Goal: Ask a question

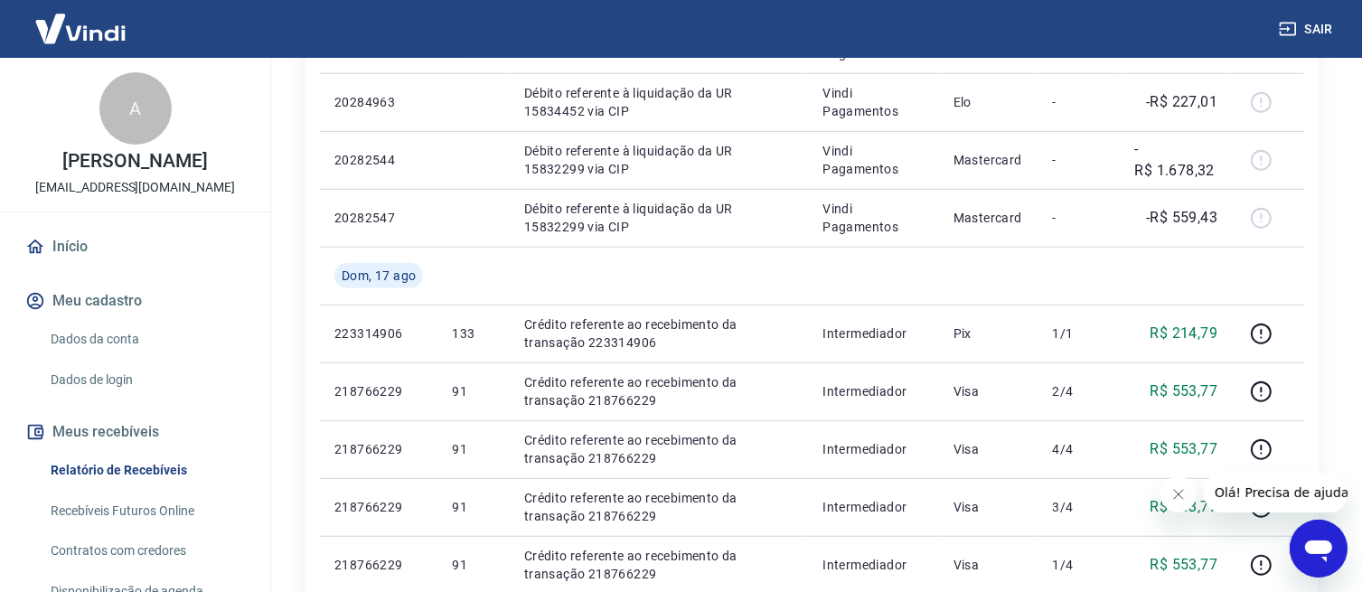
scroll to position [1237, 0]
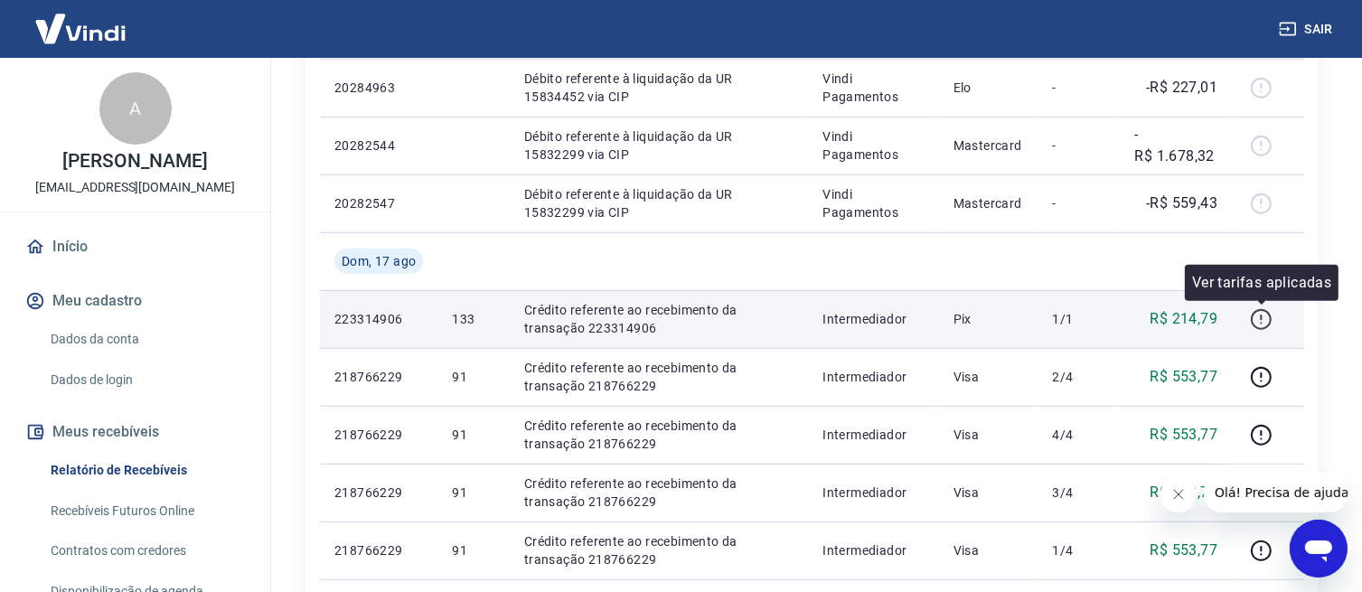
click at [1266, 322] on icon "button" at bounding box center [1261, 319] width 23 height 23
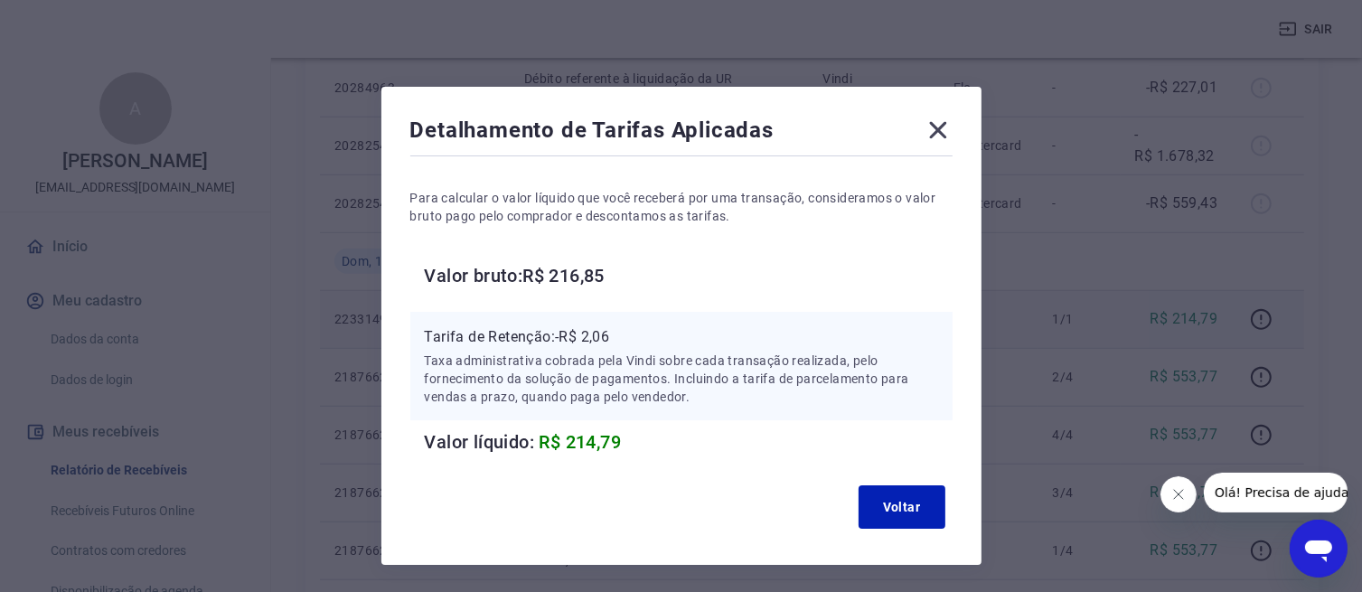
click at [936, 136] on icon at bounding box center [938, 130] width 29 height 29
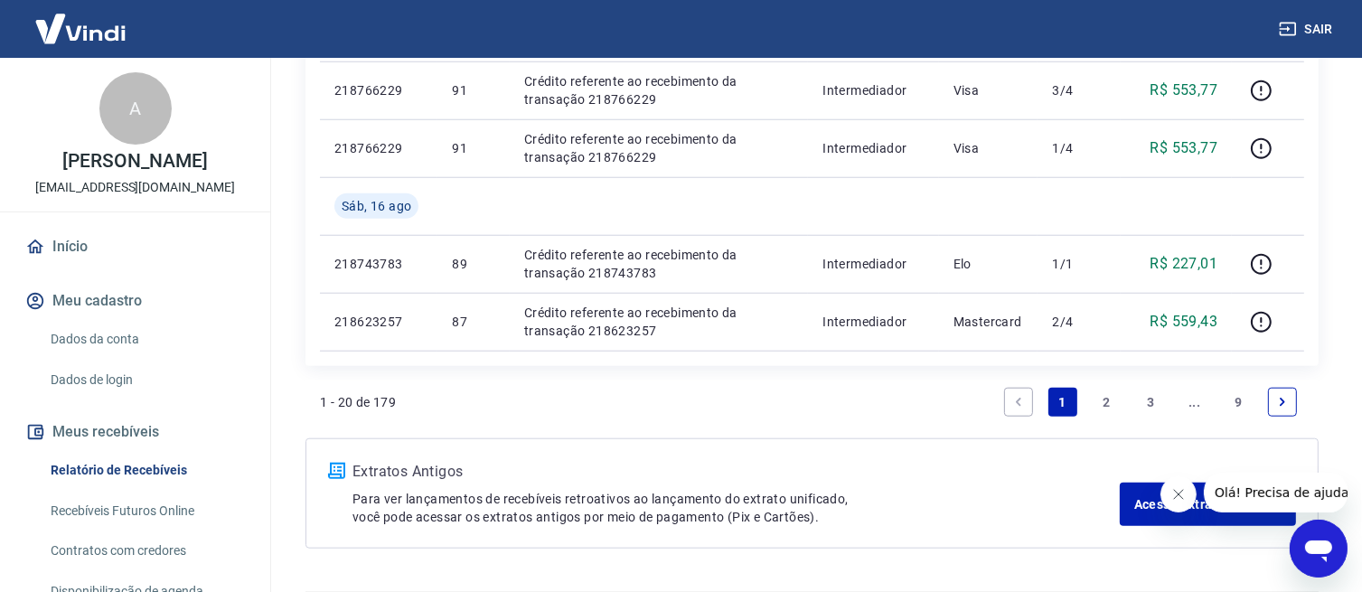
scroll to position [1688, 0]
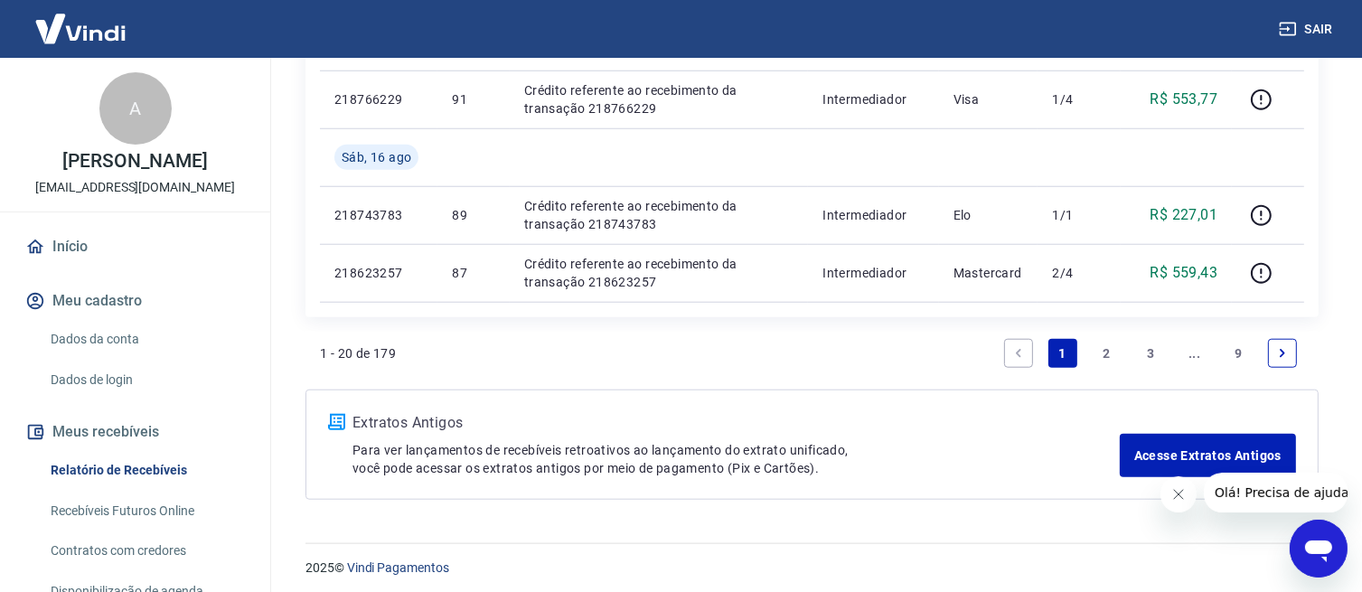
click at [1110, 352] on link "2" at bounding box center [1106, 353] width 29 height 29
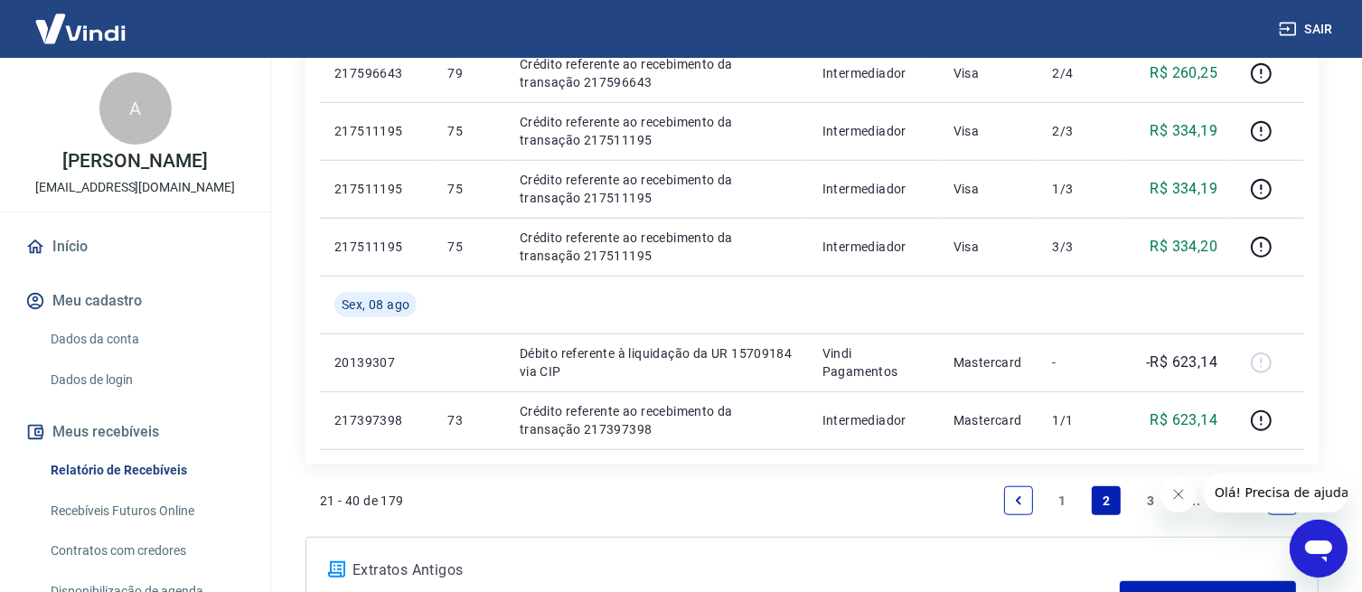
scroll to position [1443, 0]
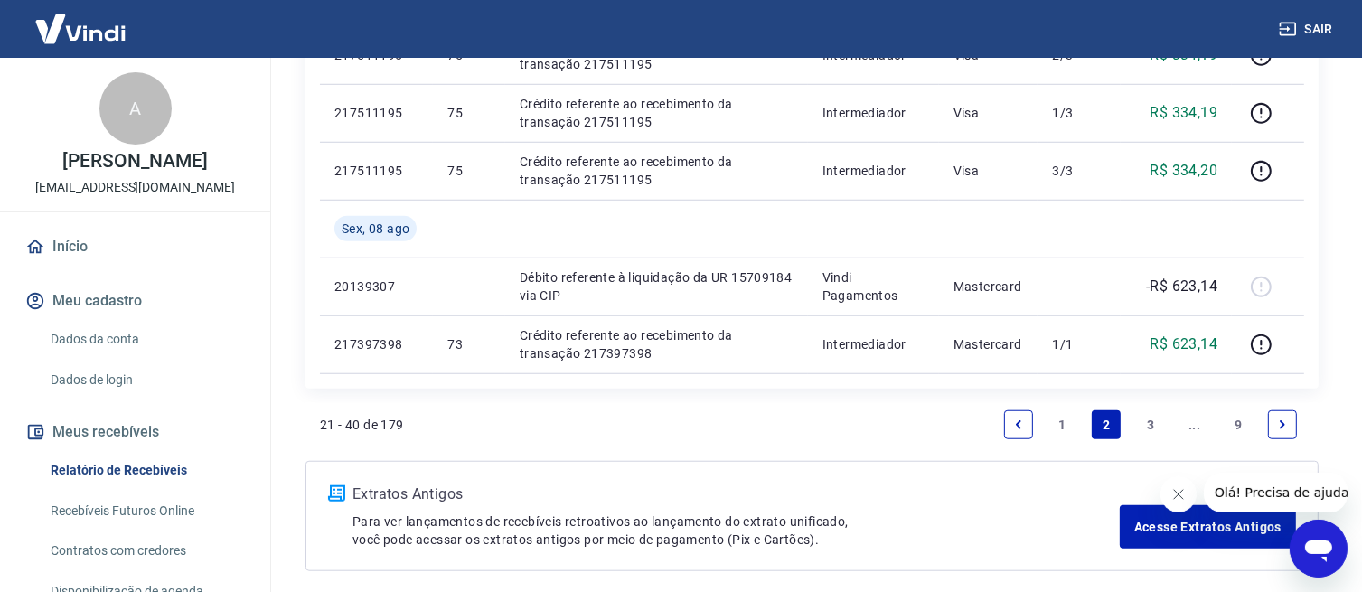
click at [1154, 421] on link "3" at bounding box center [1150, 424] width 29 height 29
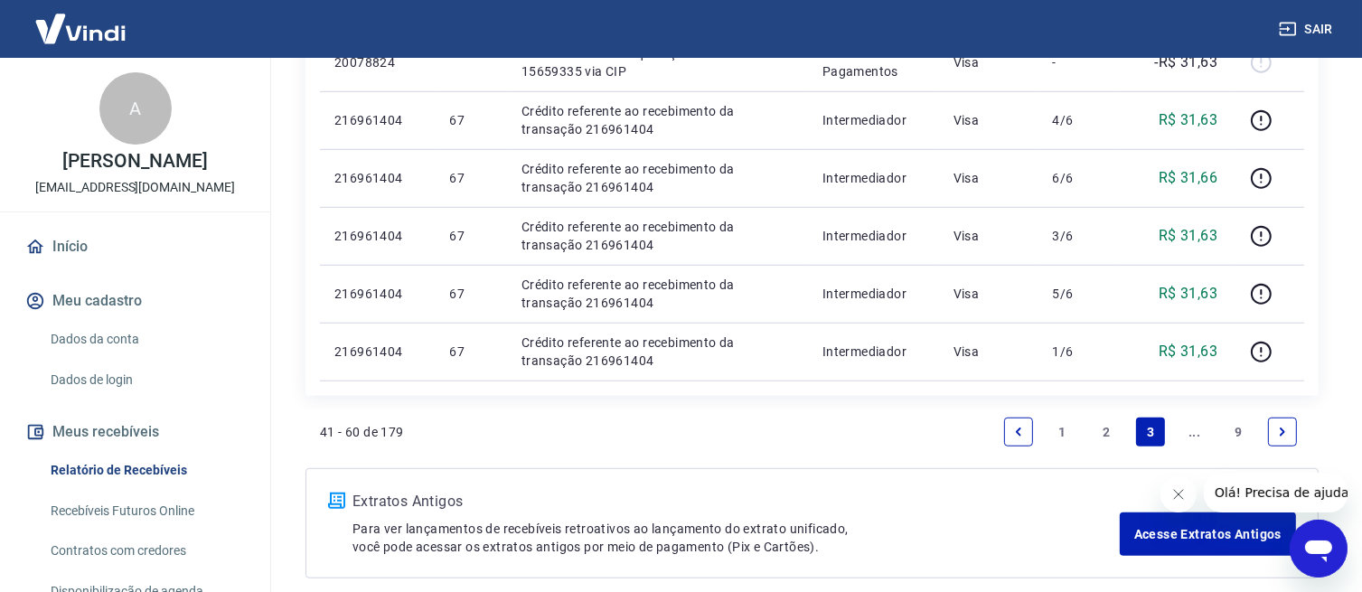
scroll to position [1354, 0]
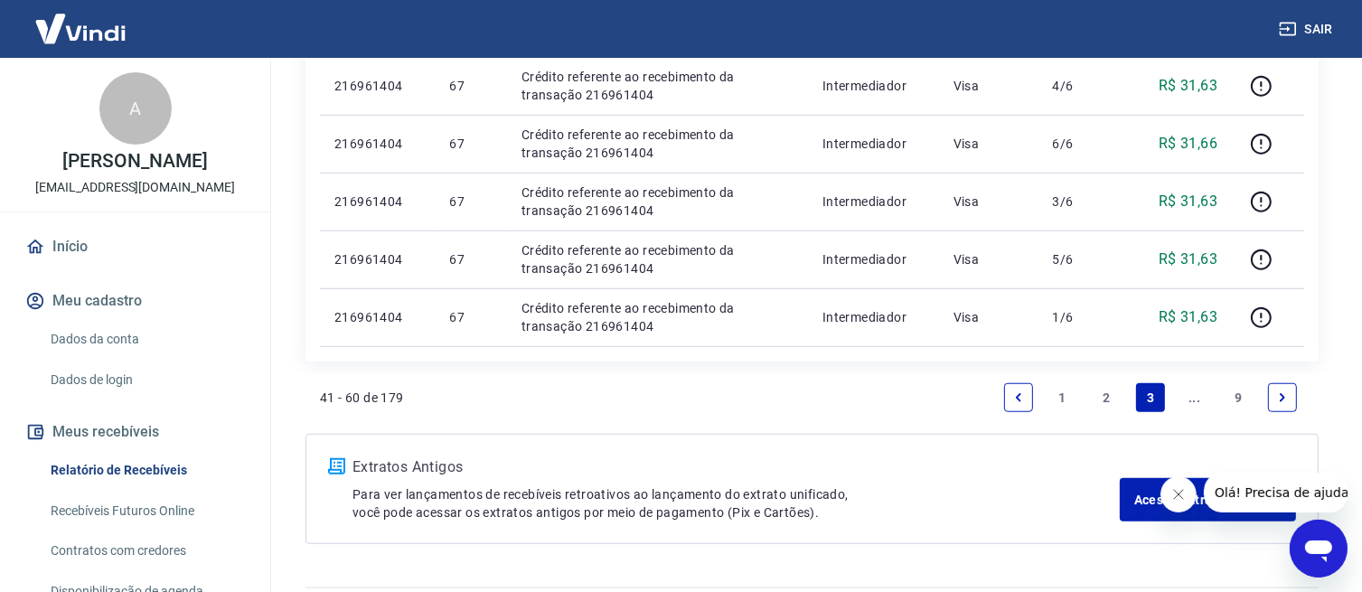
click at [1061, 397] on link "1" at bounding box center [1063, 397] width 29 height 29
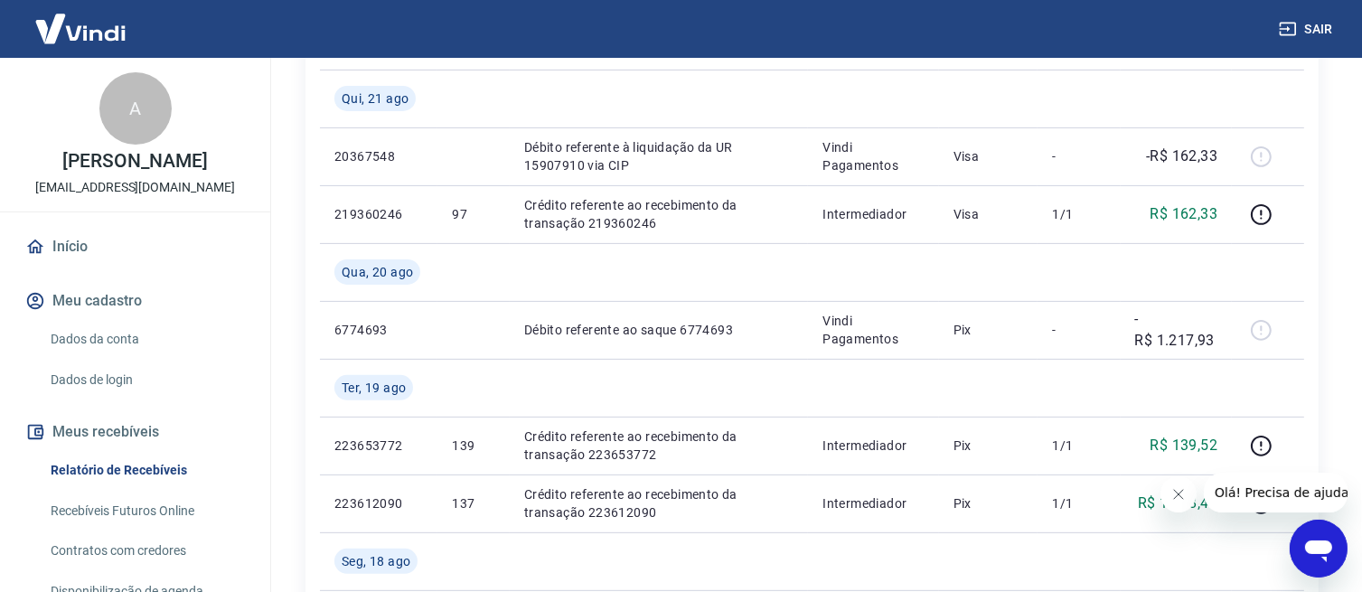
scroll to position [564, 0]
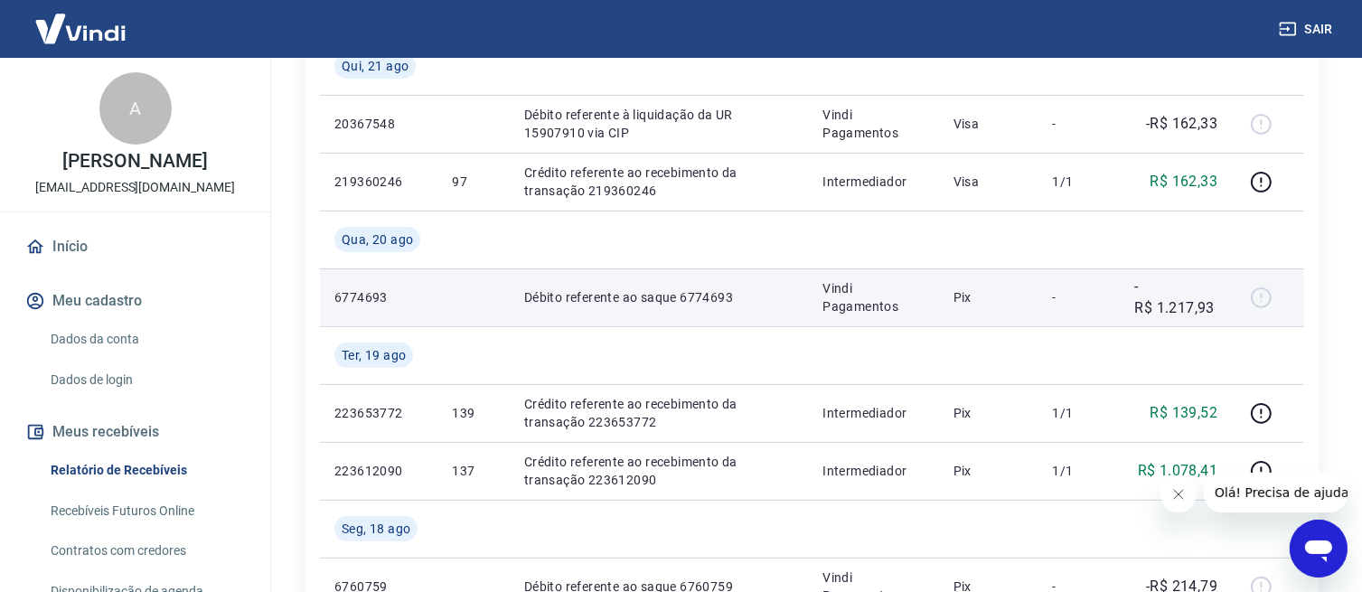
click at [1222, 301] on td "-R$ 1.217,93" at bounding box center [1177, 297] width 112 height 58
drag, startPoint x: 1222, startPoint y: 301, endPoint x: 1256, endPoint y: 316, distance: 36.4
click at [1256, 316] on td at bounding box center [1268, 297] width 72 height 58
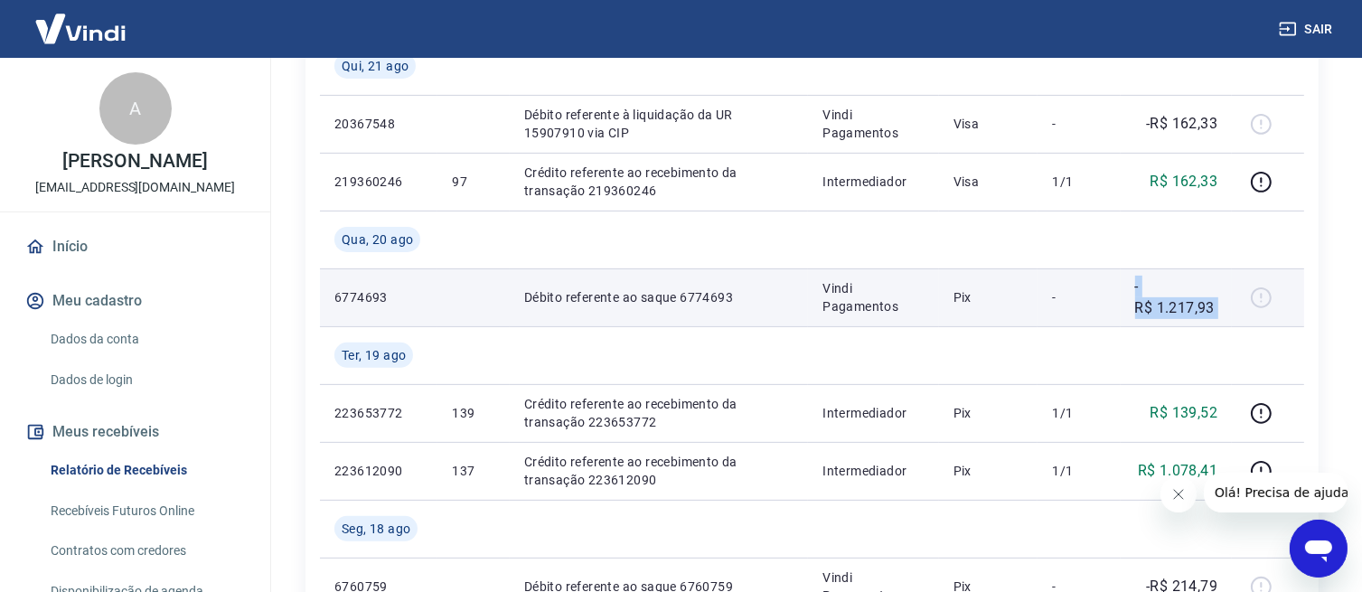
click at [1256, 316] on td at bounding box center [1268, 297] width 72 height 58
click at [358, 300] on p "6774693" at bounding box center [378, 297] width 89 height 18
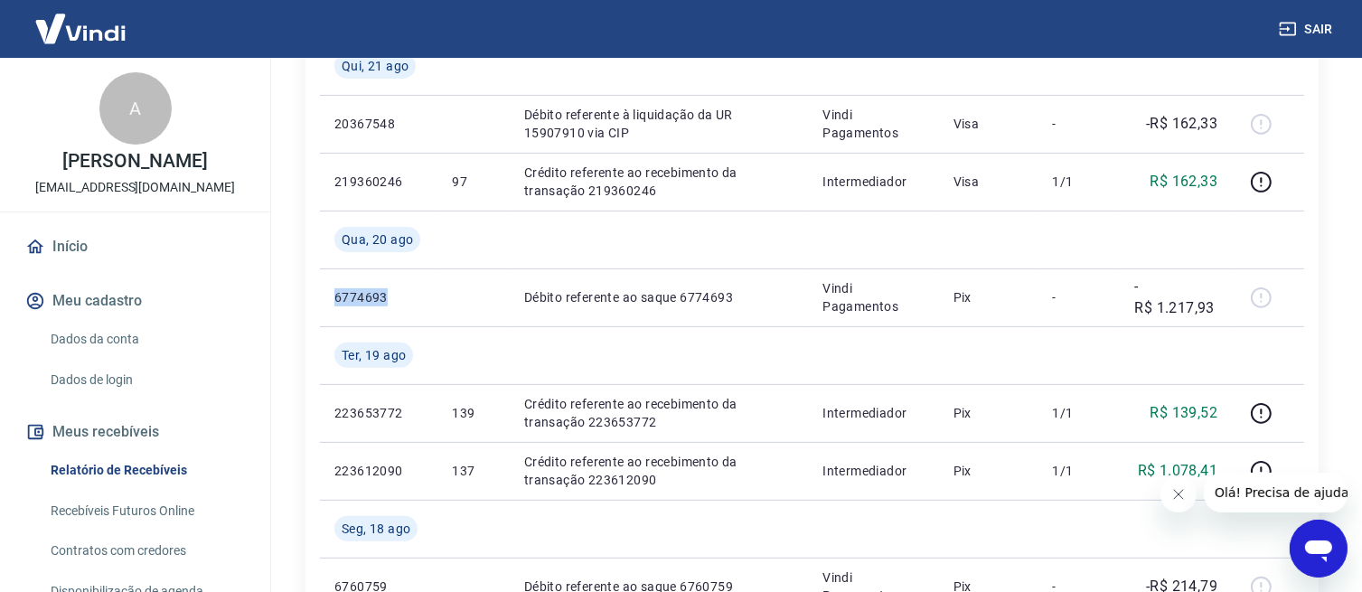
click at [183, 511] on link "Recebíveis Futuros Online" at bounding box center [145, 511] width 205 height 37
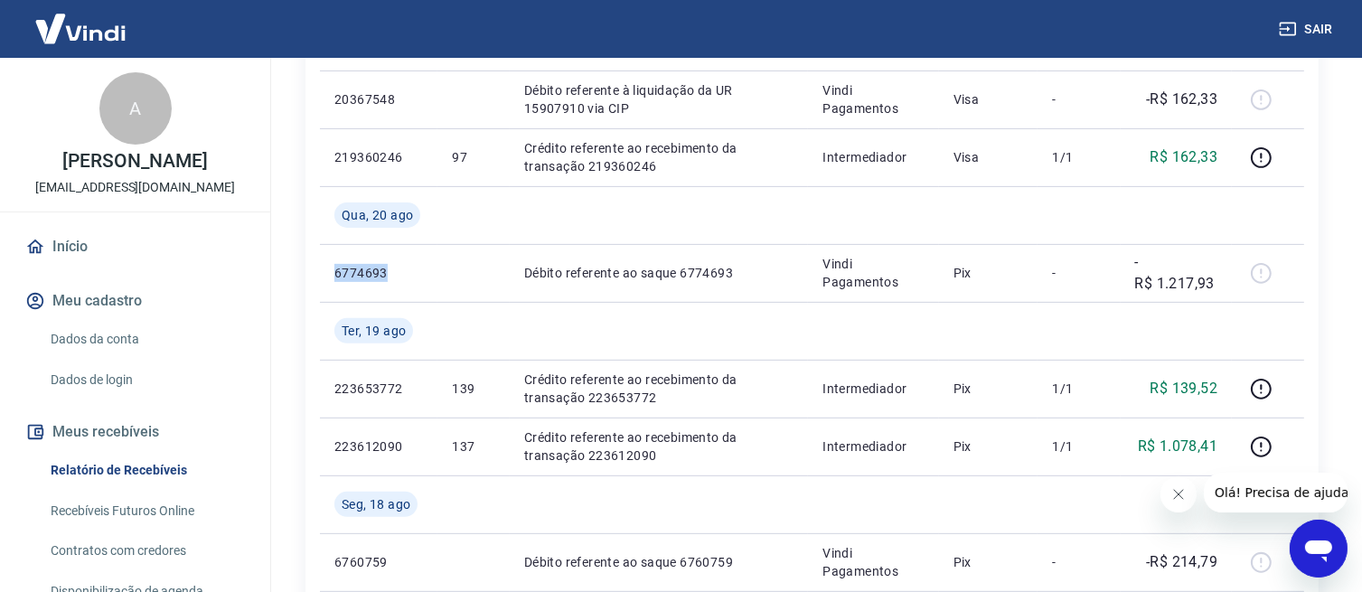
scroll to position [552, 0]
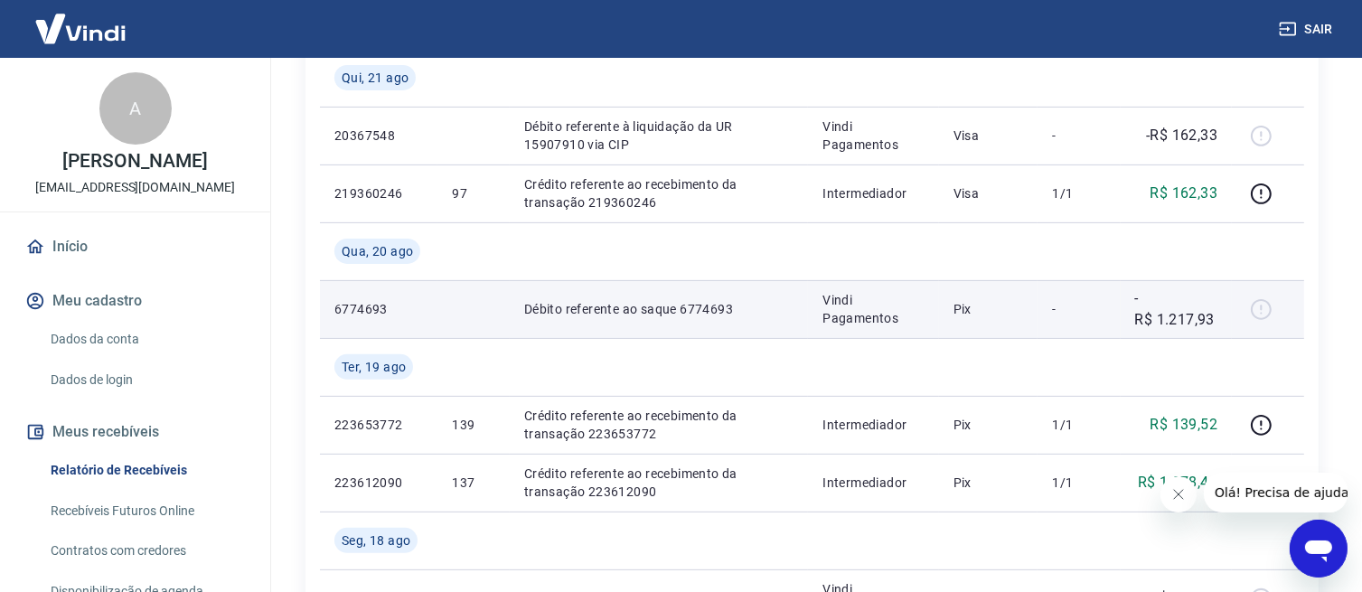
click at [1218, 322] on p "-R$ 1.217,93" at bounding box center [1176, 308] width 83 height 43
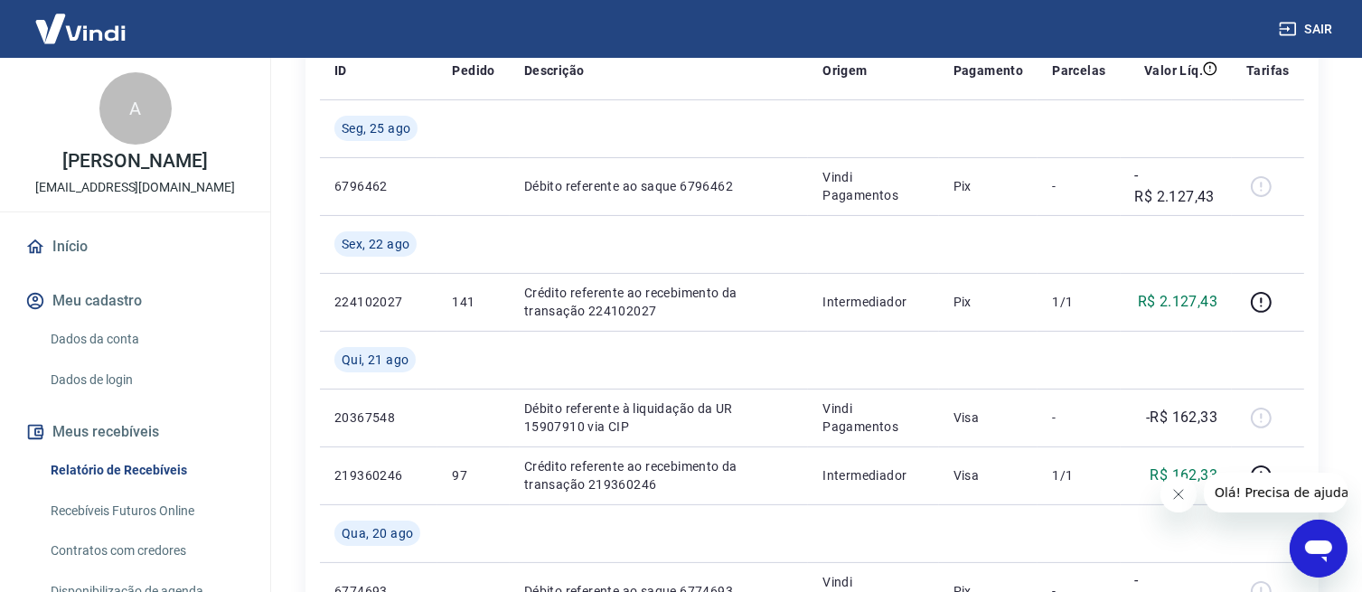
scroll to position [273, 0]
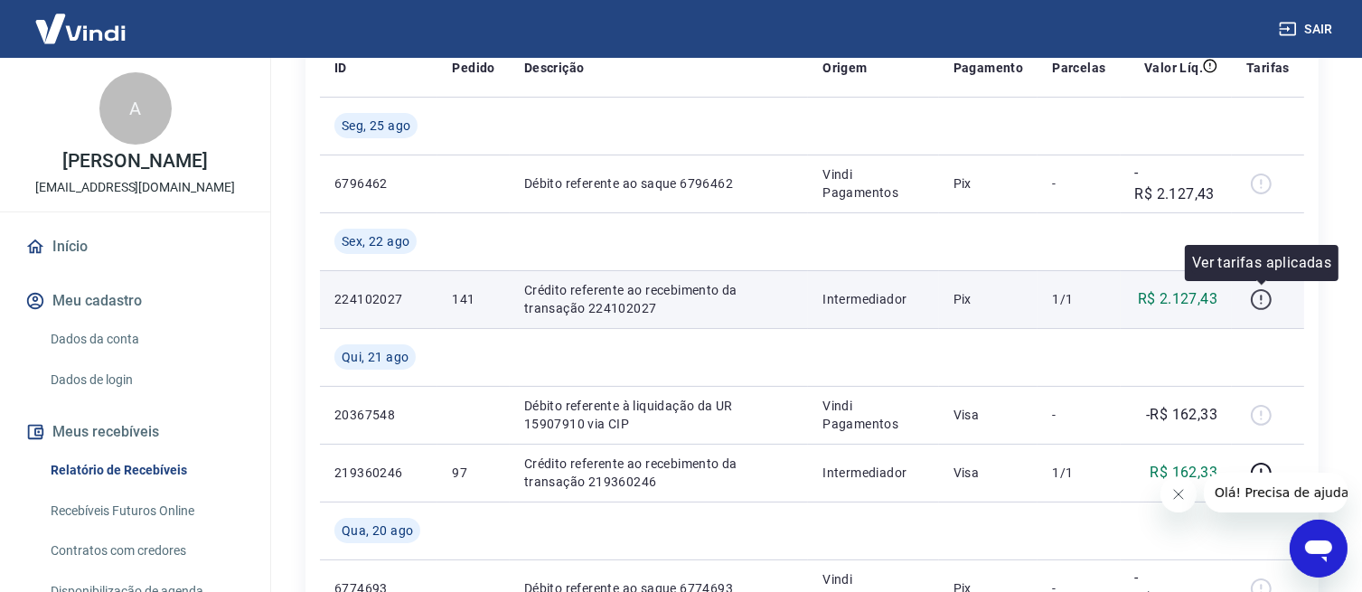
click at [1262, 297] on icon "button" at bounding box center [1261, 297] width 2 height 5
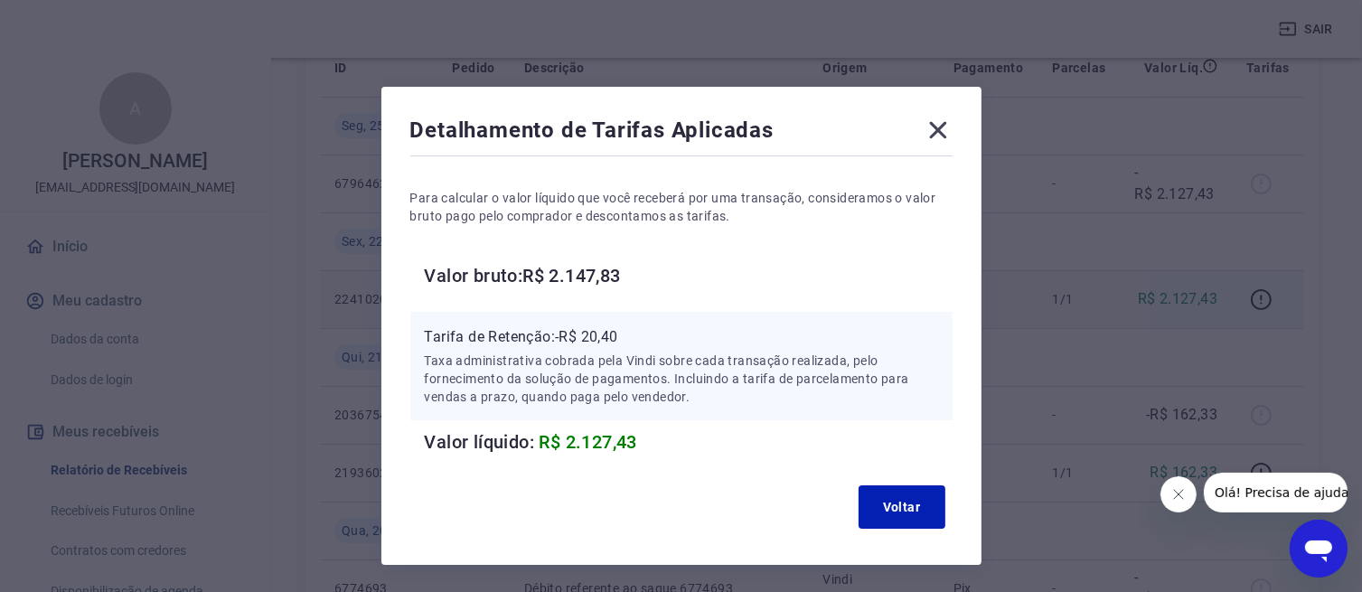
click at [936, 130] on icon at bounding box center [938, 130] width 29 height 29
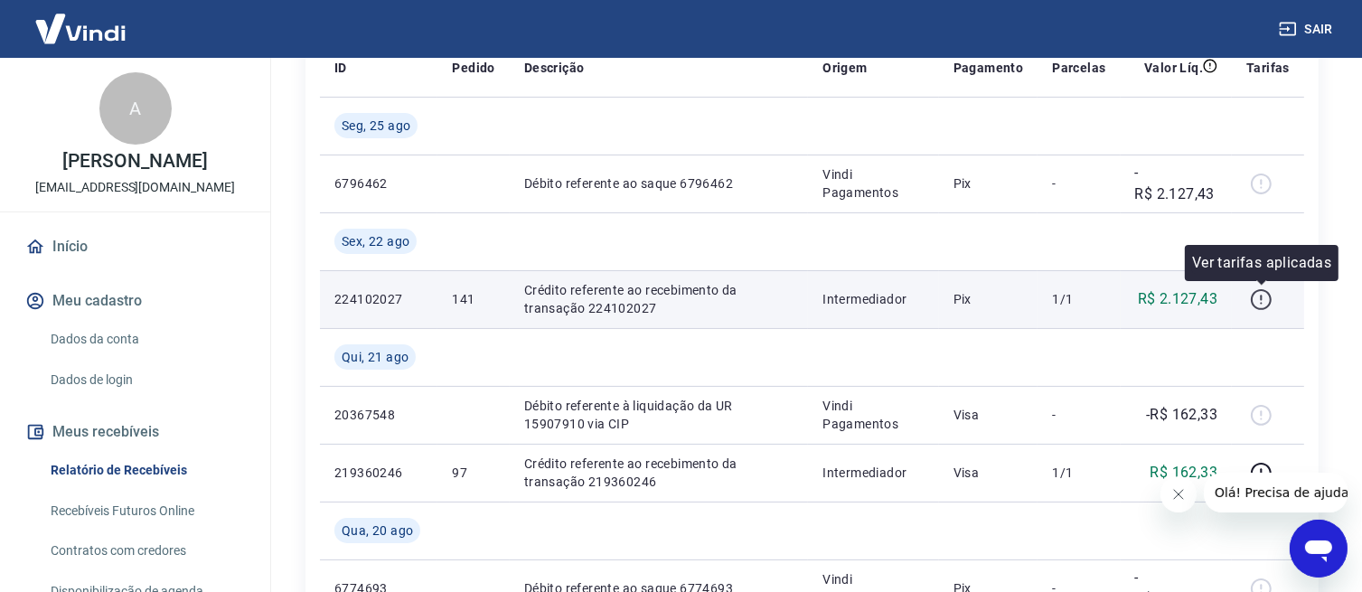
click at [1258, 302] on icon "button" at bounding box center [1261, 299] width 23 height 23
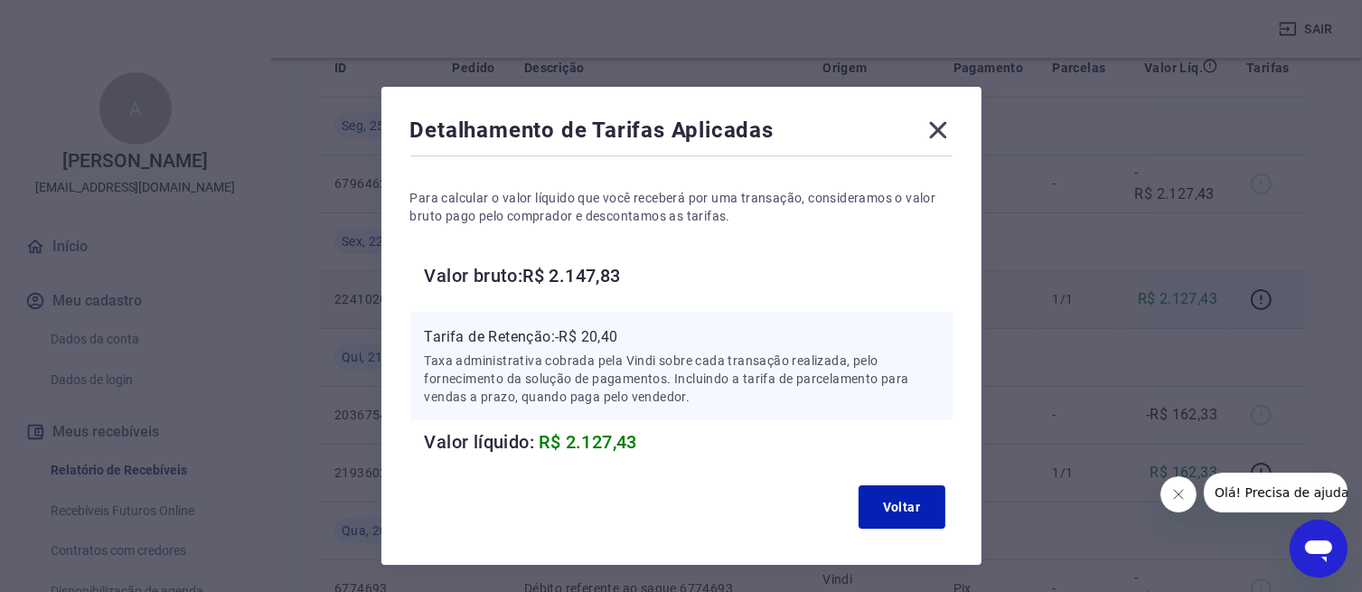
click at [938, 136] on icon at bounding box center [938, 130] width 29 height 29
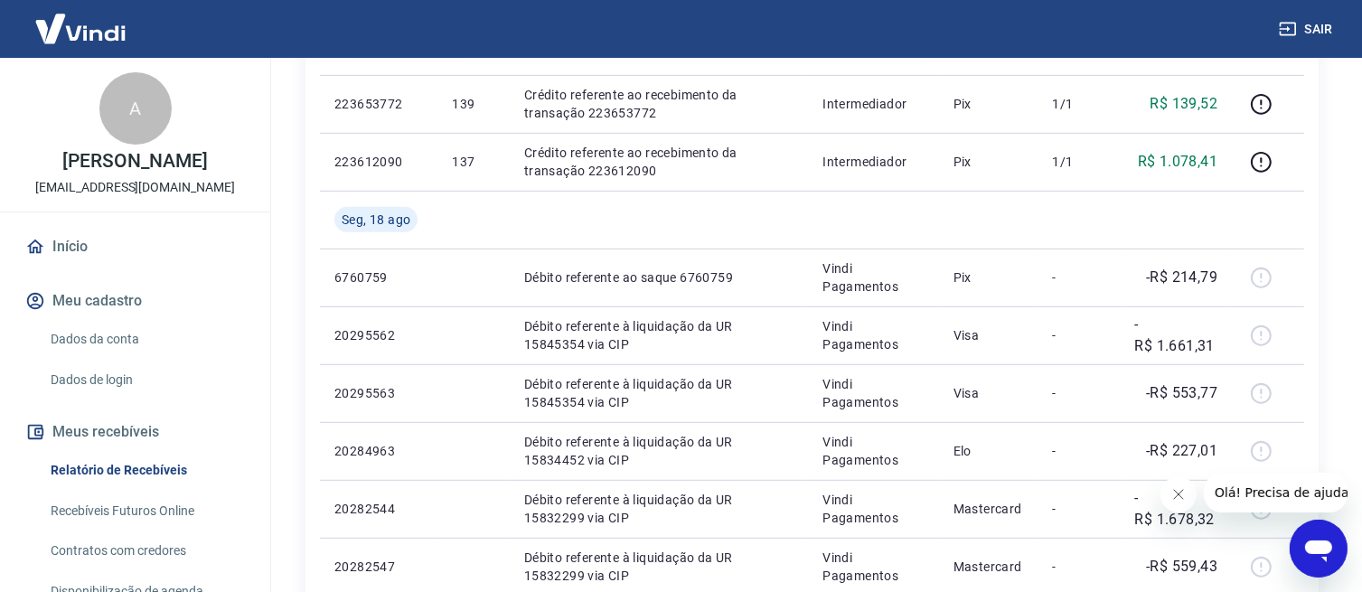
scroll to position [894, 0]
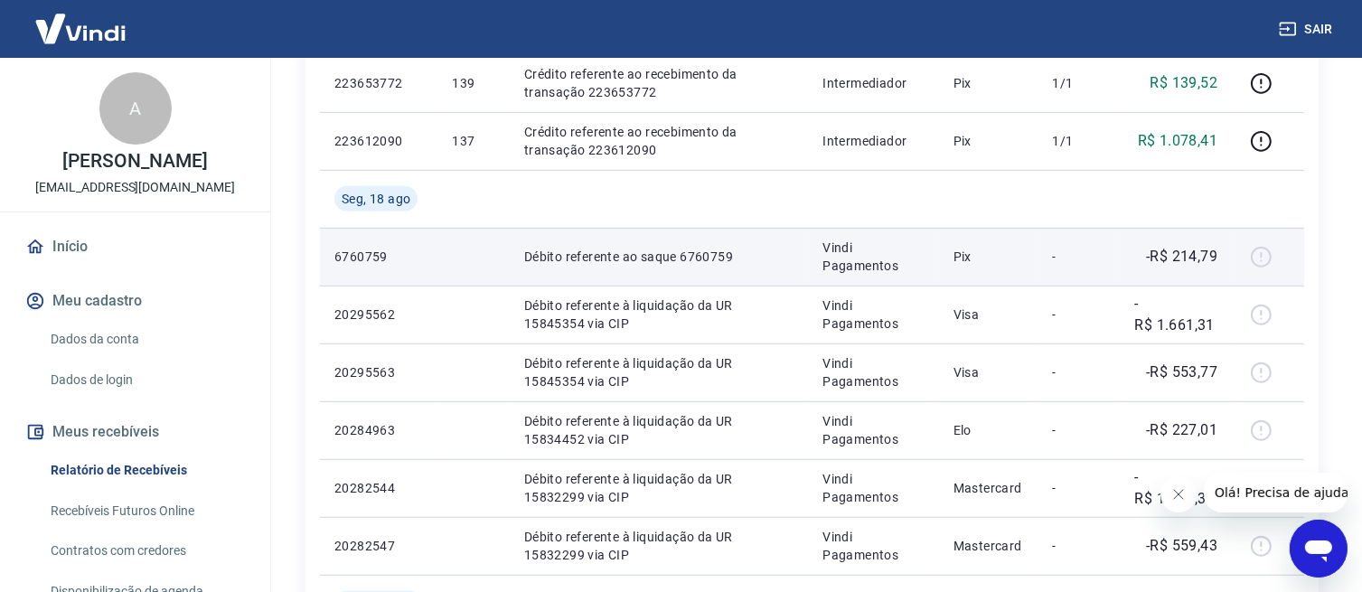
click at [1251, 249] on div at bounding box center [1268, 256] width 43 height 29
drag, startPoint x: 1014, startPoint y: 253, endPoint x: 868, endPoint y: 268, distance: 147.2
click at [1005, 253] on td "Pix" at bounding box center [988, 257] width 99 height 58
drag, startPoint x: 822, startPoint y: 271, endPoint x: 799, endPoint y: 274, distance: 22.8
click at [813, 270] on td "Vindi Pagamentos" at bounding box center [873, 257] width 131 height 58
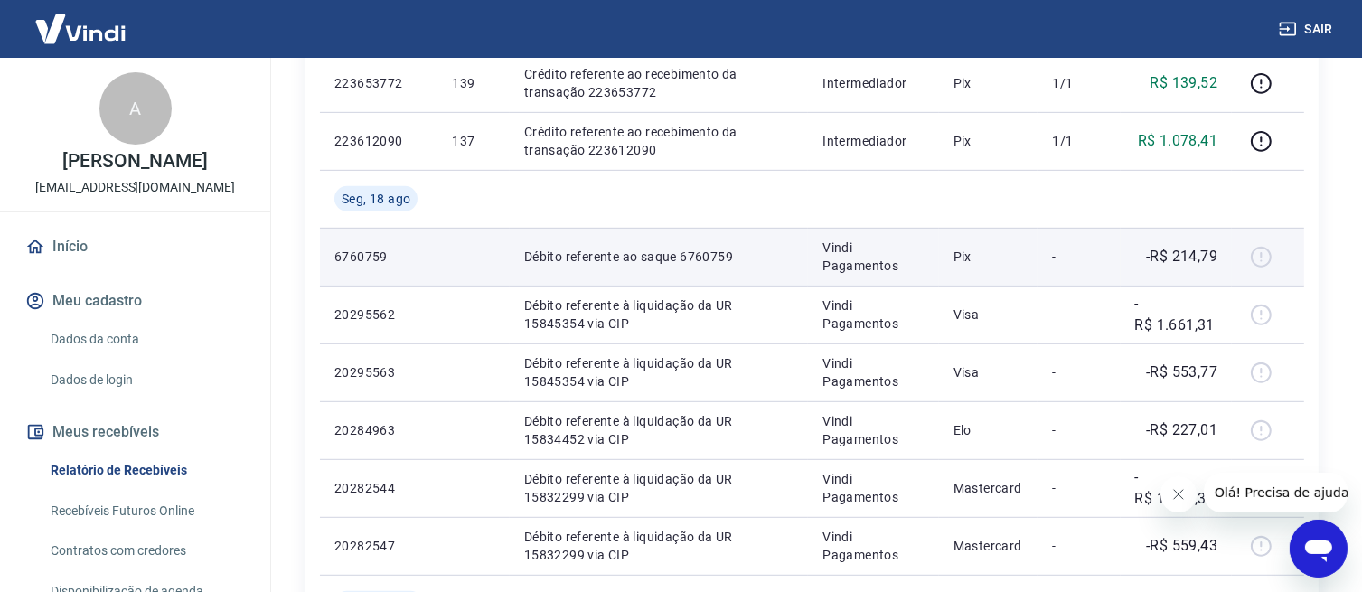
drag, startPoint x: 617, startPoint y: 264, endPoint x: 801, endPoint y: 271, distance: 184.6
click at [721, 266] on td "Débito referente ao saque 6760759" at bounding box center [659, 257] width 298 height 58
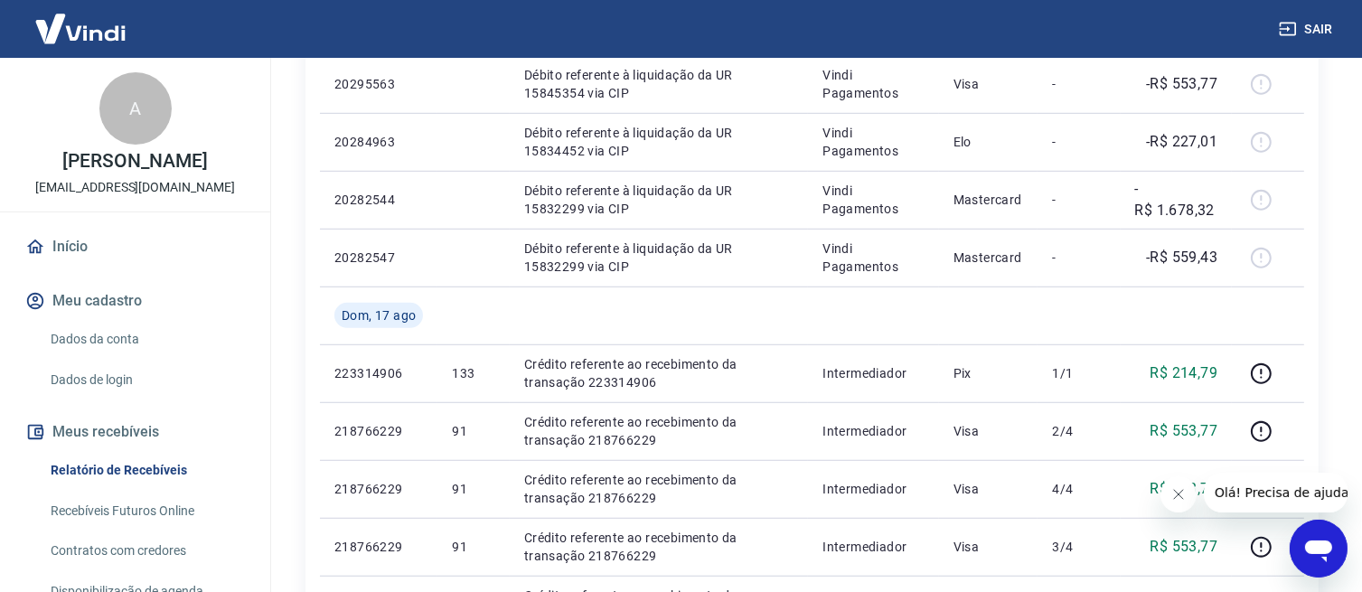
scroll to position [1240, 0]
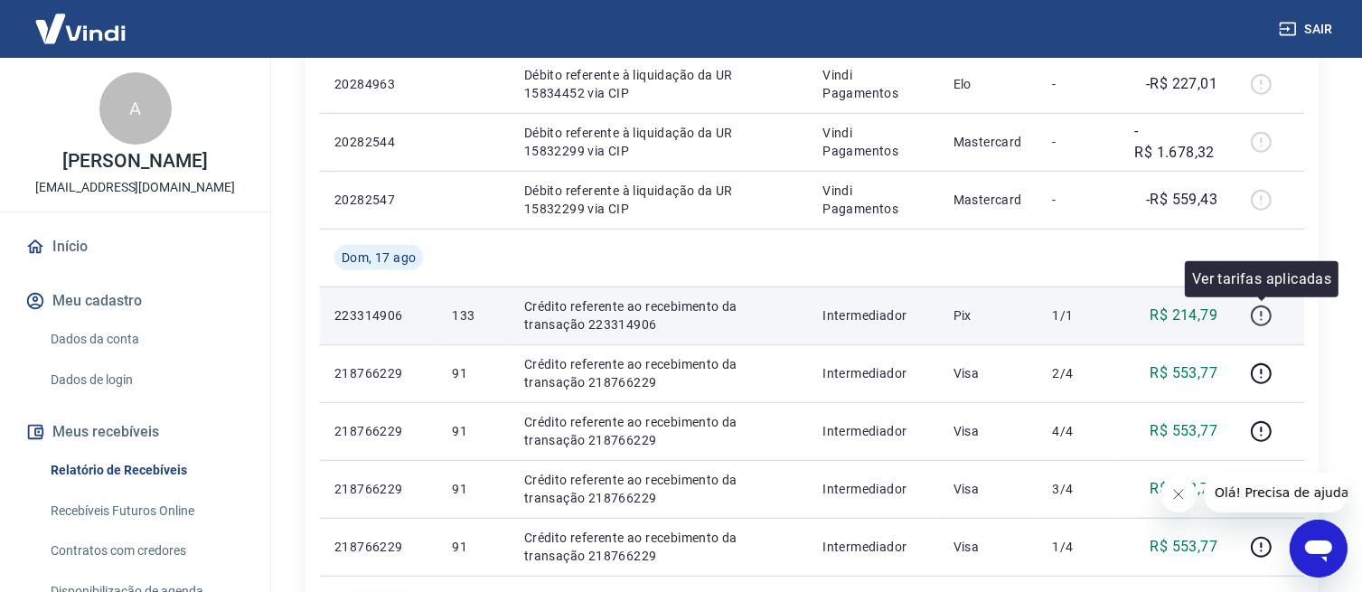
click at [1262, 316] on icon "button" at bounding box center [1261, 313] width 2 height 5
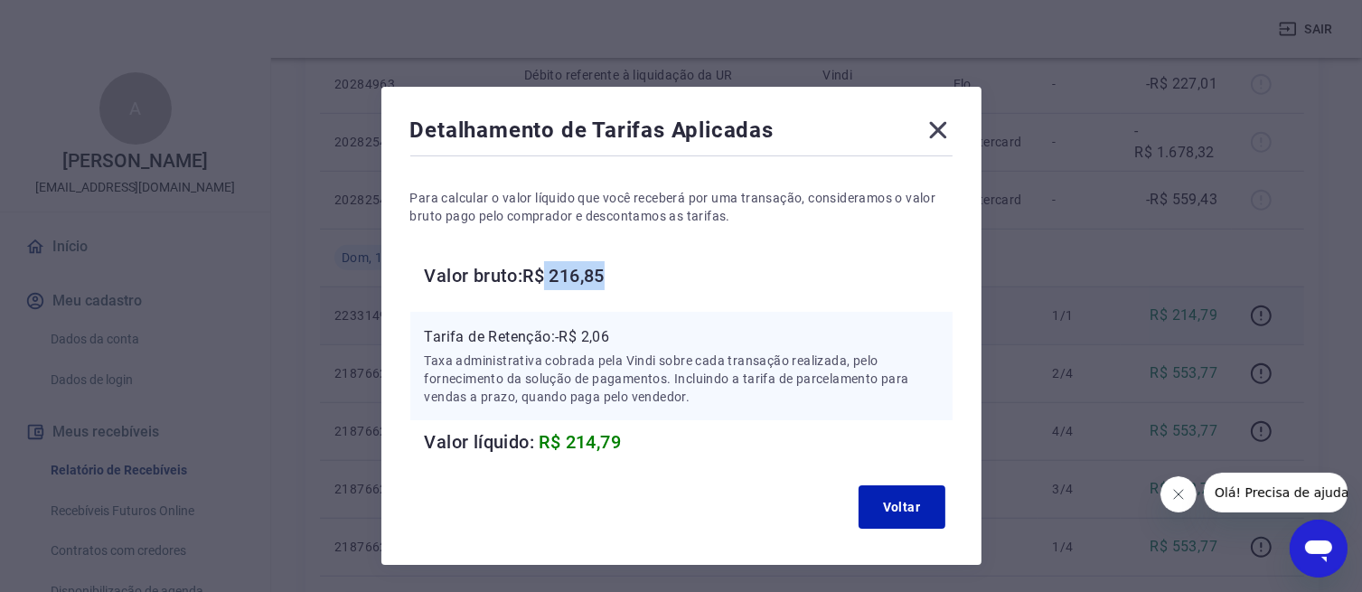
drag, startPoint x: 552, startPoint y: 274, endPoint x: 636, endPoint y: 263, distance: 84.8
click at [636, 263] on h6 "Valor bruto: R$ 216,85" at bounding box center [689, 275] width 528 height 29
click at [930, 133] on icon at bounding box center [938, 130] width 29 height 29
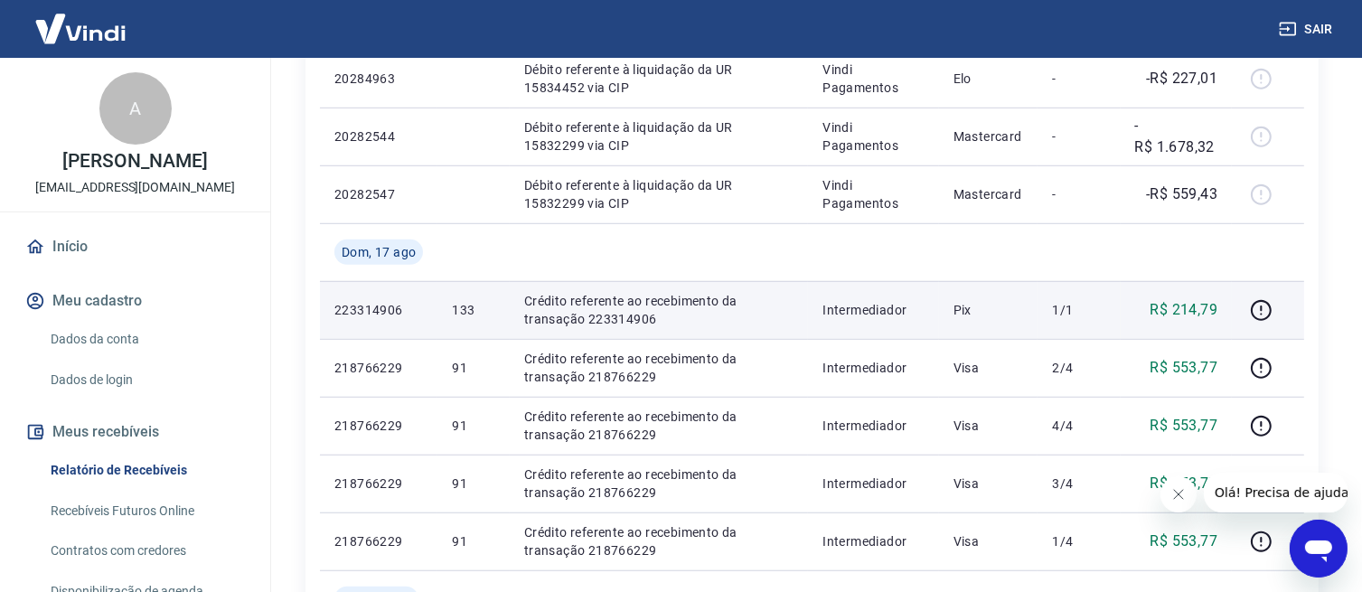
scroll to position [1295, 0]
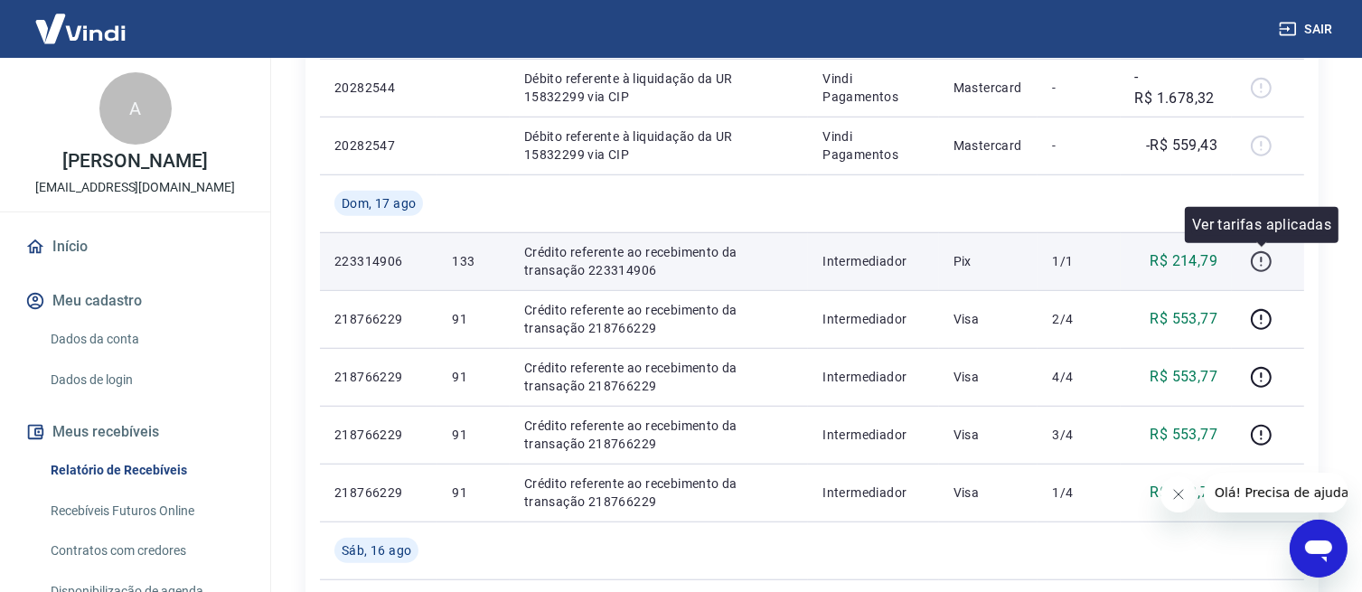
click at [1262, 260] on icon "button" at bounding box center [1261, 259] width 2 height 5
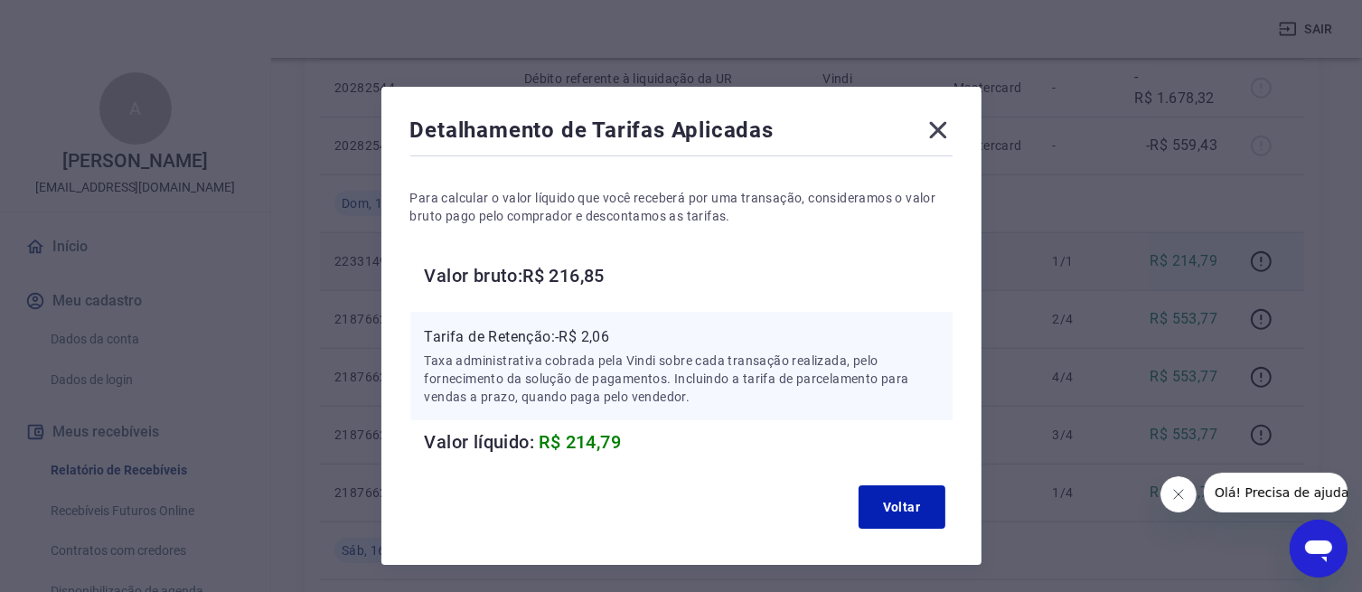
click at [929, 138] on icon at bounding box center [938, 130] width 29 height 29
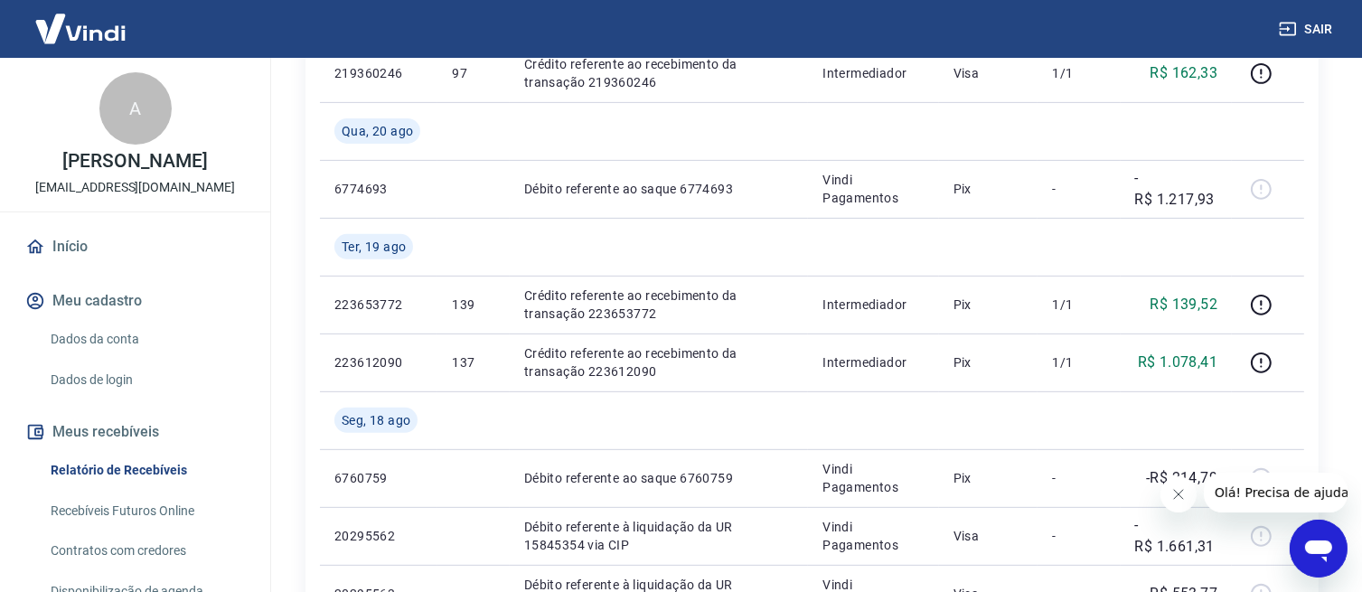
scroll to position [669, 0]
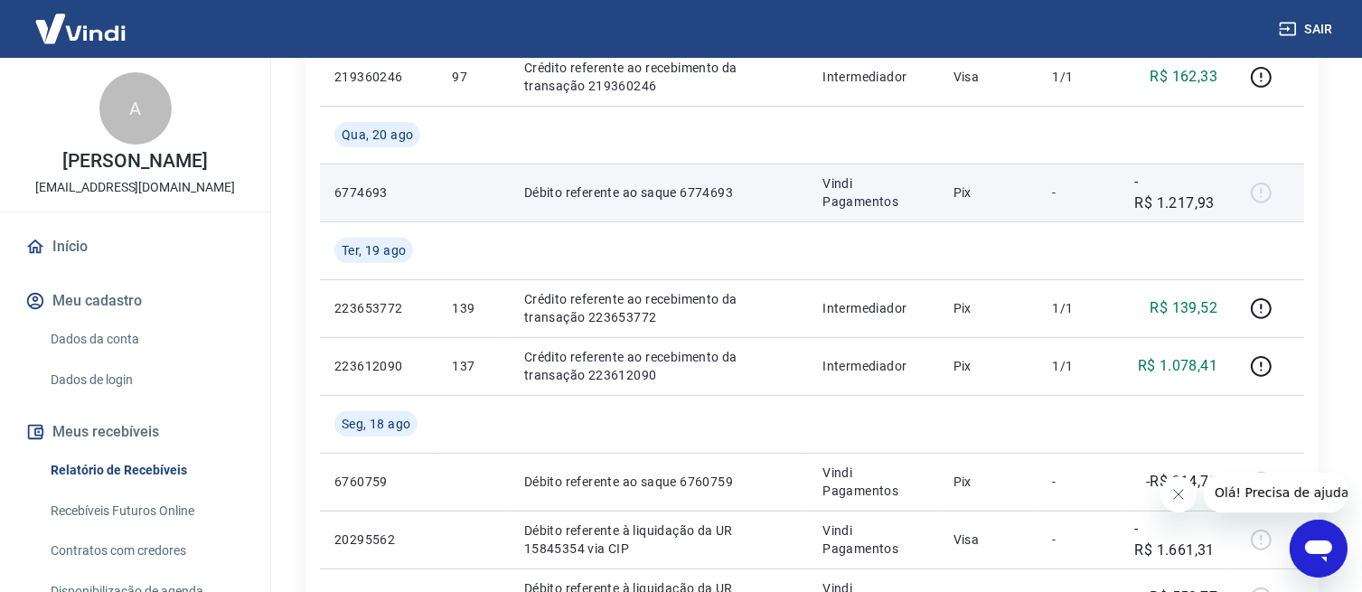
click at [1201, 212] on p "-R$ 1.217,93" at bounding box center [1176, 192] width 83 height 43
drag, startPoint x: 1159, startPoint y: 199, endPoint x: 1220, endPoint y: 210, distance: 61.5
click at [1220, 210] on td "-R$ 1.217,93" at bounding box center [1177, 193] width 112 height 58
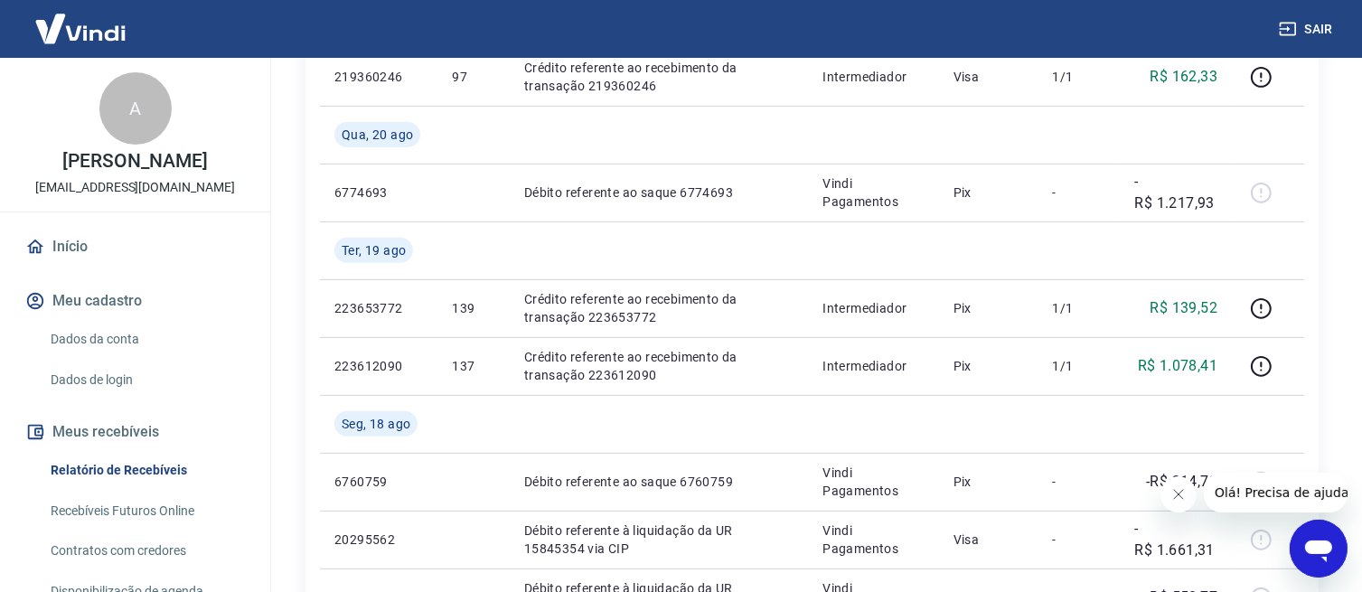
click at [1320, 246] on div "Início / Meus Recebíveis / Relatório de Recebíveis Relatório de Recebíveis Saib…" at bounding box center [812, 465] width 1057 height 2152
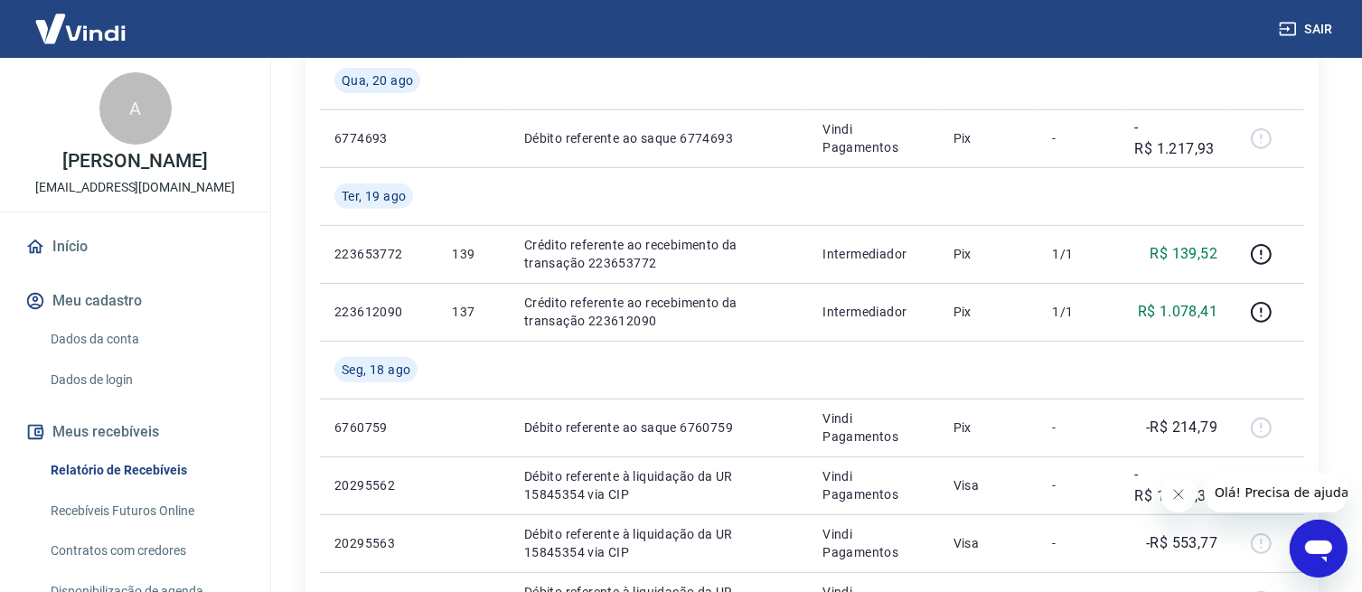
scroll to position [732, 0]
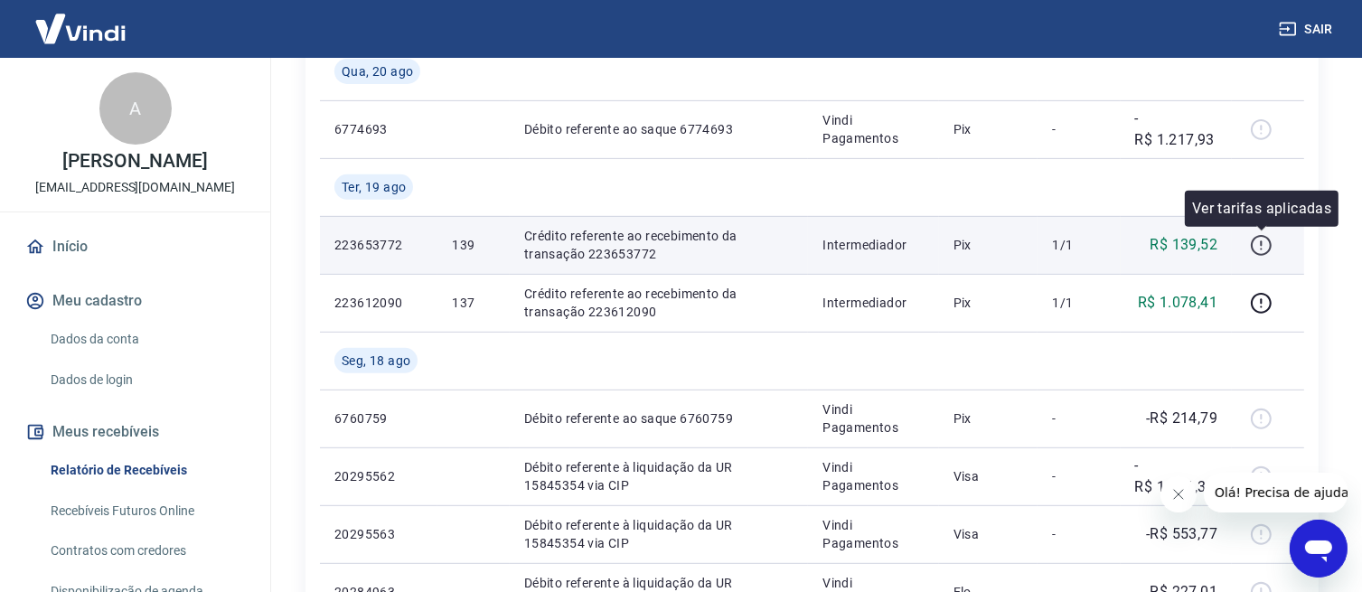
click at [1261, 239] on icon "button" at bounding box center [1261, 245] width 23 height 23
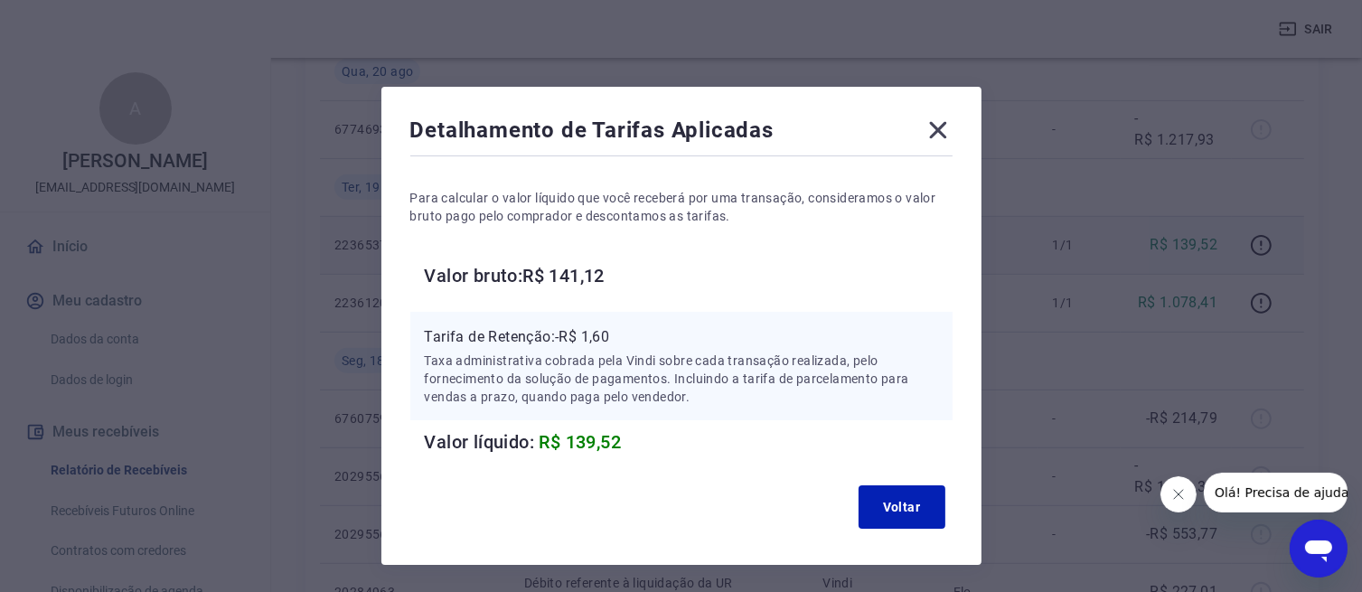
click at [933, 134] on icon at bounding box center [937, 130] width 17 height 17
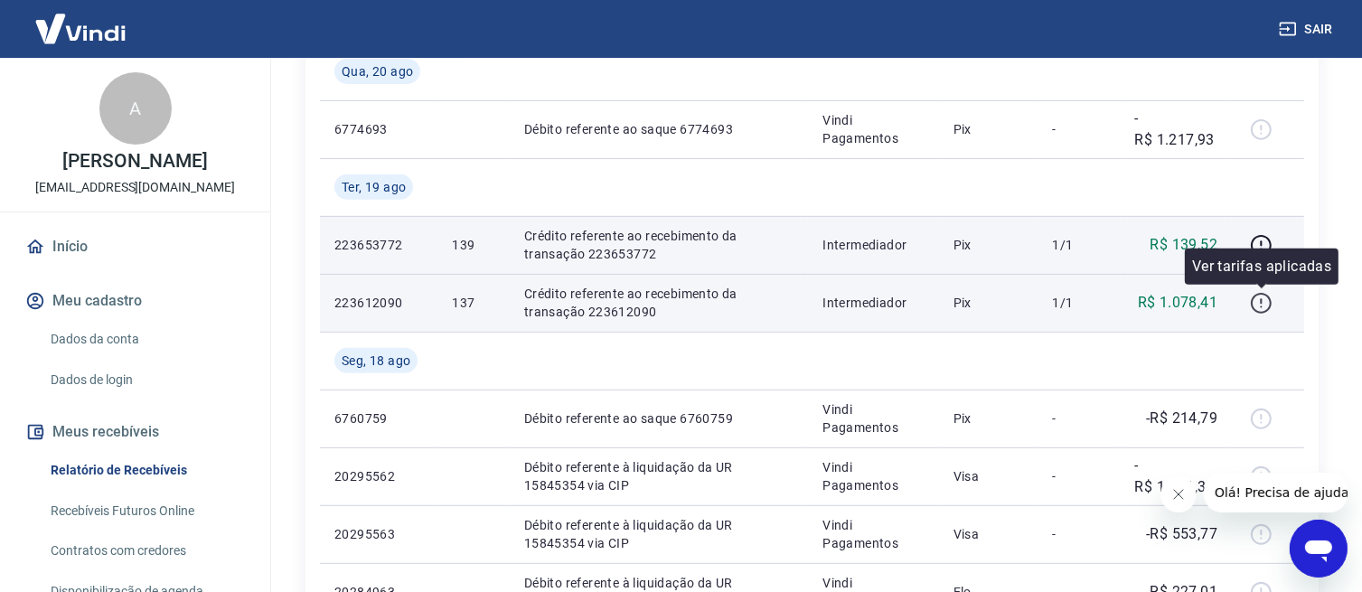
click at [1267, 302] on icon "button" at bounding box center [1261, 303] width 23 height 23
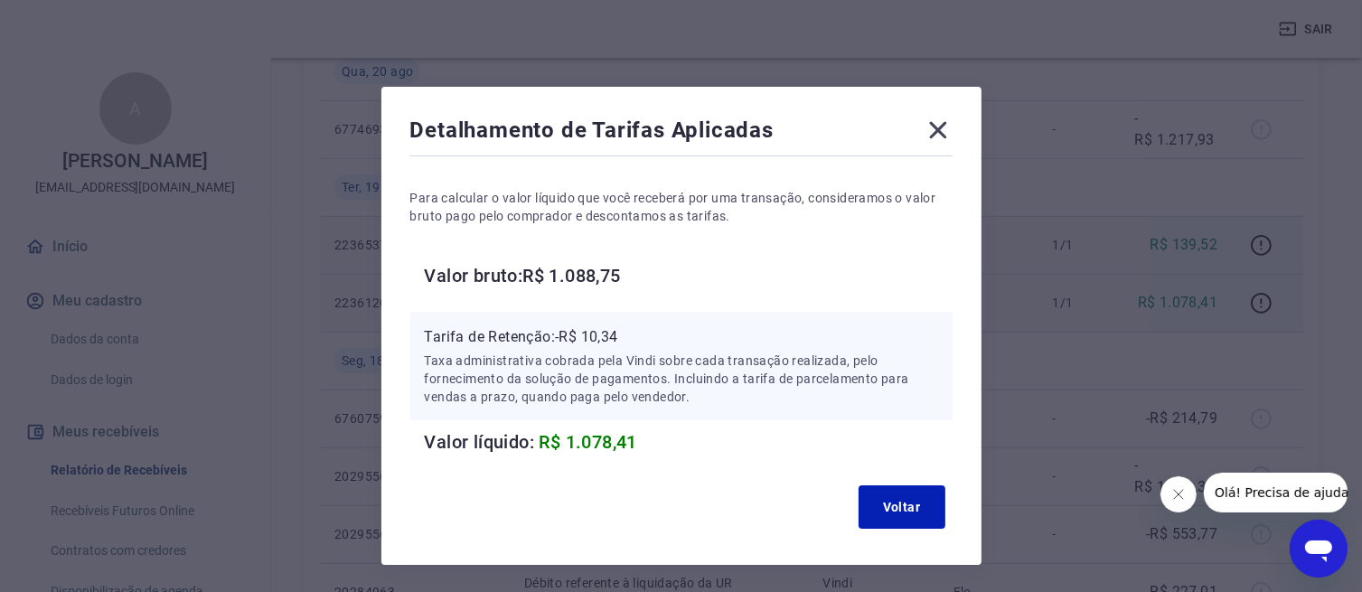
click at [931, 132] on icon at bounding box center [938, 130] width 29 height 29
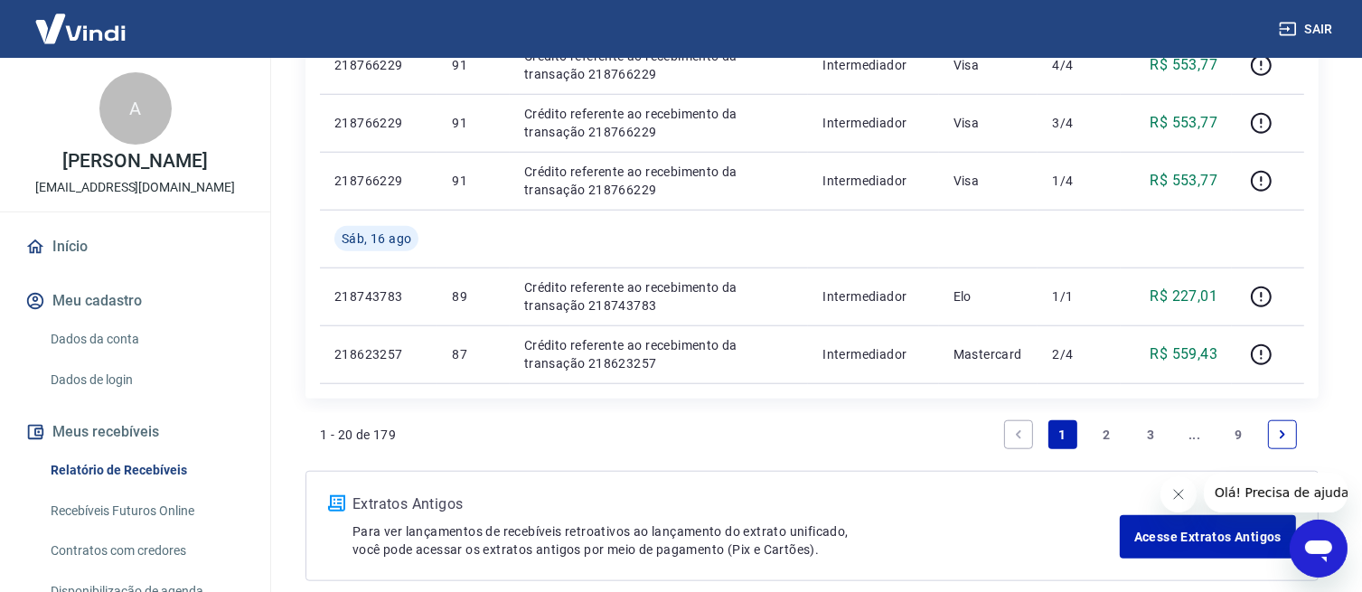
scroll to position [1615, 0]
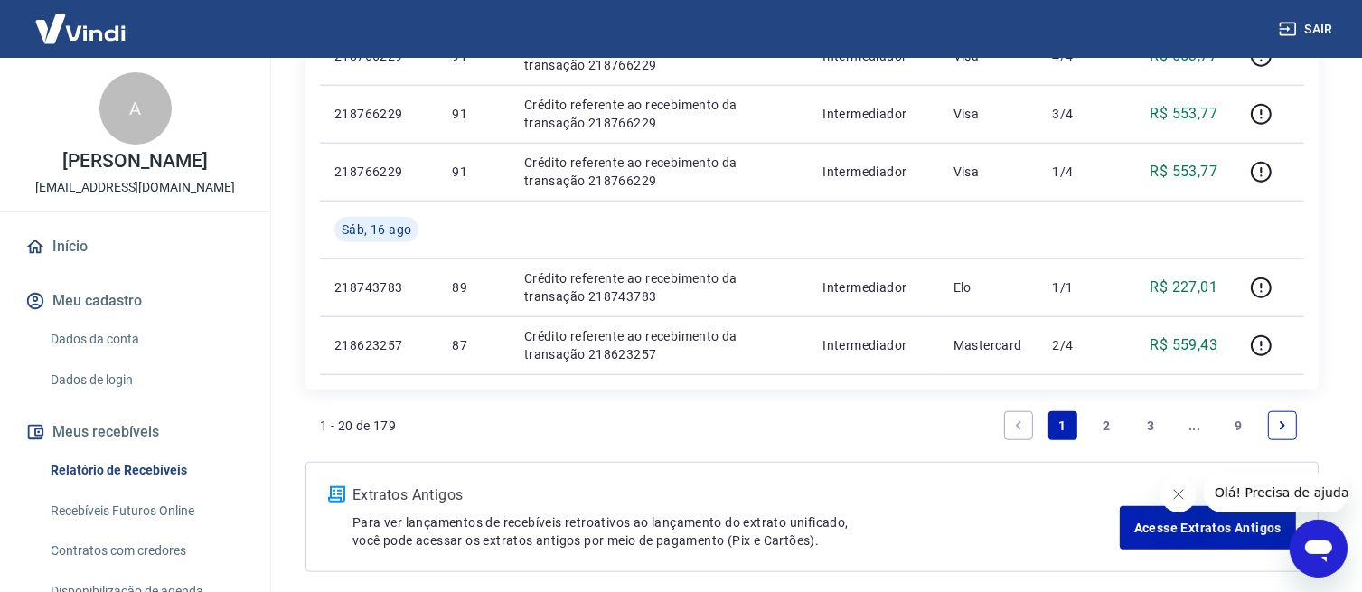
click at [1110, 426] on link "2" at bounding box center [1106, 425] width 29 height 29
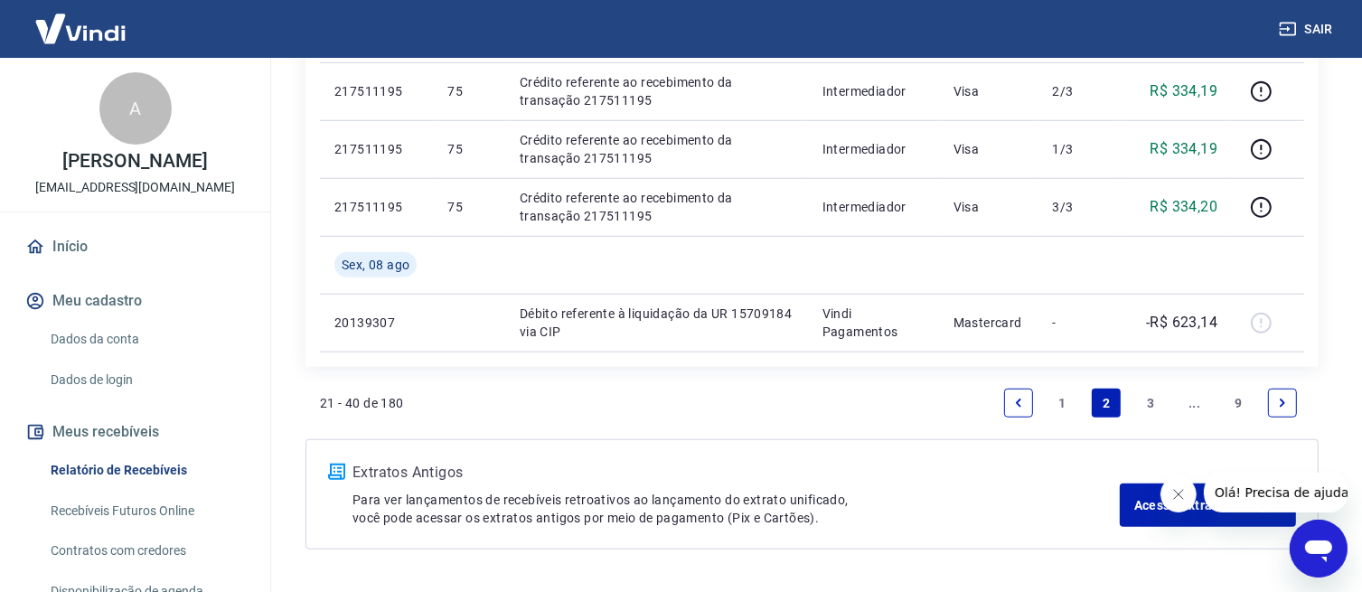
scroll to position [1467, 0]
click at [1148, 398] on link "3" at bounding box center [1150, 400] width 29 height 29
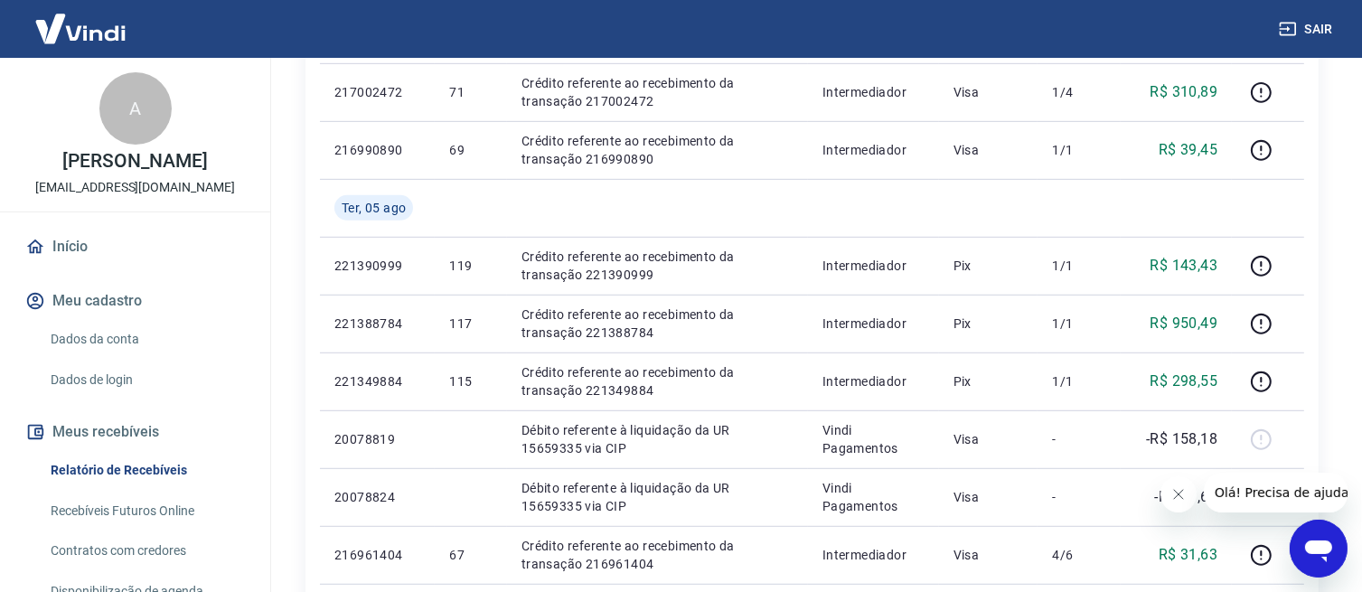
scroll to position [1003, 0]
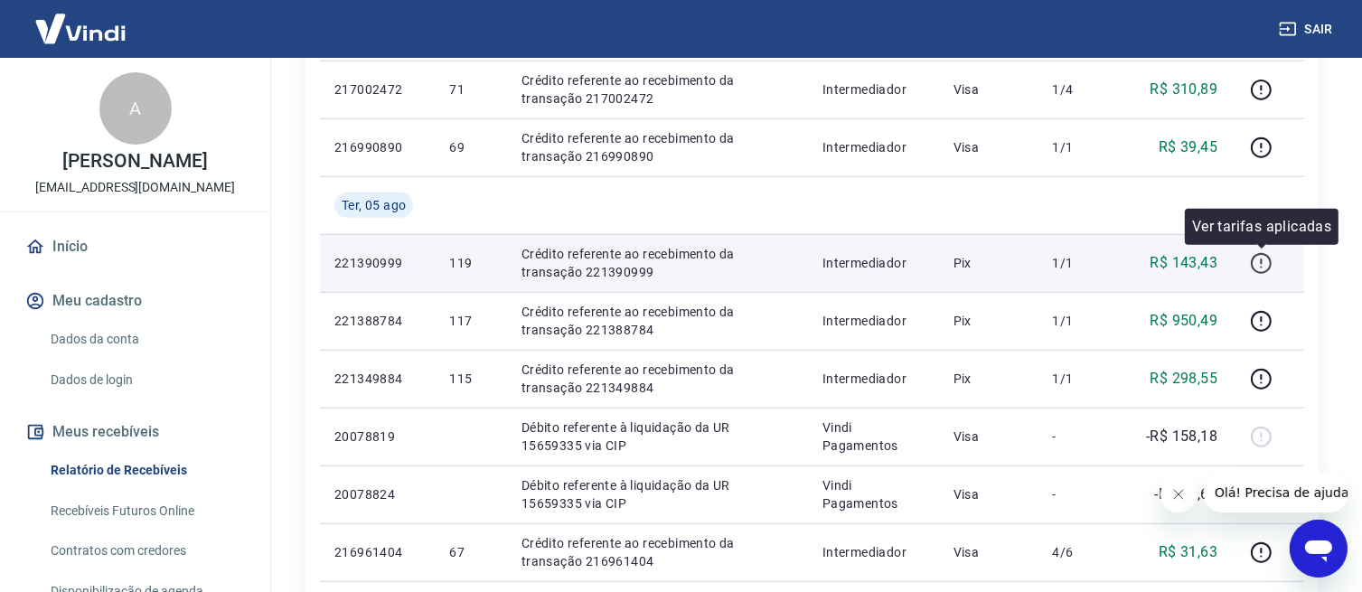
click at [1258, 261] on icon "button" at bounding box center [1261, 263] width 23 height 23
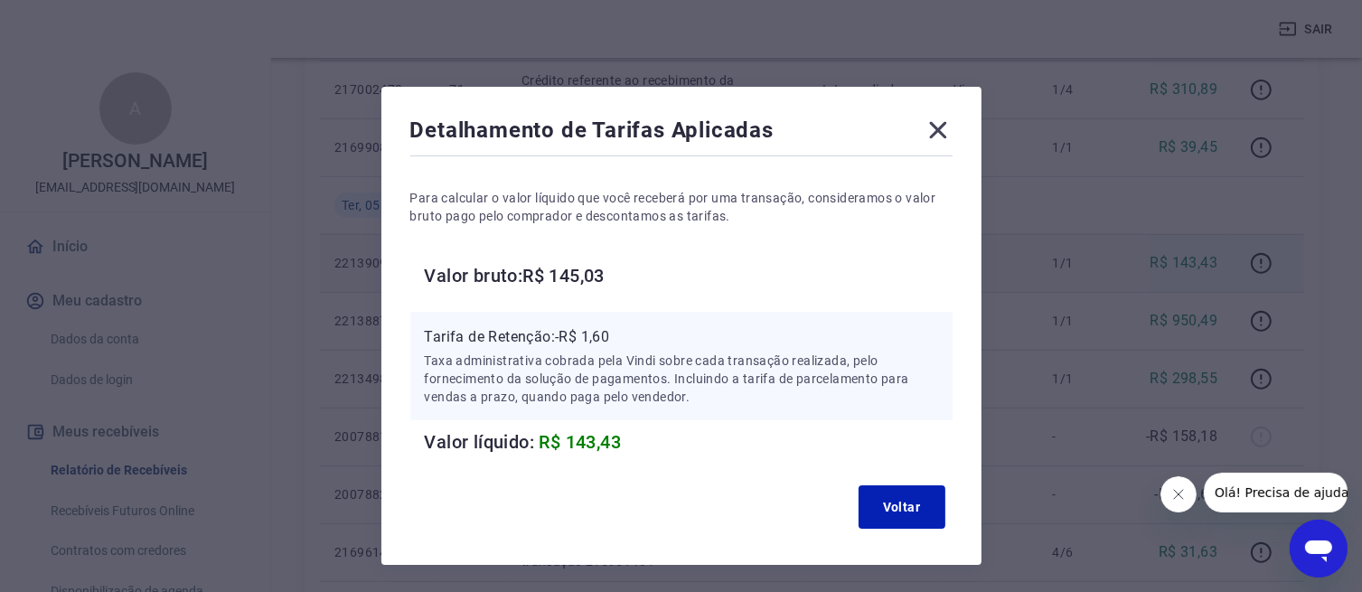
click at [940, 125] on icon at bounding box center [938, 130] width 29 height 29
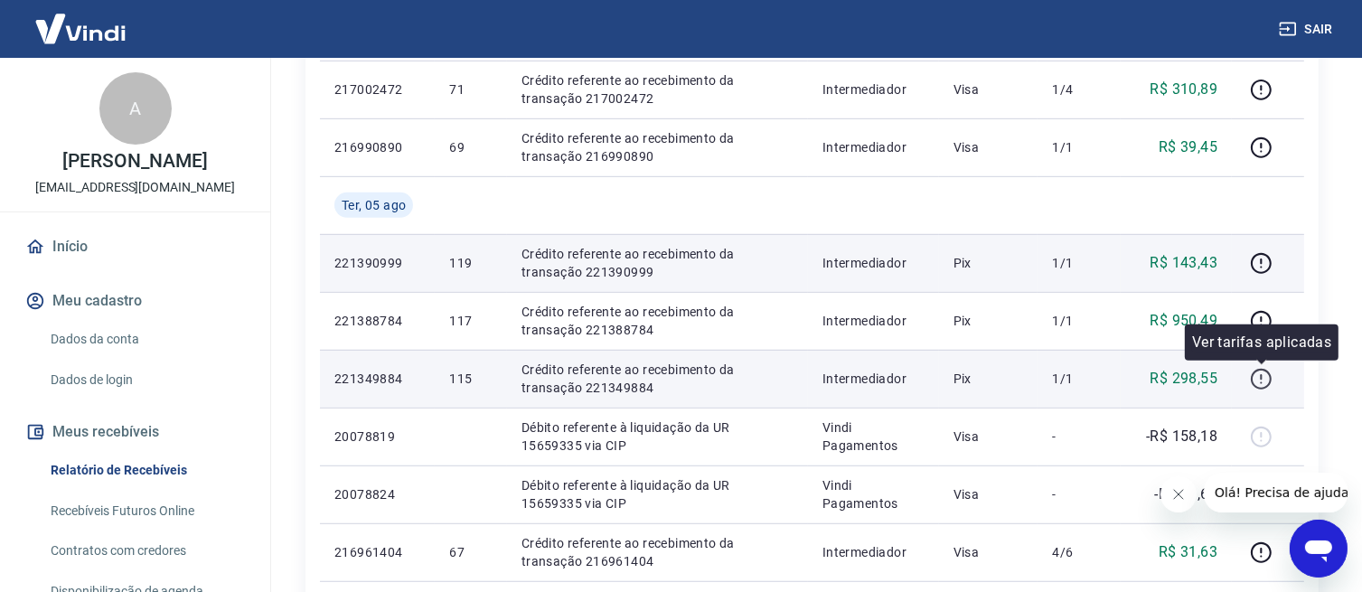
click at [1260, 375] on icon "button" at bounding box center [1261, 379] width 23 height 23
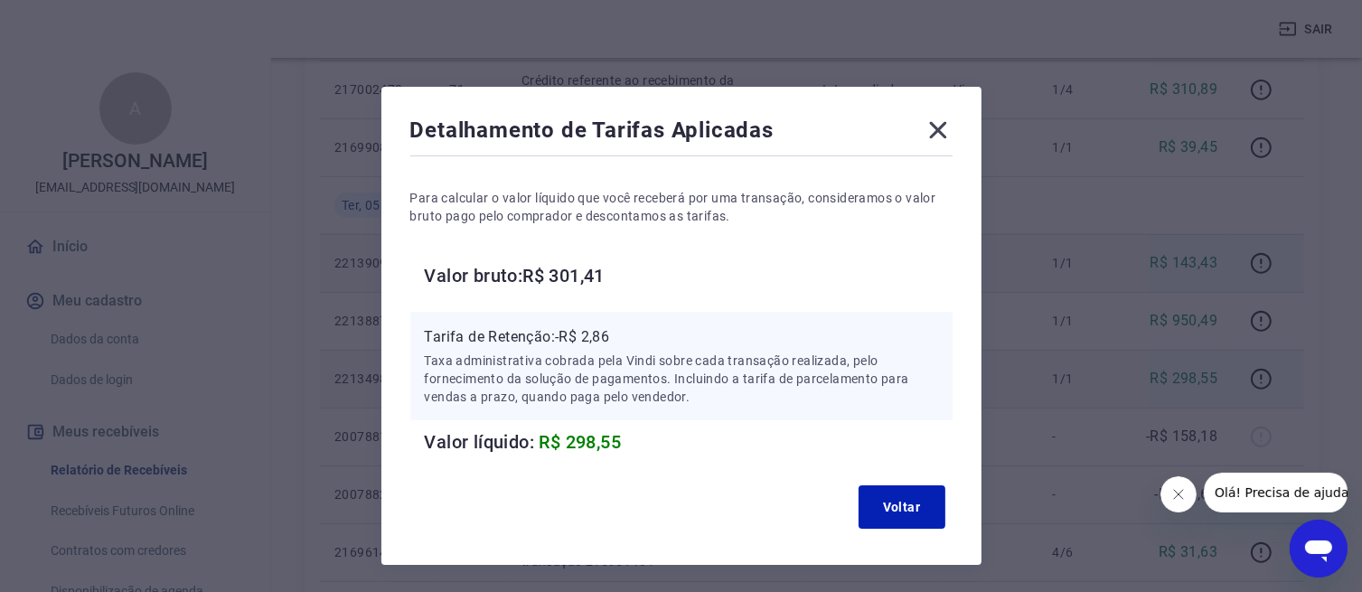
click at [929, 134] on icon at bounding box center [938, 130] width 29 height 29
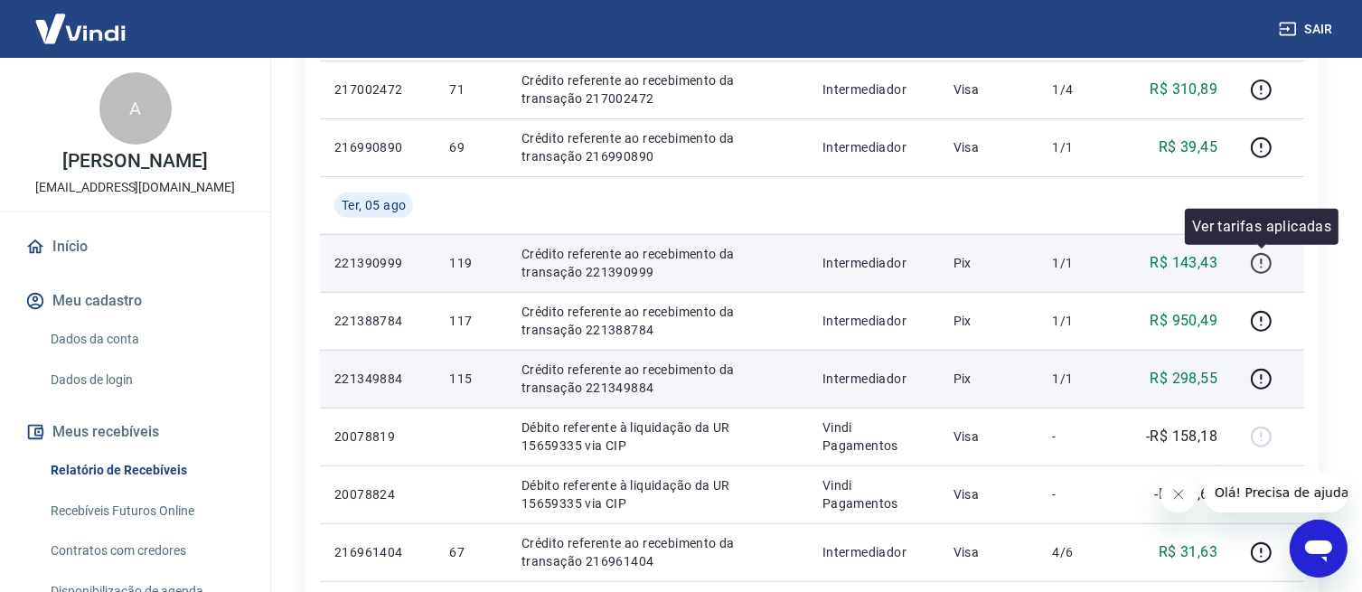
click at [1254, 264] on icon "button" at bounding box center [1261, 263] width 21 height 21
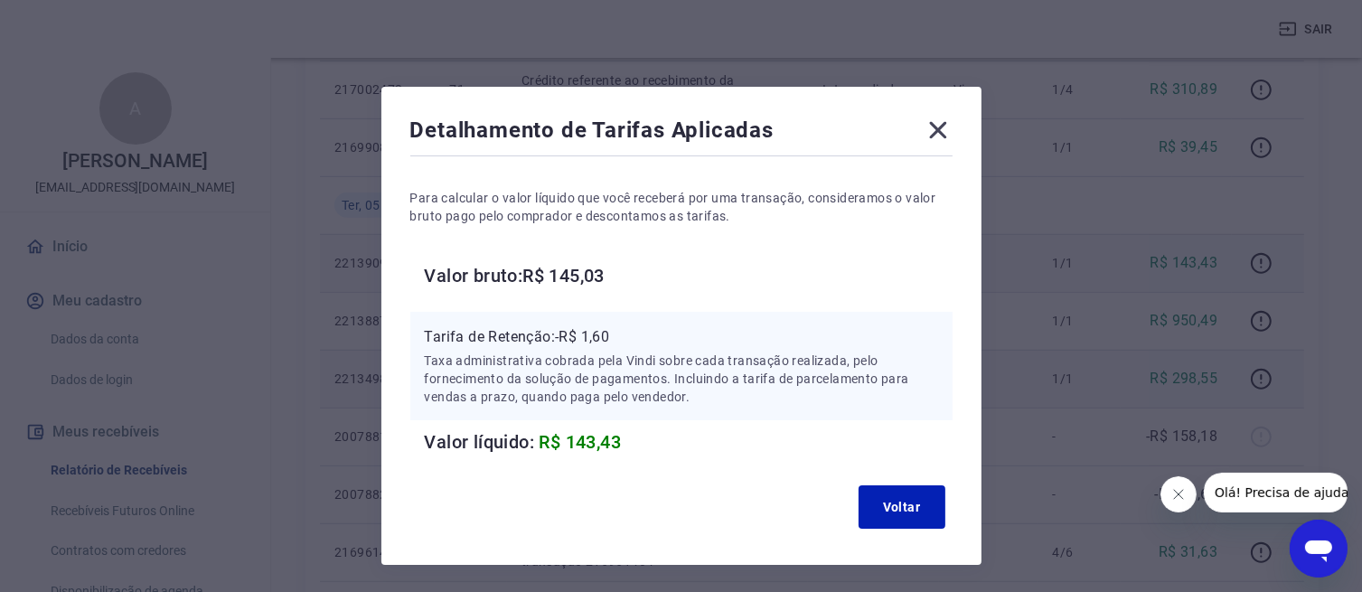
click at [928, 128] on icon at bounding box center [938, 130] width 29 height 29
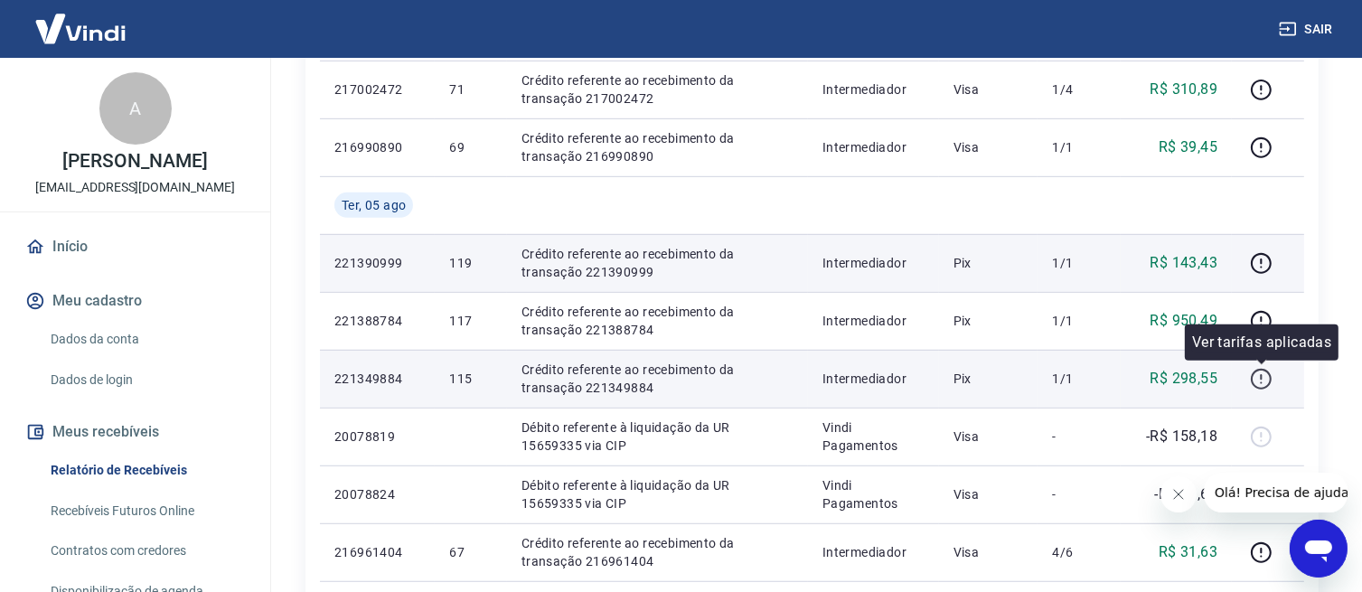
click at [1259, 377] on icon "button" at bounding box center [1261, 379] width 23 height 23
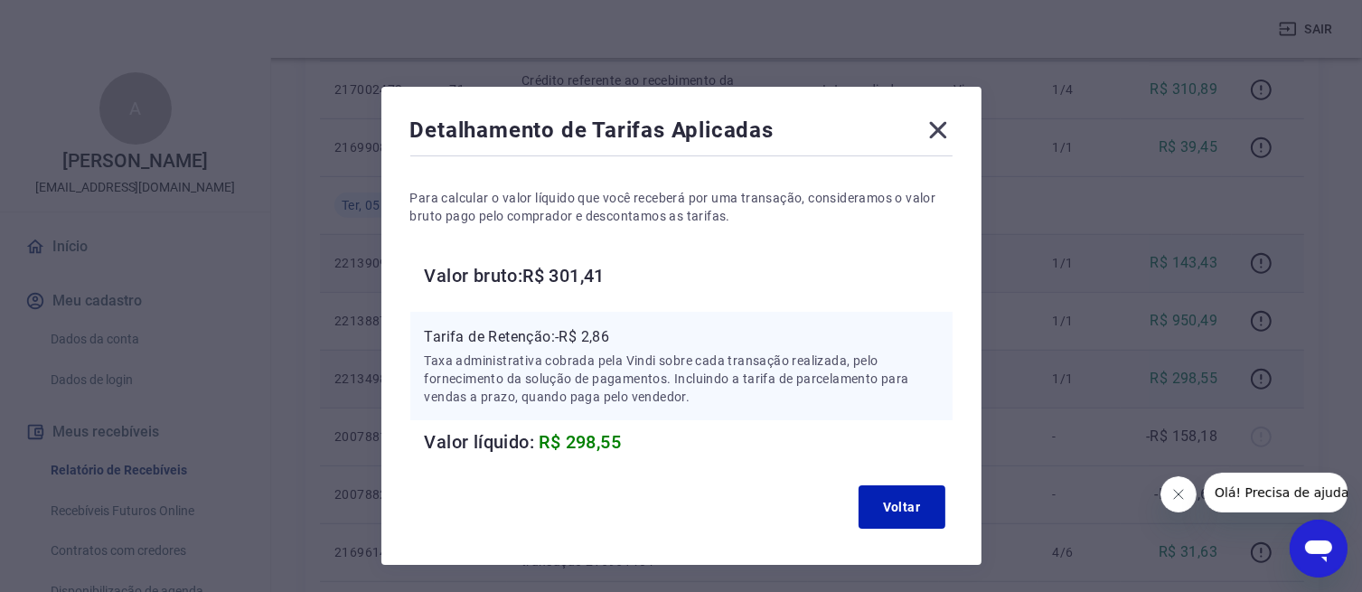
click at [944, 124] on icon at bounding box center [937, 130] width 17 height 17
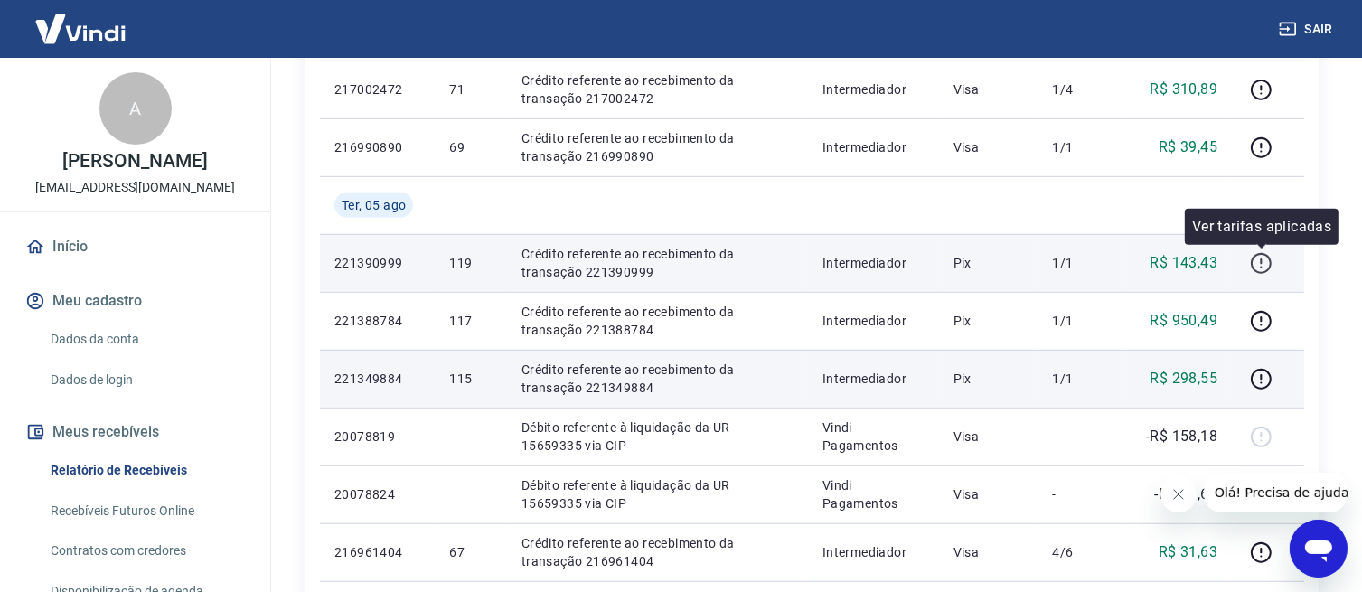
click at [1252, 265] on icon "button" at bounding box center [1261, 263] width 23 height 23
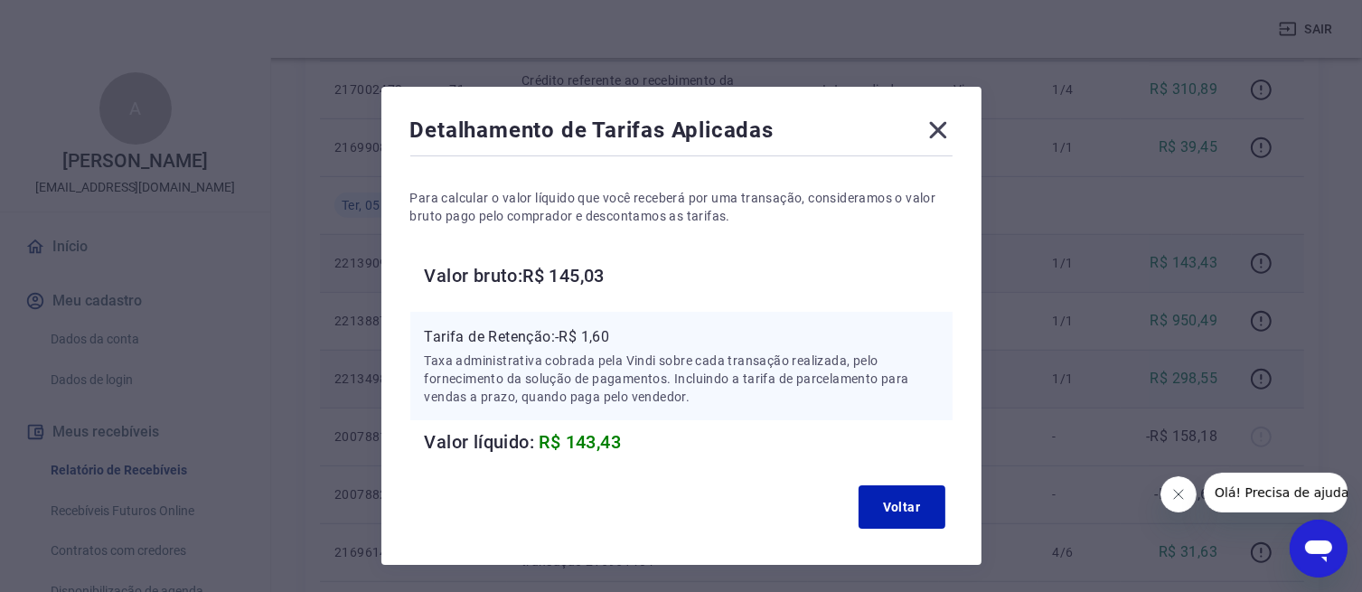
click at [933, 134] on icon at bounding box center [937, 130] width 17 height 17
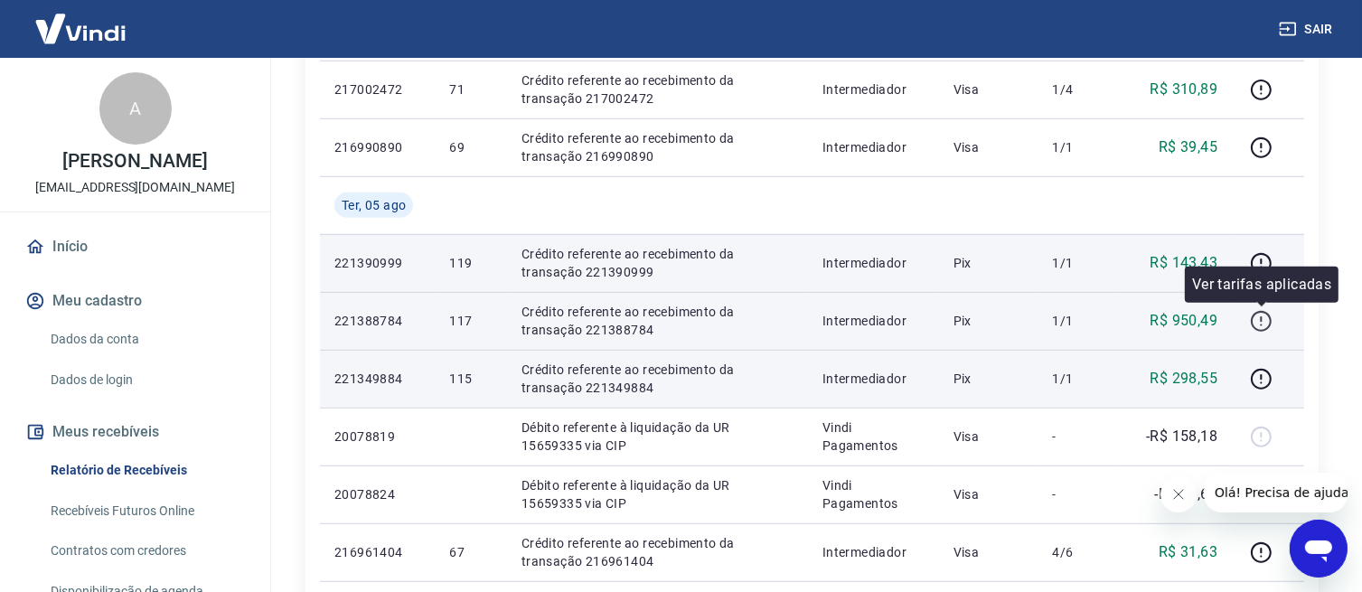
click at [1265, 323] on icon "button" at bounding box center [1261, 321] width 23 height 23
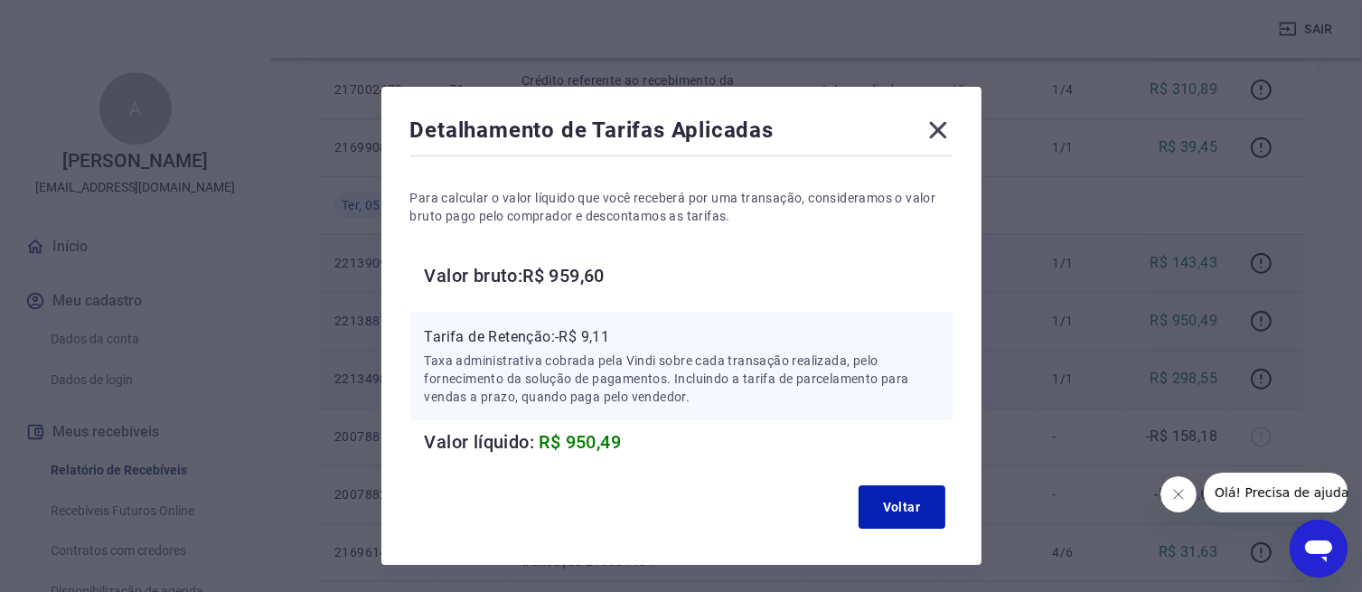
click at [939, 137] on icon at bounding box center [938, 130] width 29 height 29
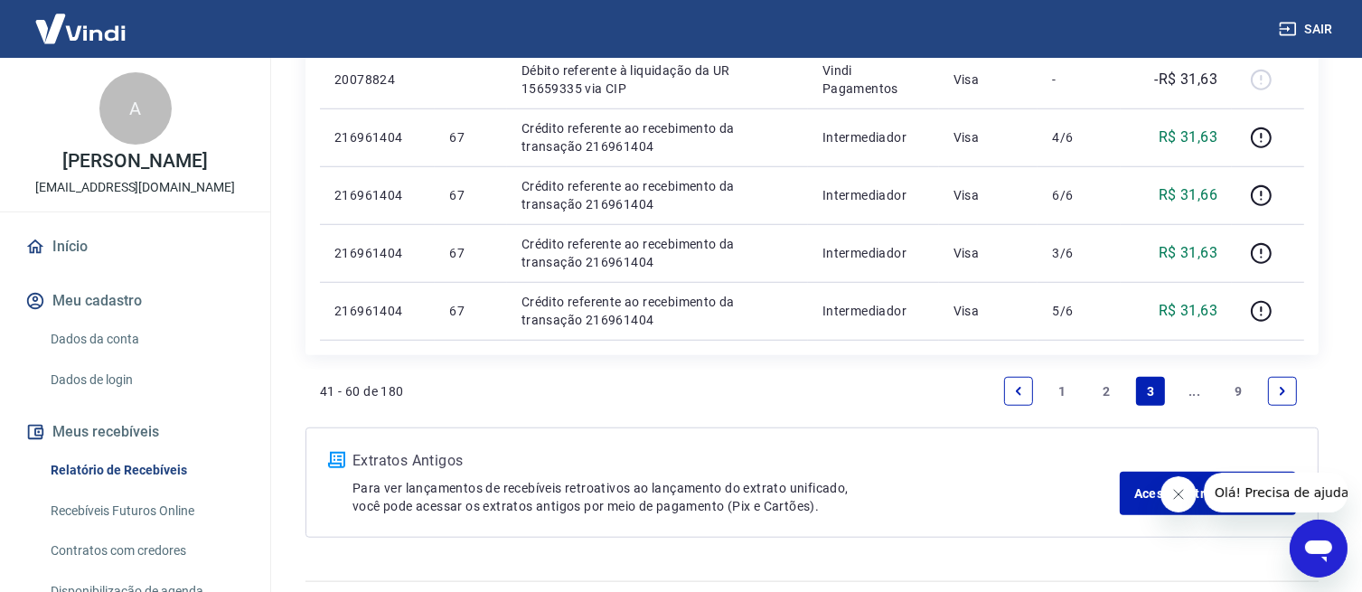
scroll to position [1462, 0]
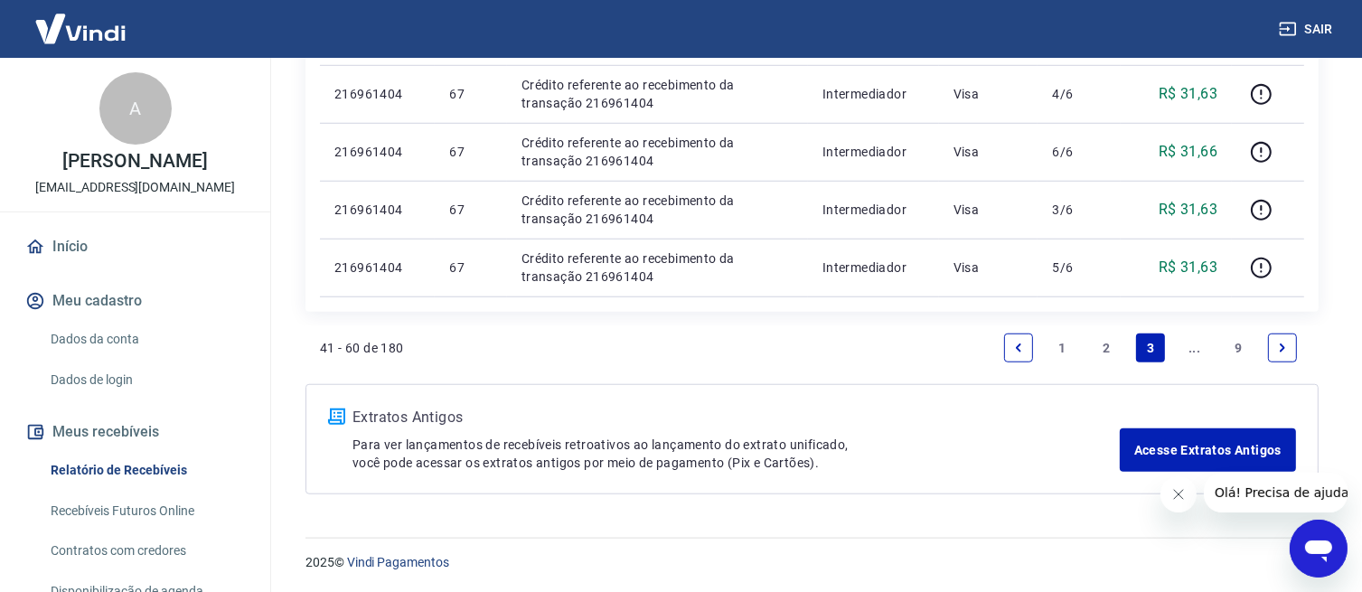
click at [1063, 340] on link "1" at bounding box center [1063, 348] width 29 height 29
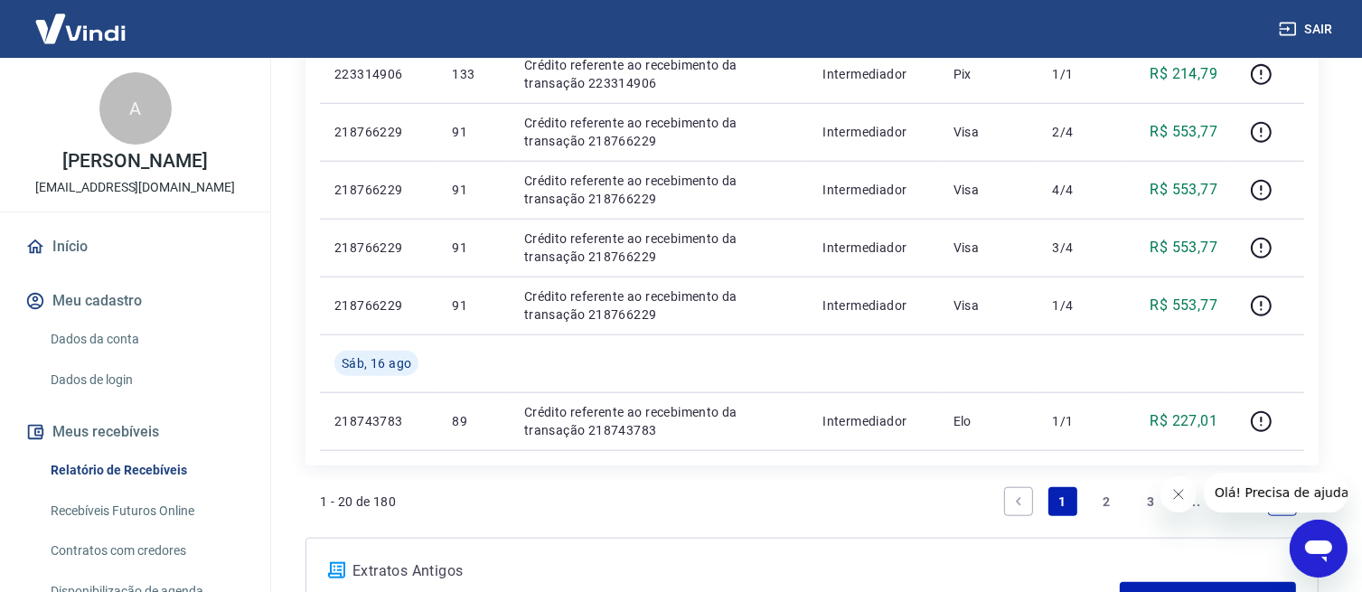
scroll to position [1609, 0]
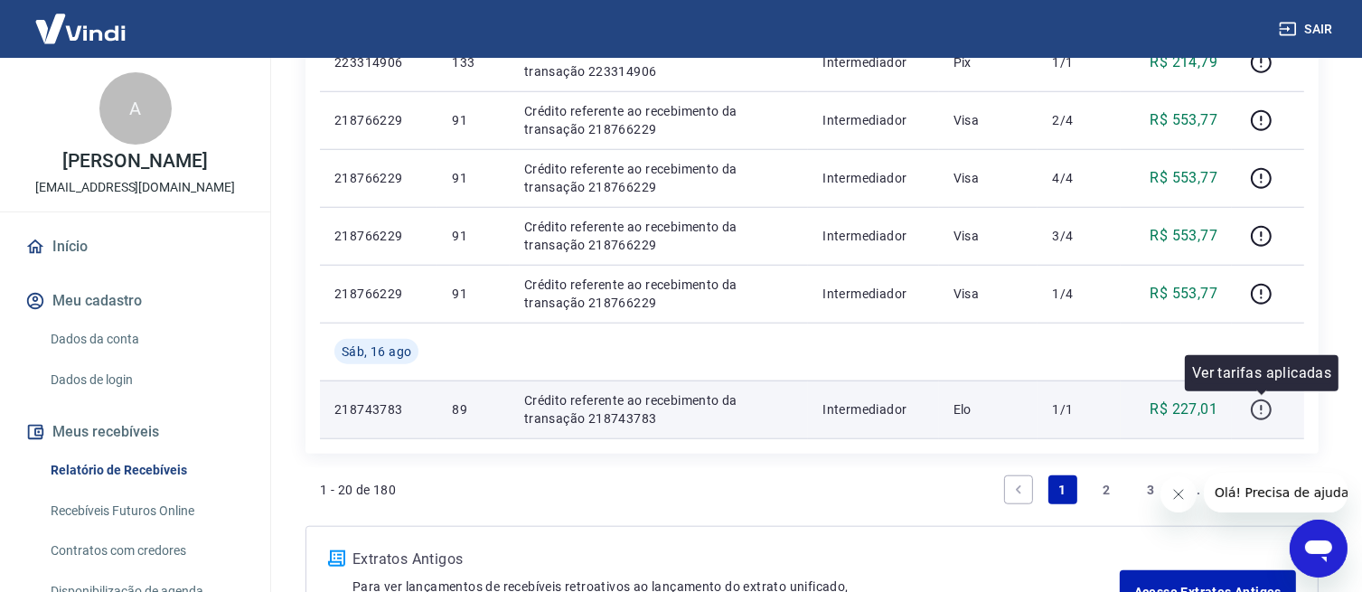
click at [1255, 416] on icon "button" at bounding box center [1261, 410] width 23 height 23
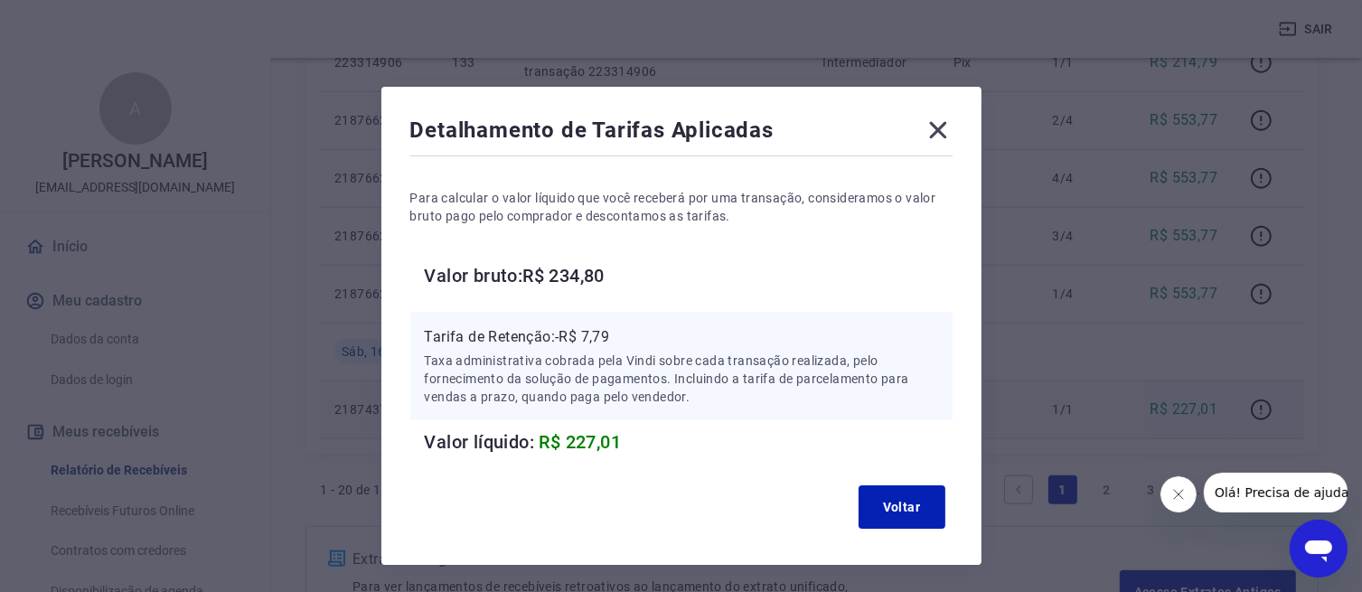
click at [929, 132] on icon at bounding box center [938, 130] width 29 height 29
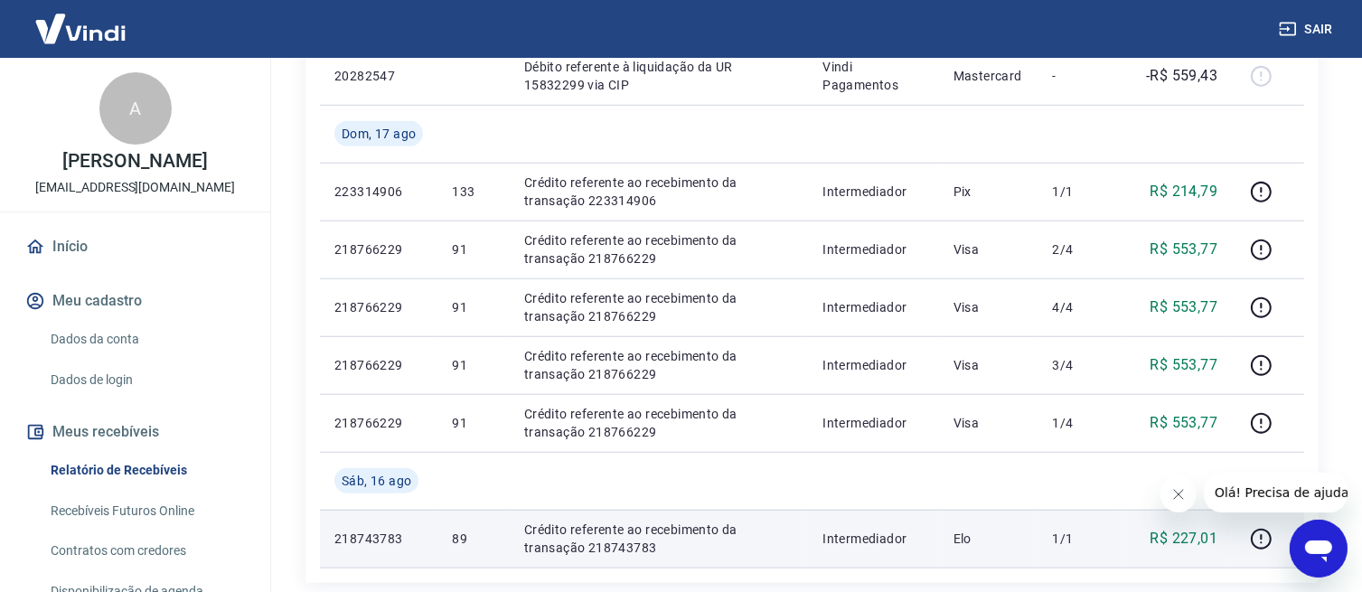
scroll to position [1490, 0]
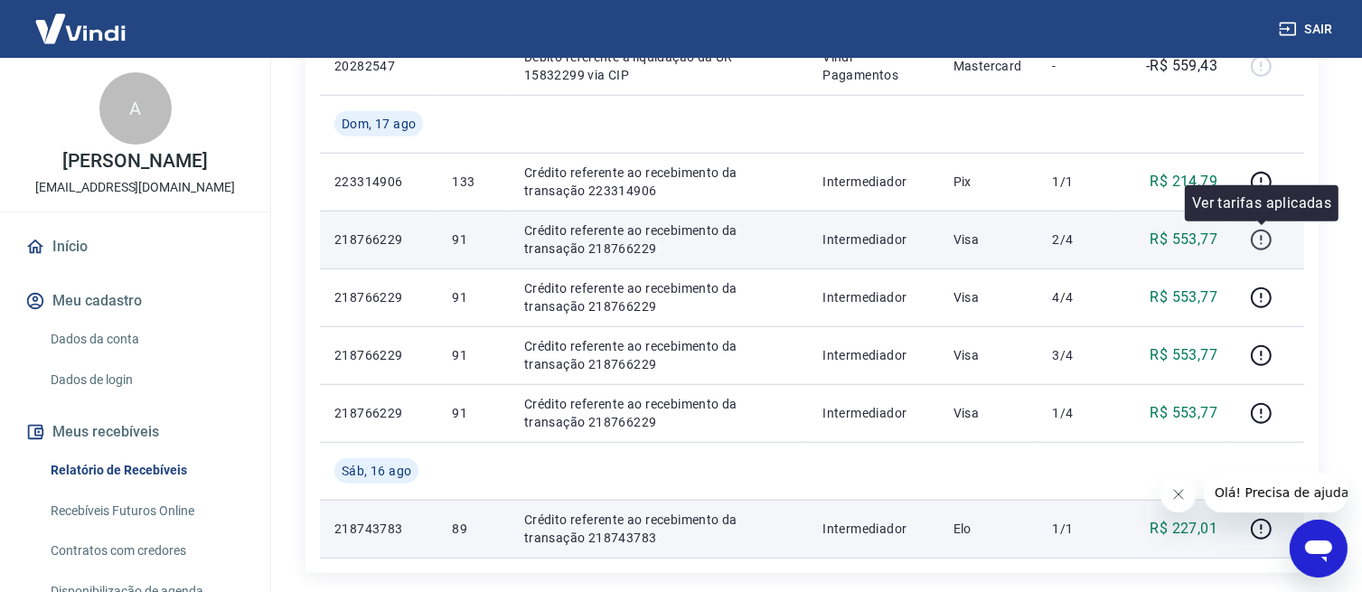
click at [1267, 240] on icon "button" at bounding box center [1261, 240] width 23 height 23
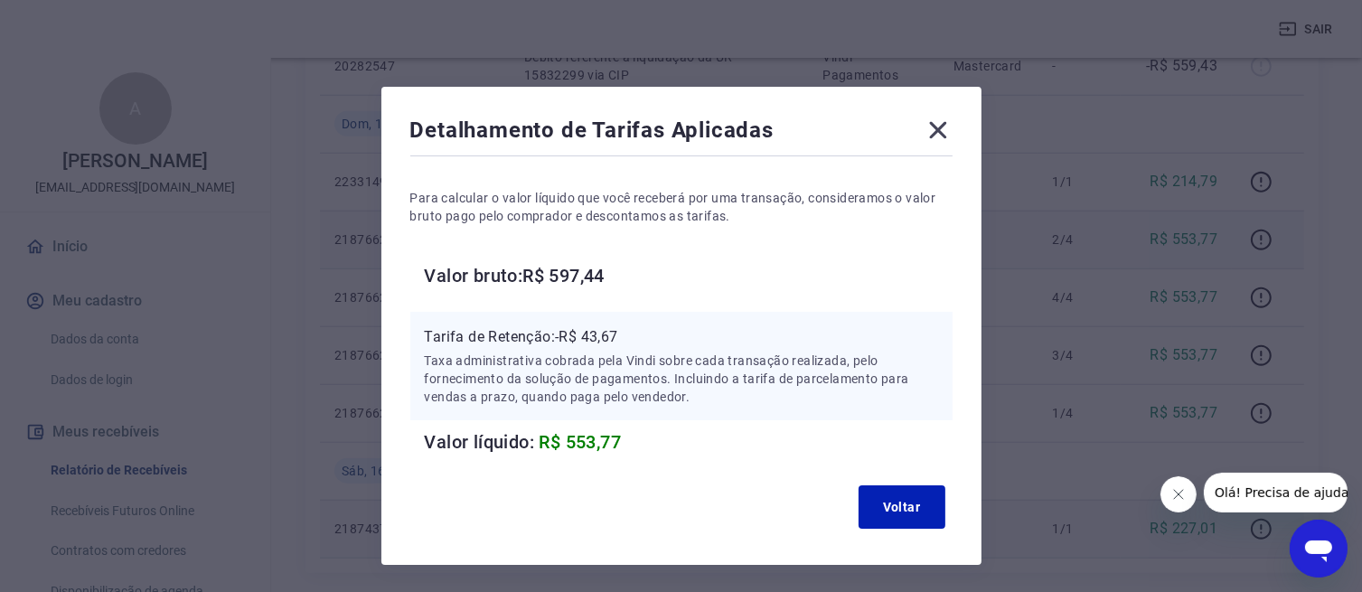
click at [933, 127] on icon at bounding box center [938, 130] width 29 height 29
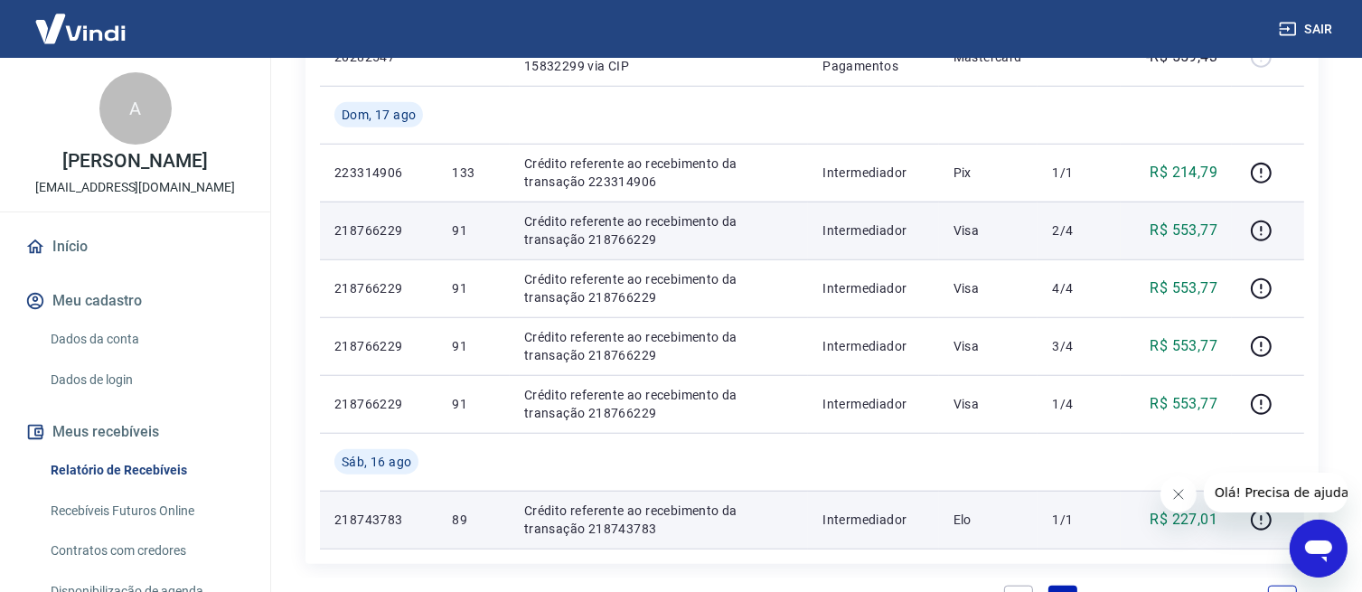
scroll to position [1751, 0]
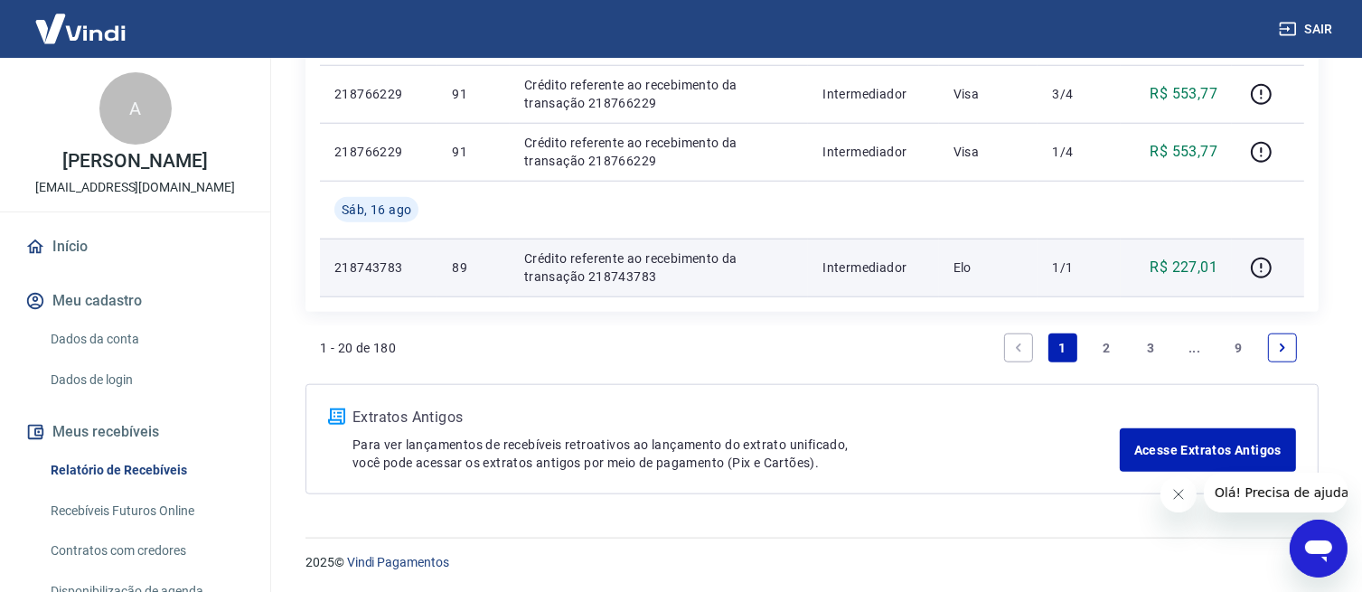
click at [1153, 344] on link "3" at bounding box center [1150, 348] width 29 height 29
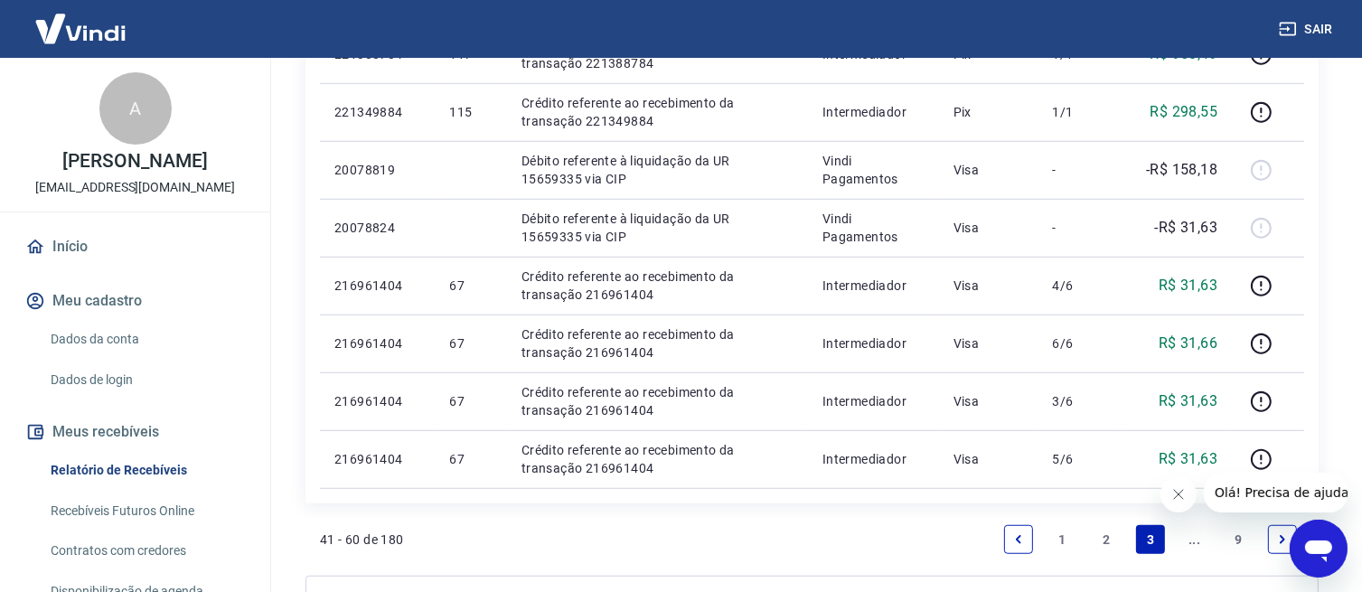
scroll to position [1341, 0]
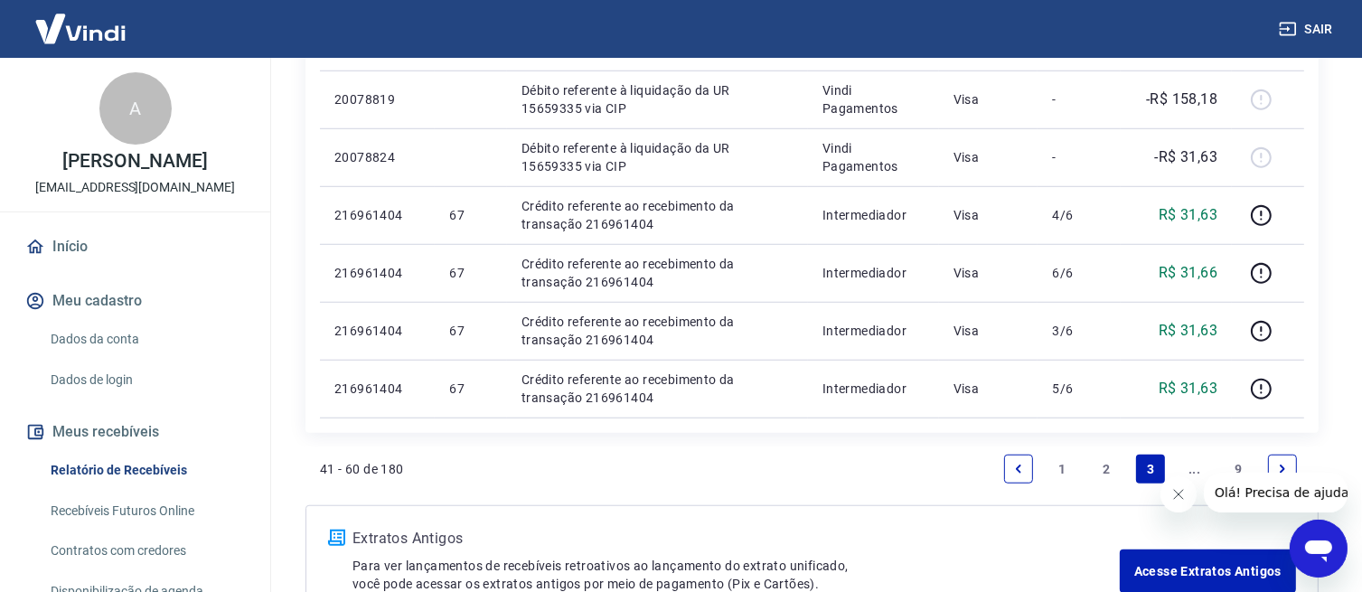
click at [1287, 466] on icon "Next page" at bounding box center [1282, 469] width 13 height 13
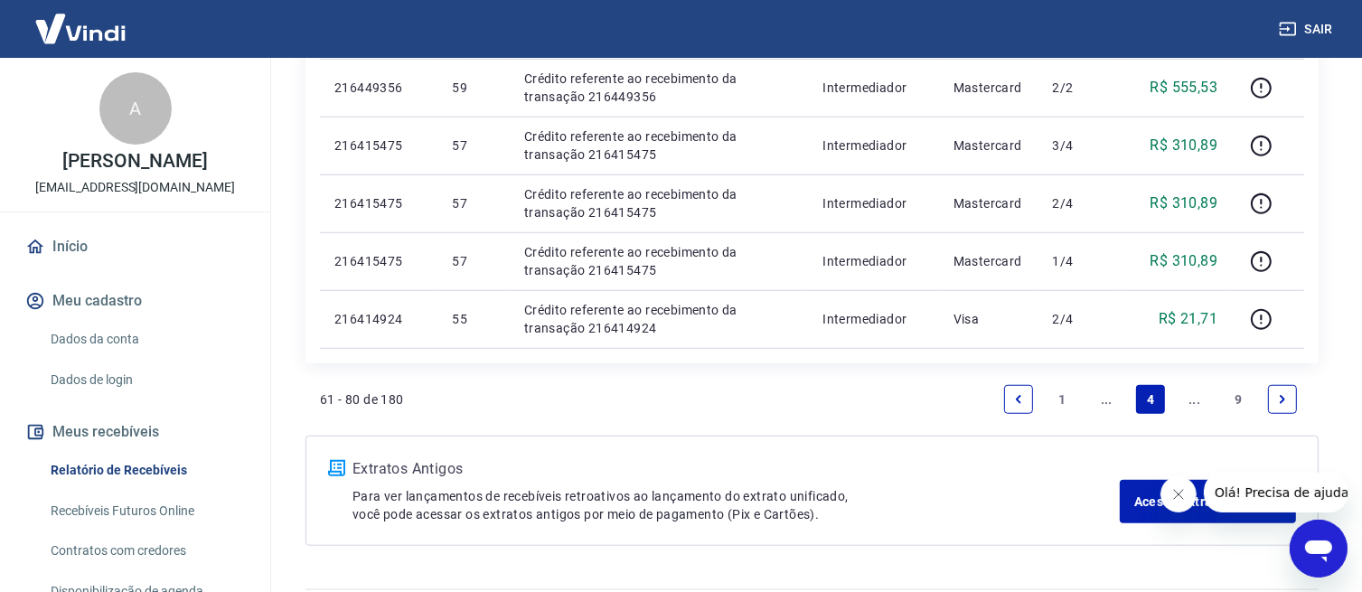
scroll to position [1417, 0]
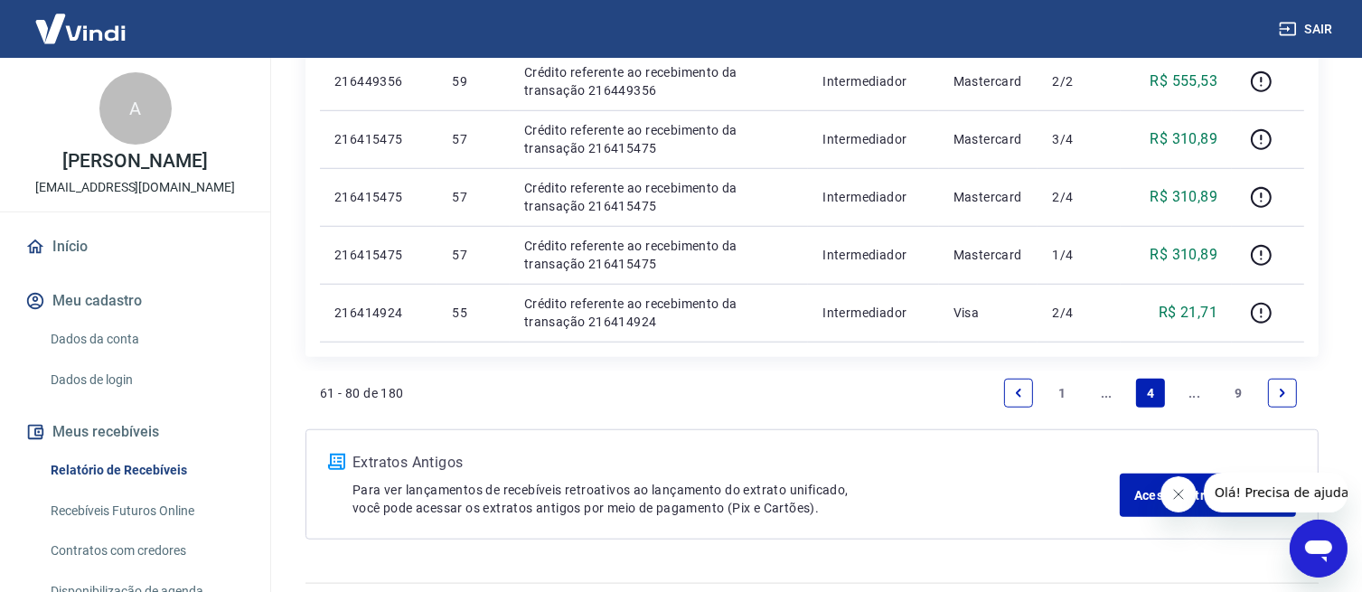
click at [1278, 390] on icon "Next page" at bounding box center [1282, 393] width 13 height 13
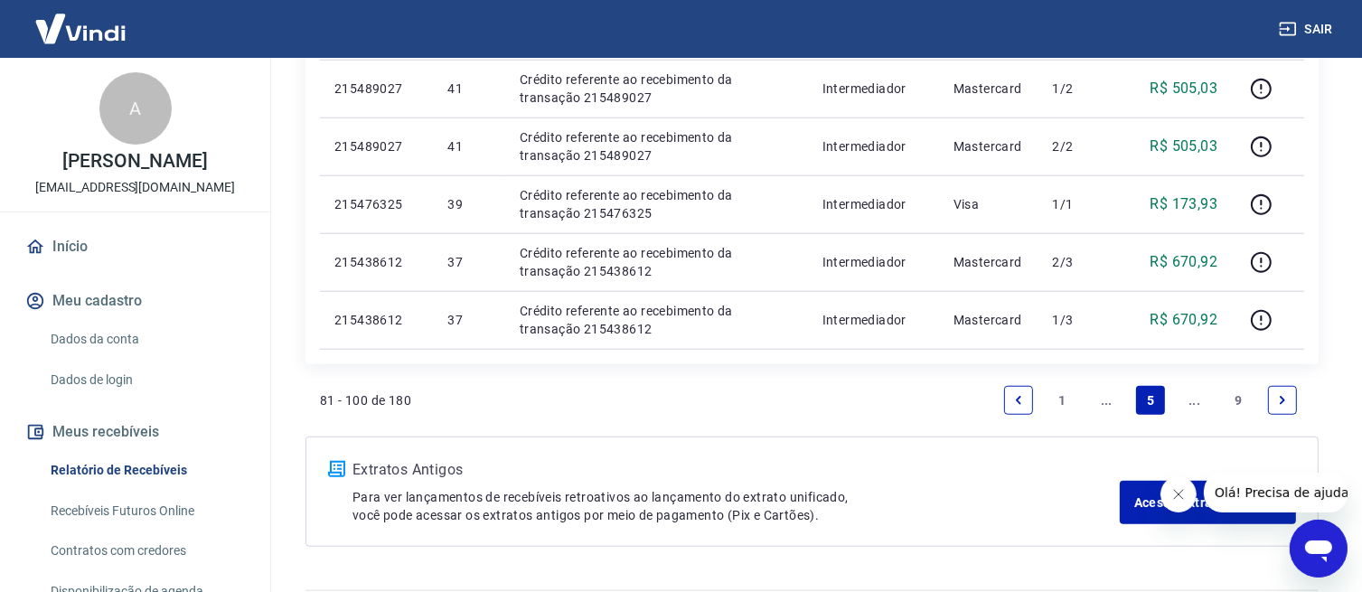
scroll to position [1481, 0]
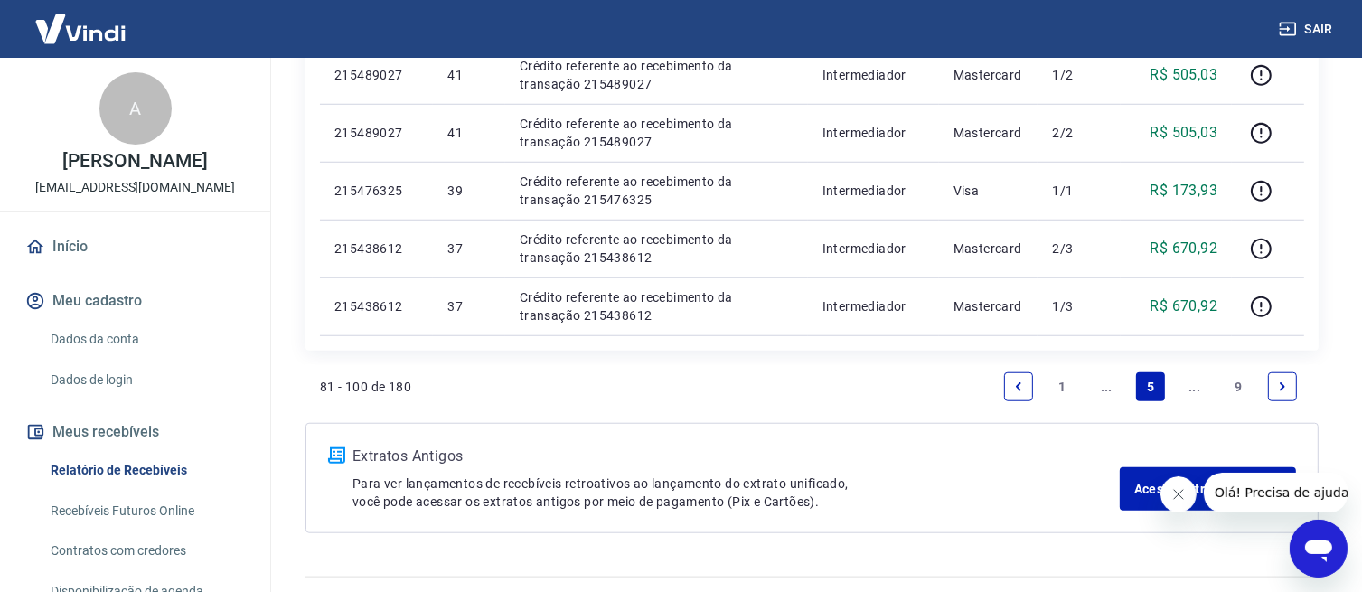
click at [1017, 381] on icon "Previous page" at bounding box center [1018, 387] width 13 height 13
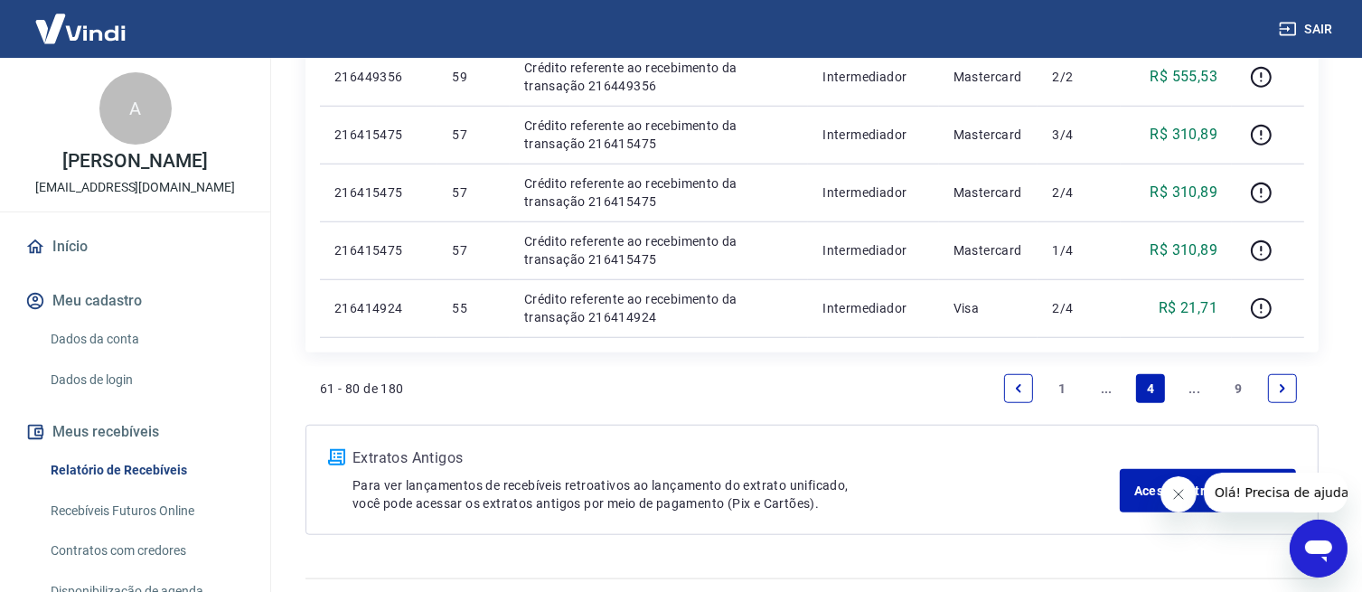
scroll to position [1462, 0]
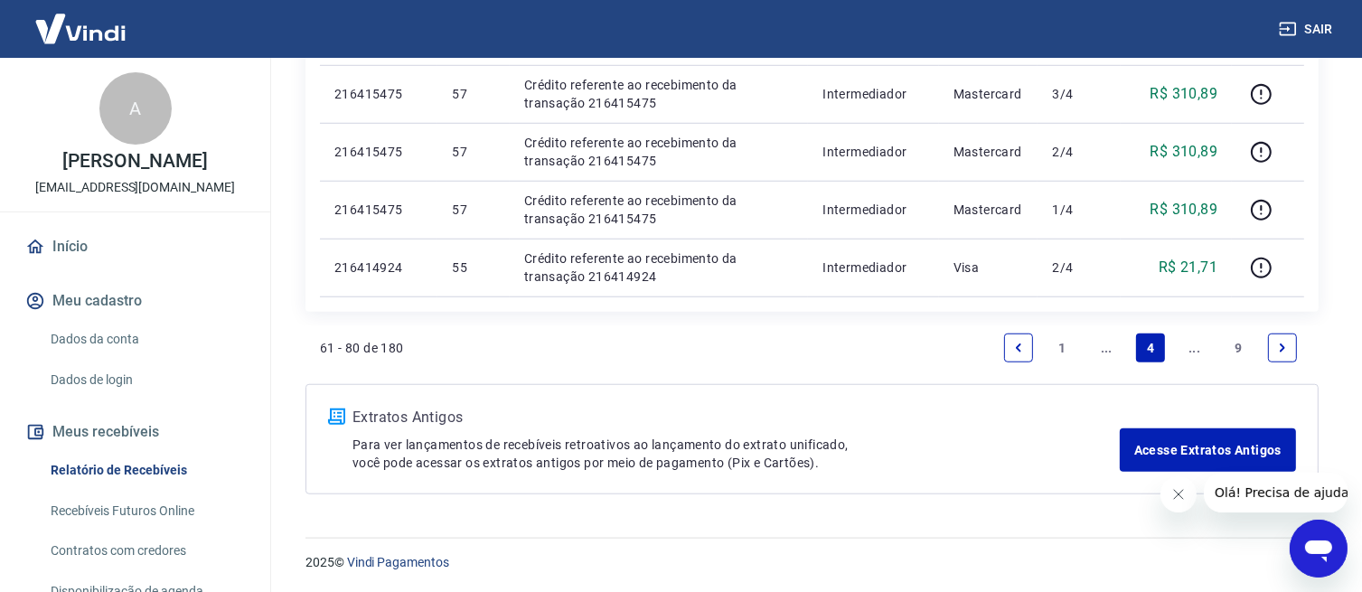
click at [1021, 344] on icon "Previous page" at bounding box center [1018, 348] width 13 height 13
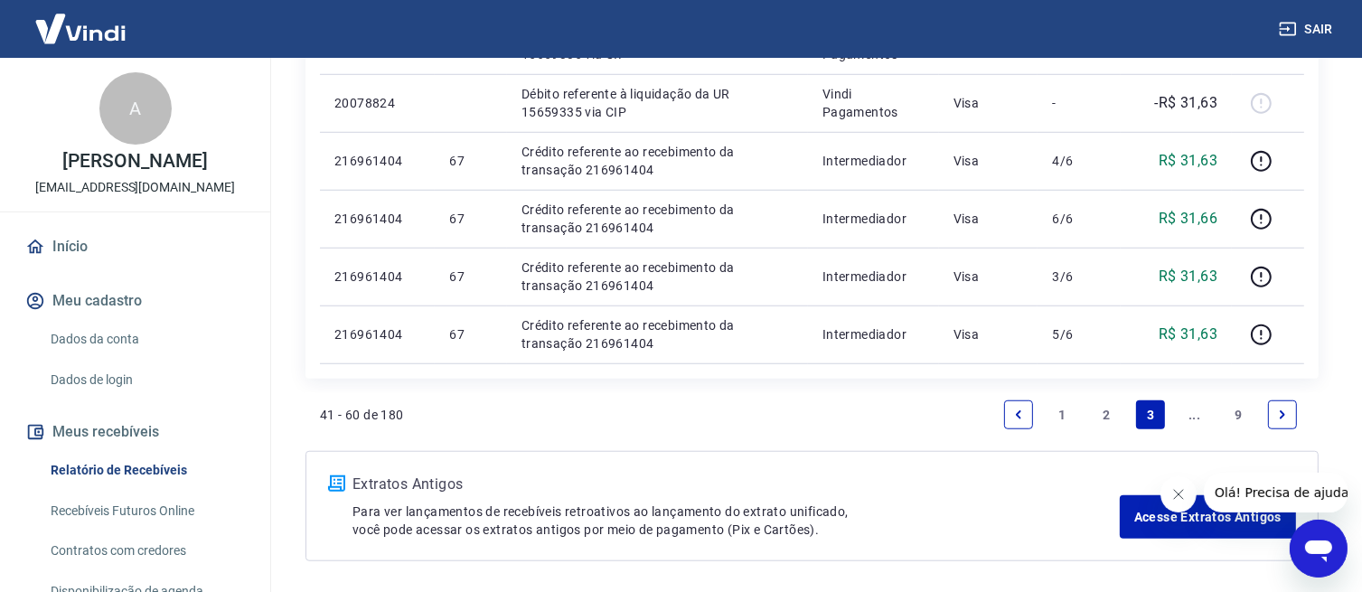
scroll to position [1427, 0]
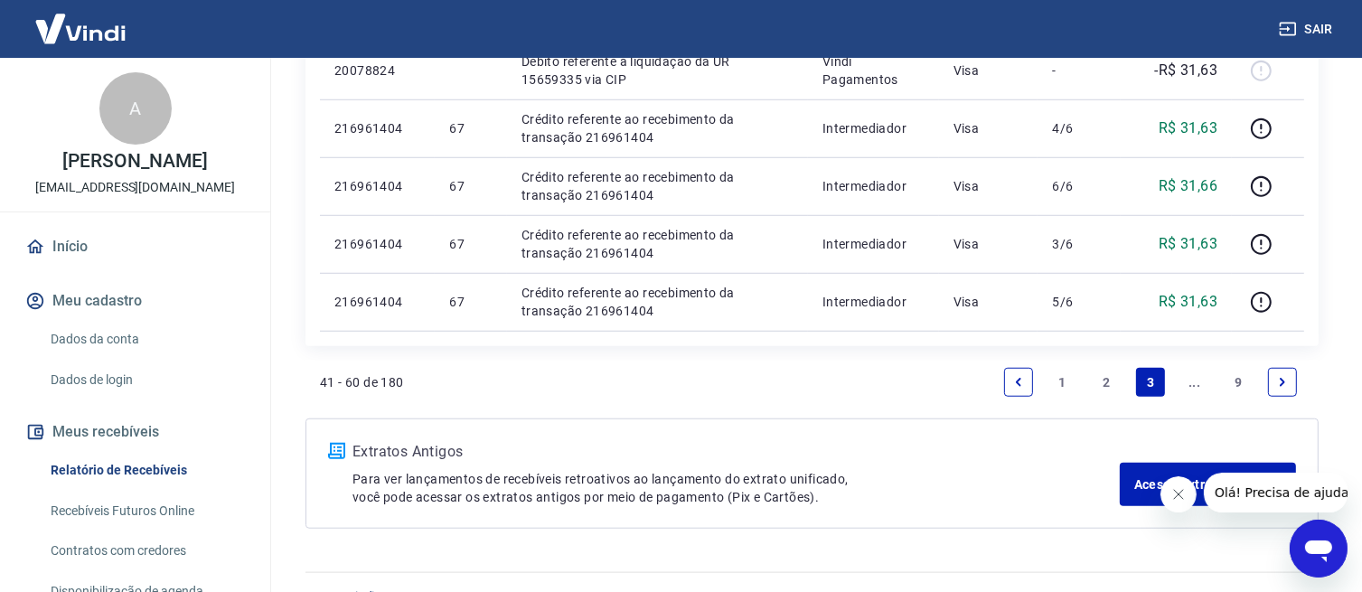
click at [1278, 388] on link "Next page" at bounding box center [1282, 382] width 29 height 29
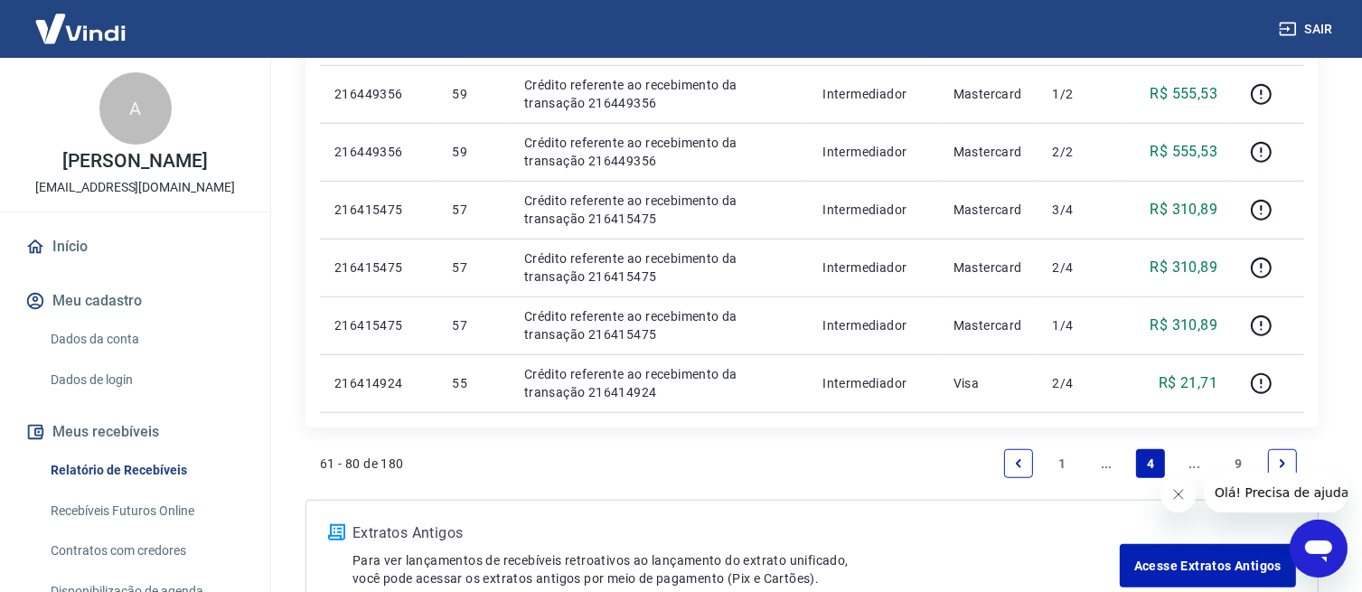
scroll to position [1384, 0]
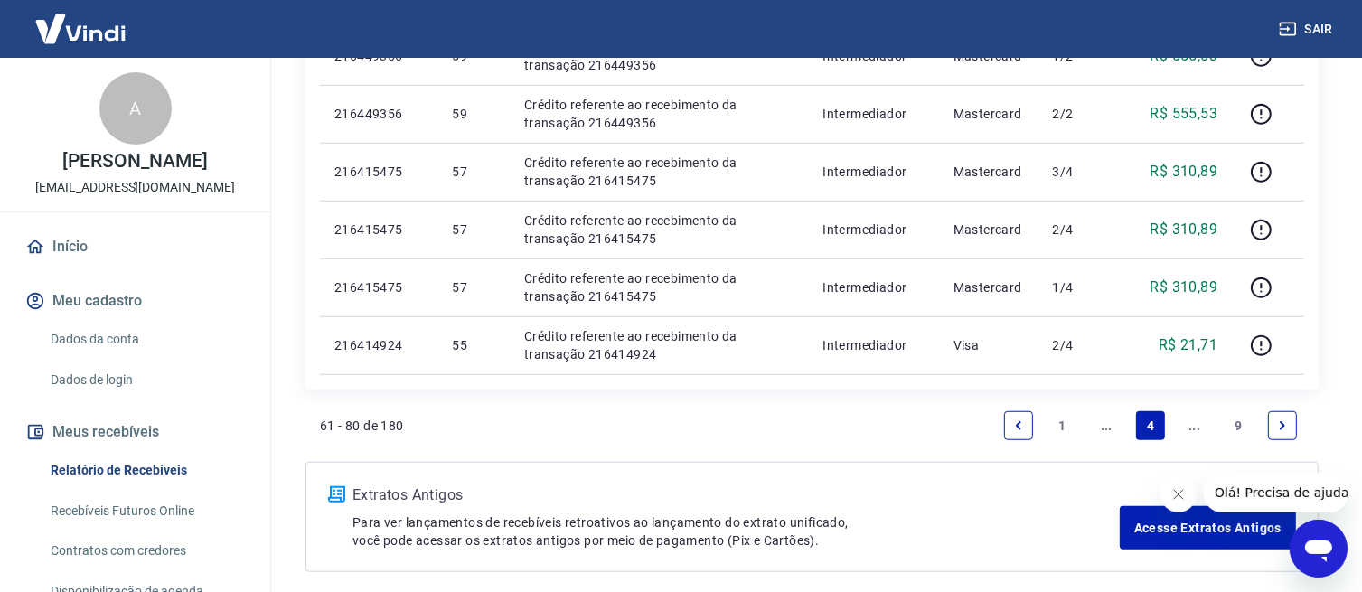
click at [1276, 430] on icon "Next page" at bounding box center [1282, 425] width 13 height 13
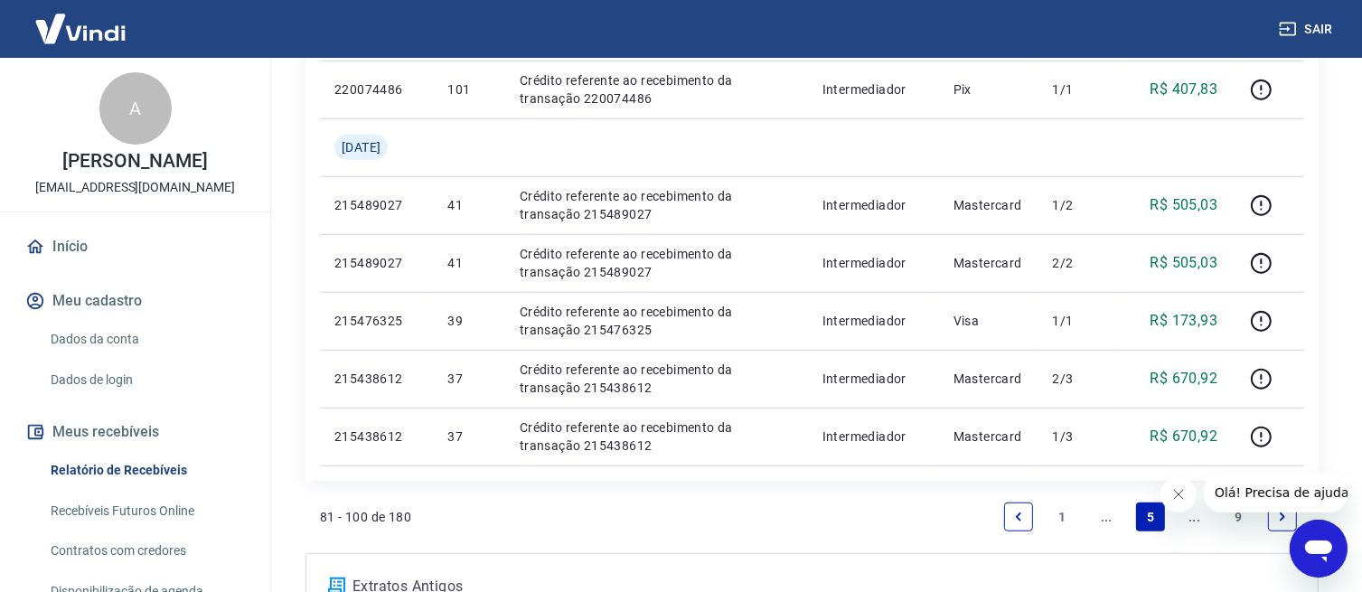
scroll to position [1340, 0]
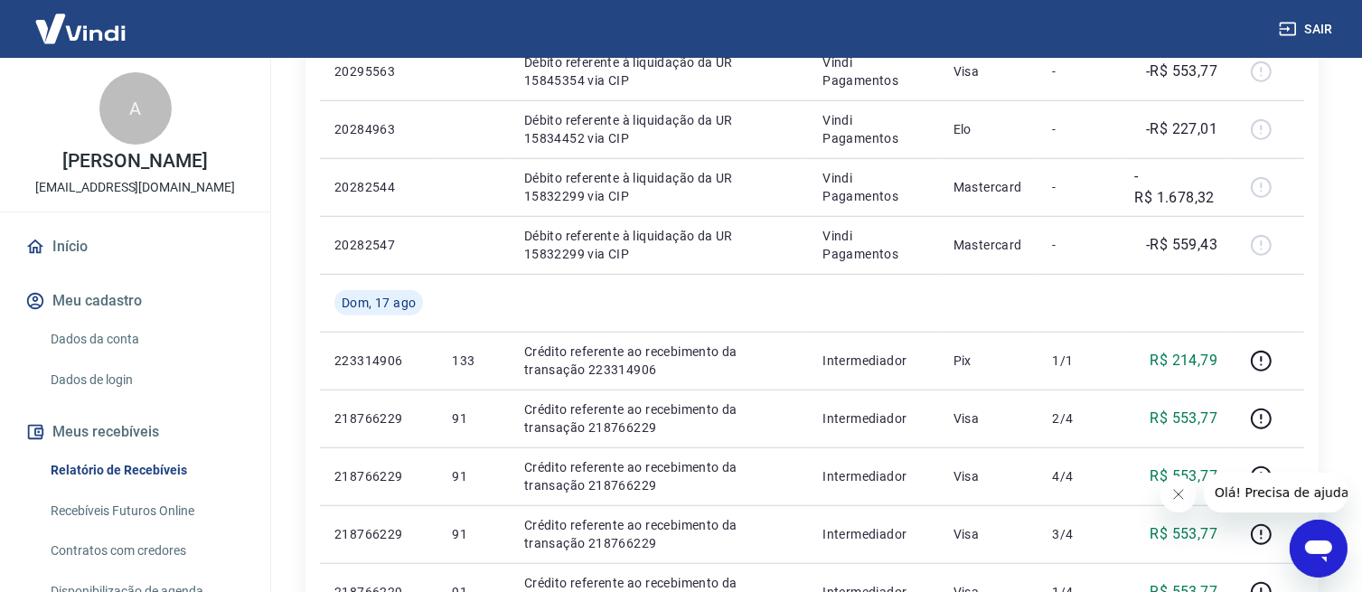
scroll to position [1389, 0]
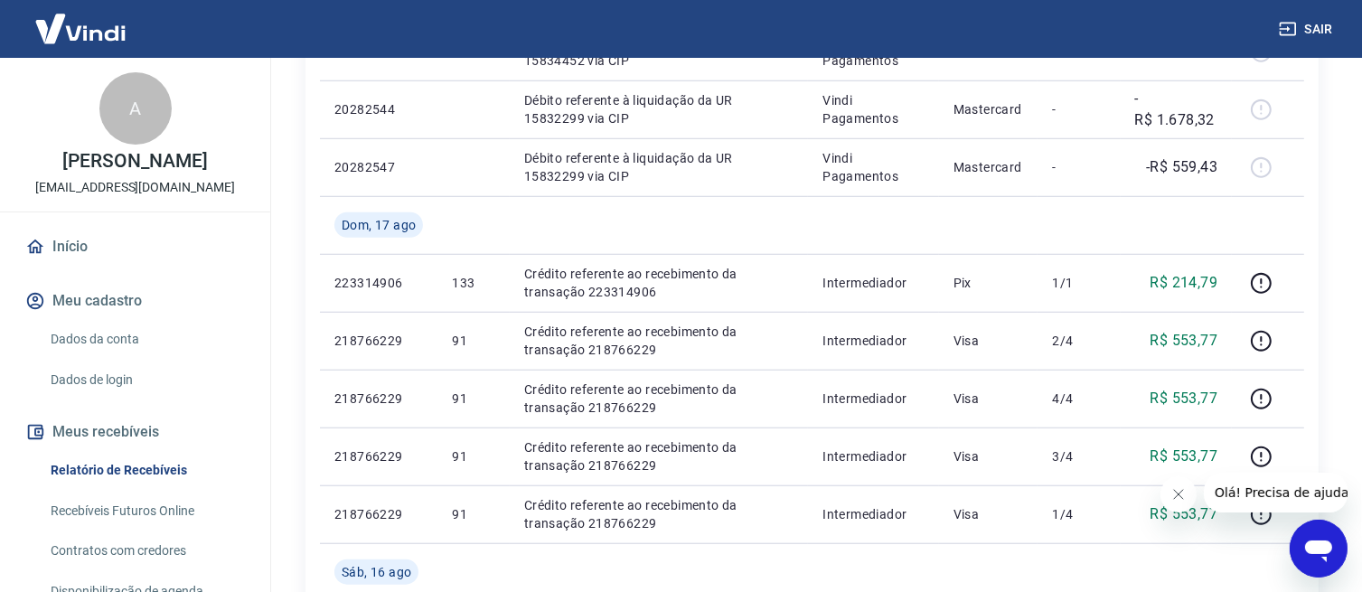
click at [1329, 537] on icon "Abrir janela de mensagens" at bounding box center [1318, 548] width 33 height 33
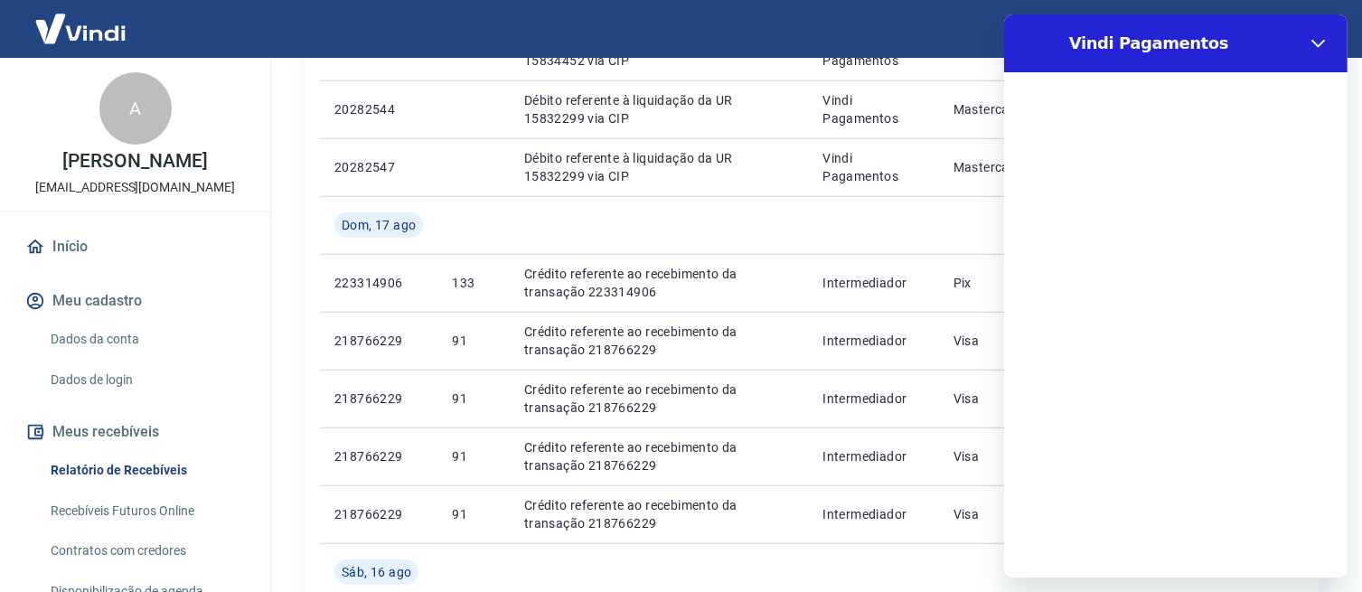
scroll to position [0, 0]
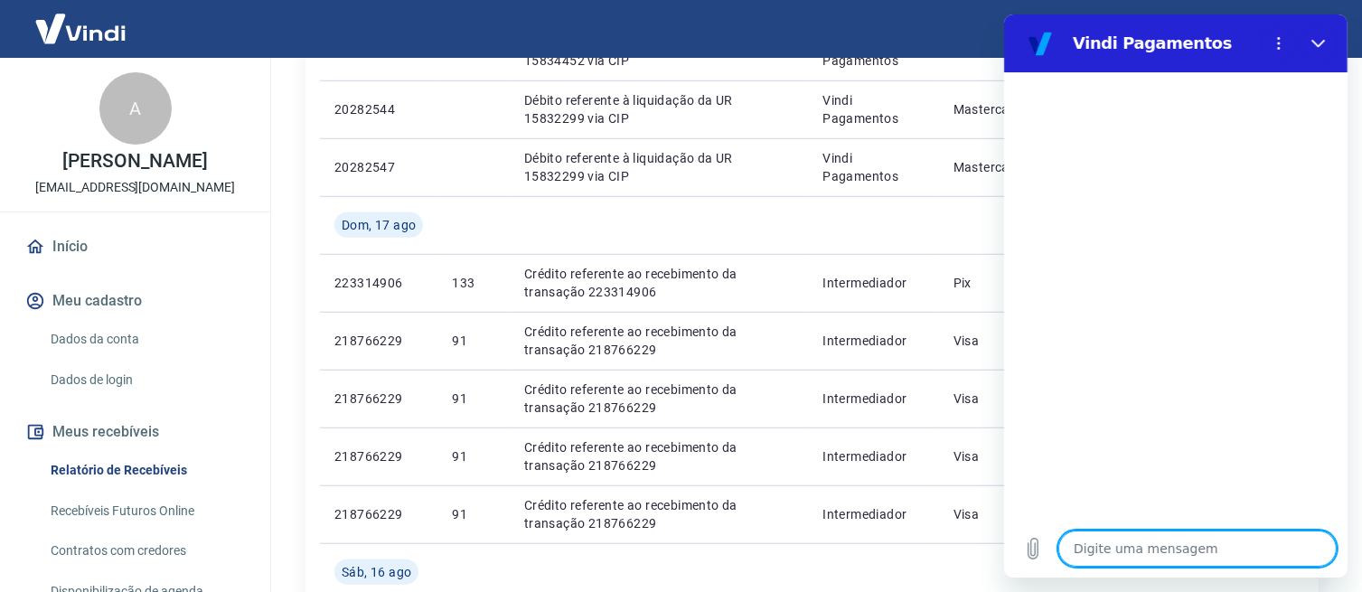
click at [1260, 550] on textarea at bounding box center [1197, 549] width 278 height 36
type textarea "g"
type textarea "x"
type textarea "go"
type textarea "x"
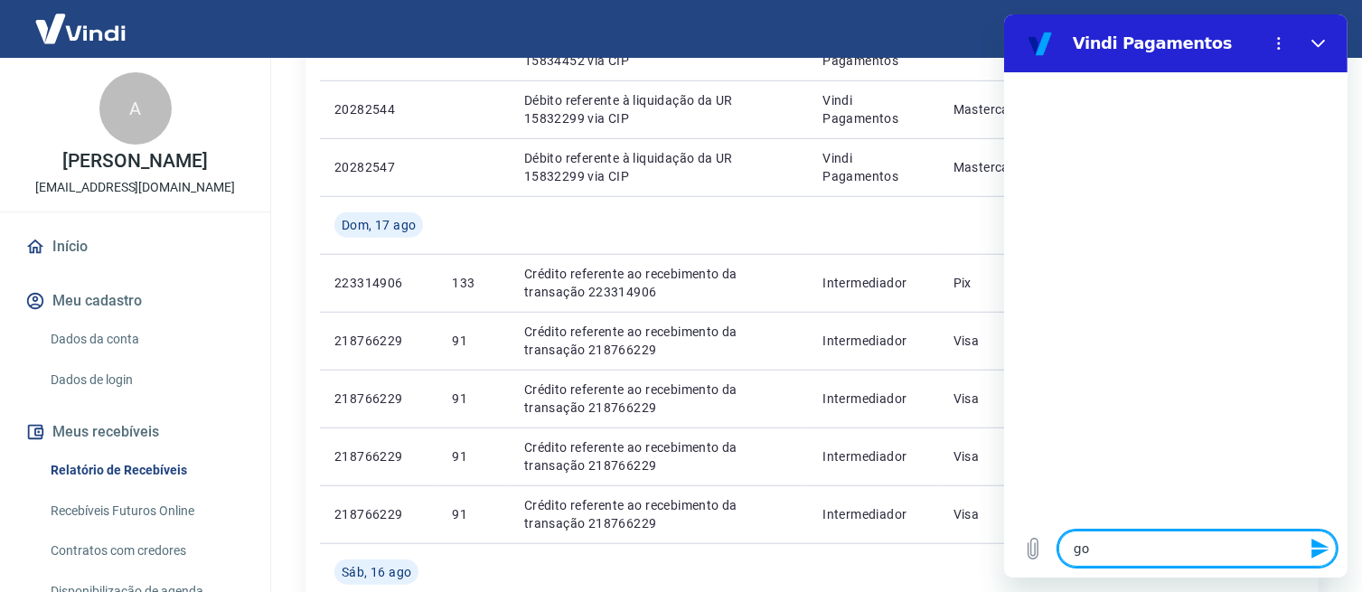
type textarea "gos"
type textarea "x"
type textarea "gost"
type textarea "x"
type textarea "gosta"
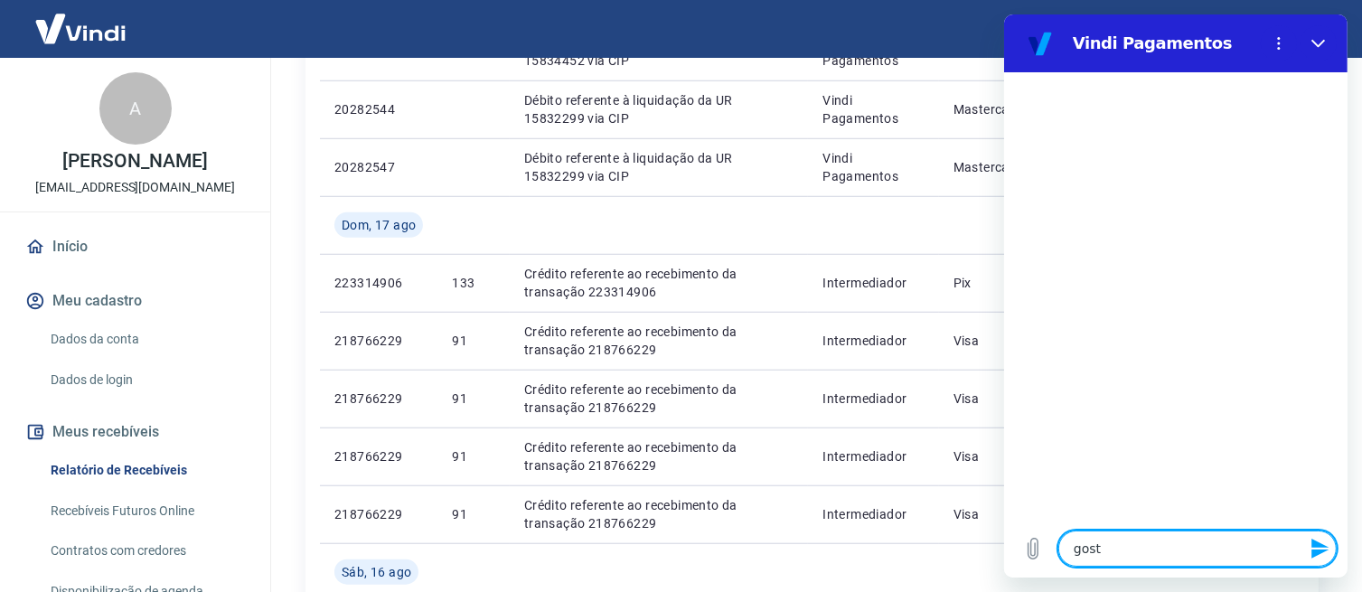
type textarea "x"
type textarea "gostar"
type textarea "x"
type textarea "gostari"
type textarea "x"
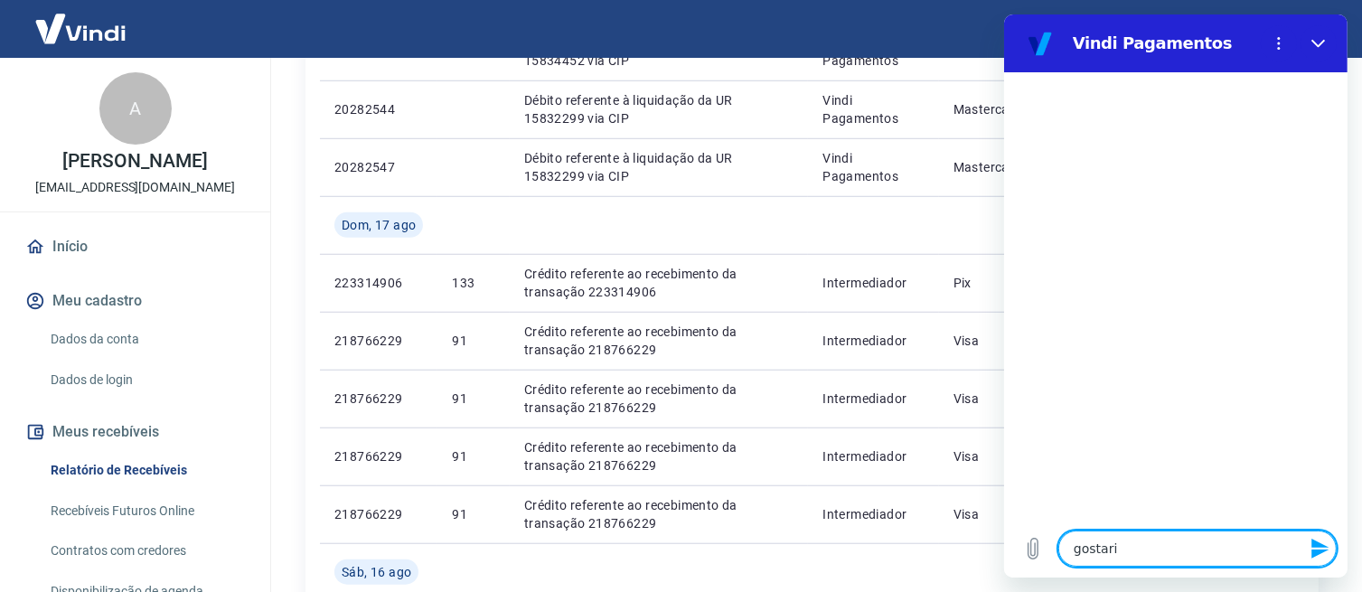
type textarea "gostaria"
type textarea "x"
type textarea "gostaria"
type textarea "x"
type textarea "gostaria d"
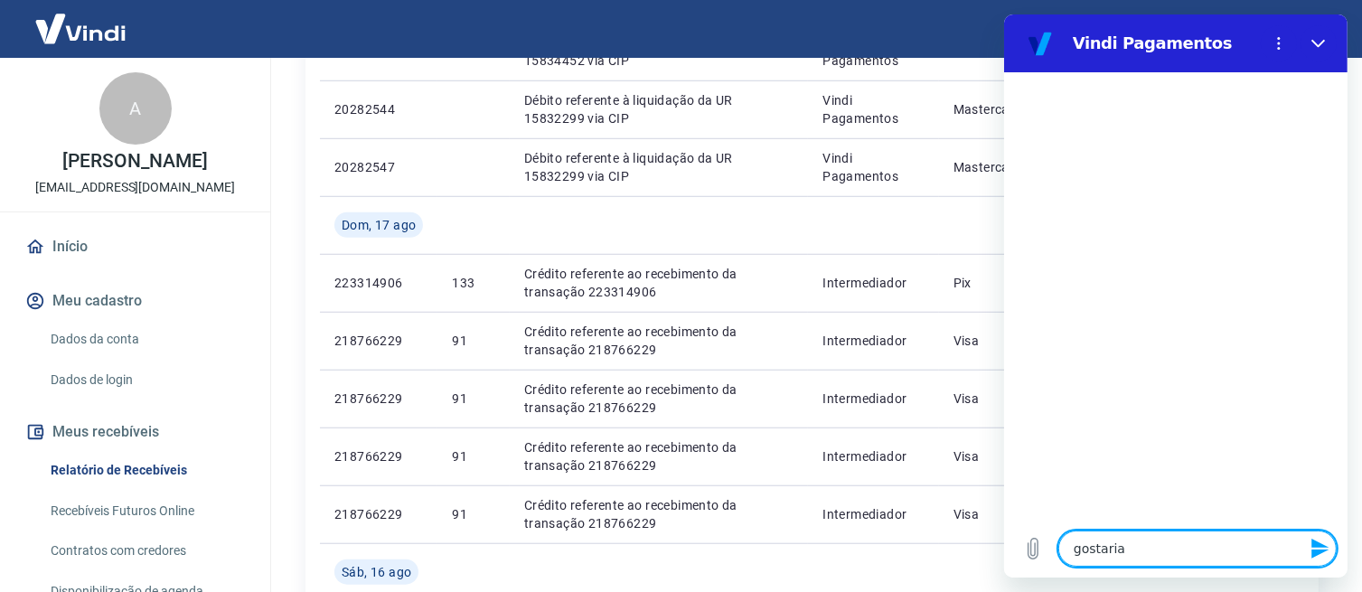
type textarea "x"
type textarea "gostaria de"
type textarea "x"
type textarea "gostaria de"
type textarea "x"
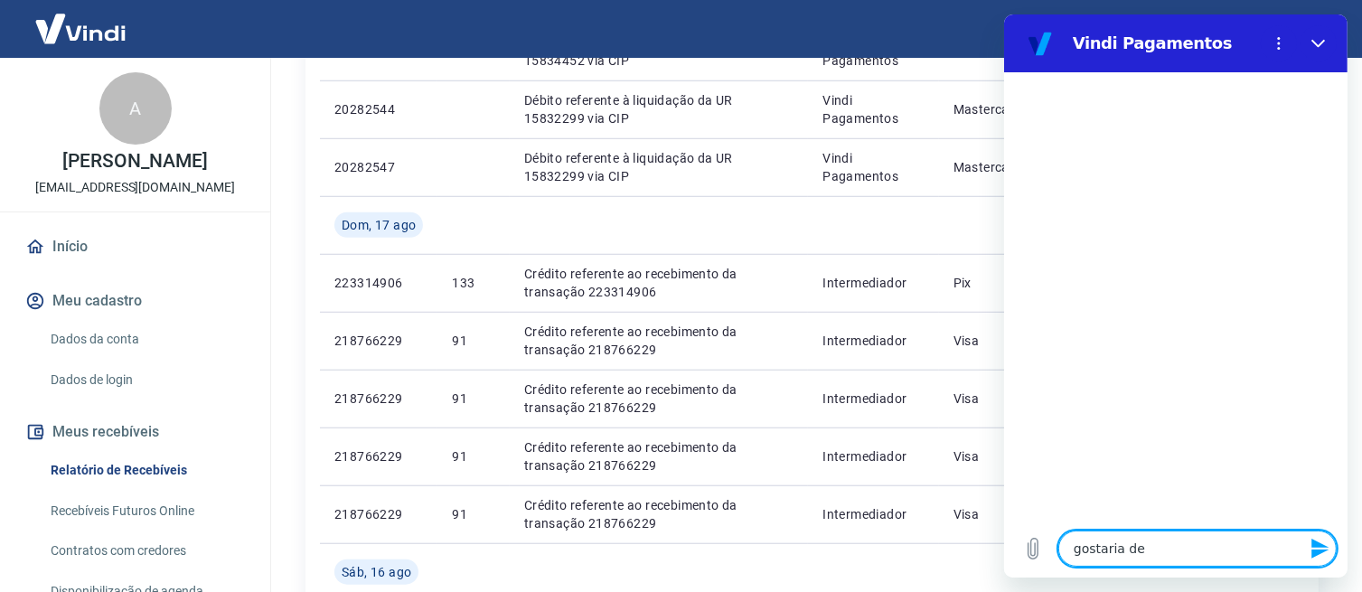
type textarea "gostaria de e"
type textarea "x"
type textarea "gostaria de ex"
type textarea "x"
type textarea "gostaria de ext"
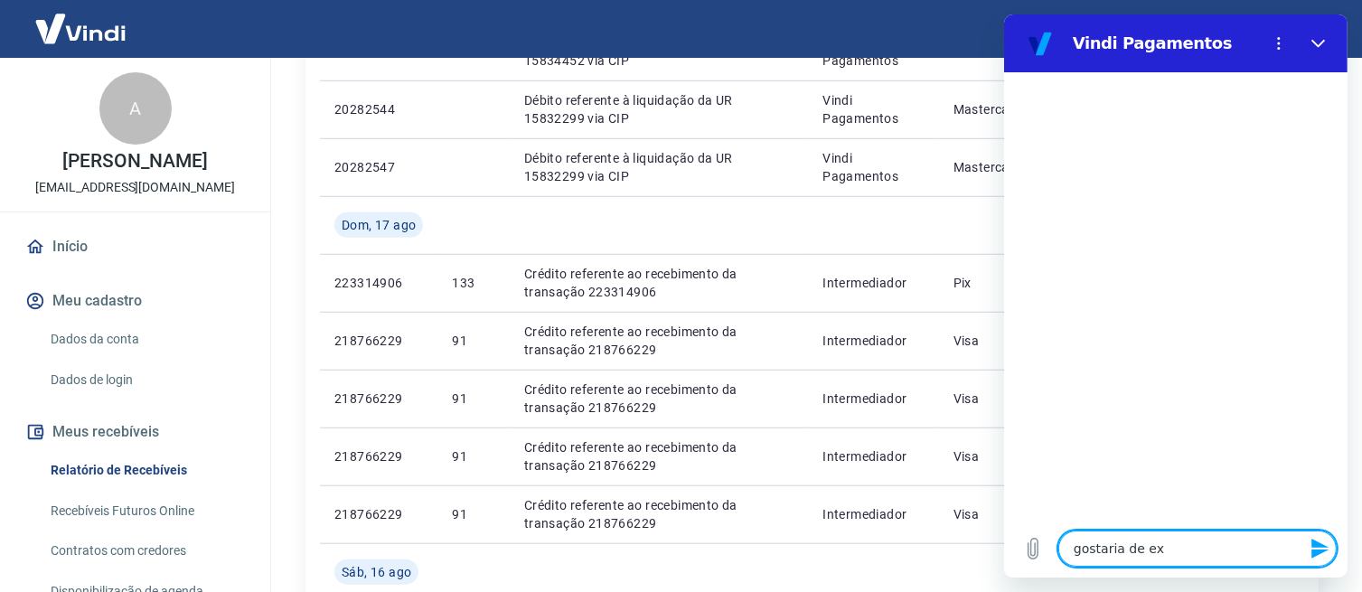
type textarea "x"
type textarea "gostaria de extr"
type textarea "x"
type textarea "gostaria de extra"
type textarea "x"
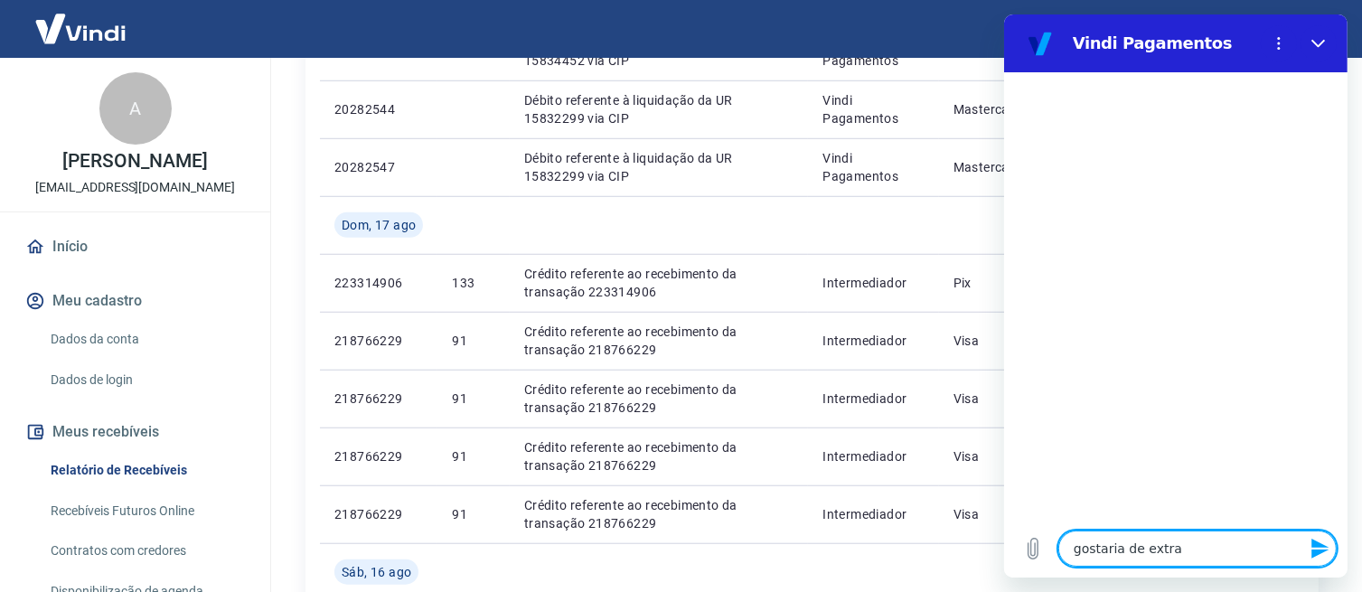
type textarea "gostaria de extrai"
type textarea "x"
type textarea "gostaria de extrair"
type textarea "x"
type textarea "gostaria de extrair"
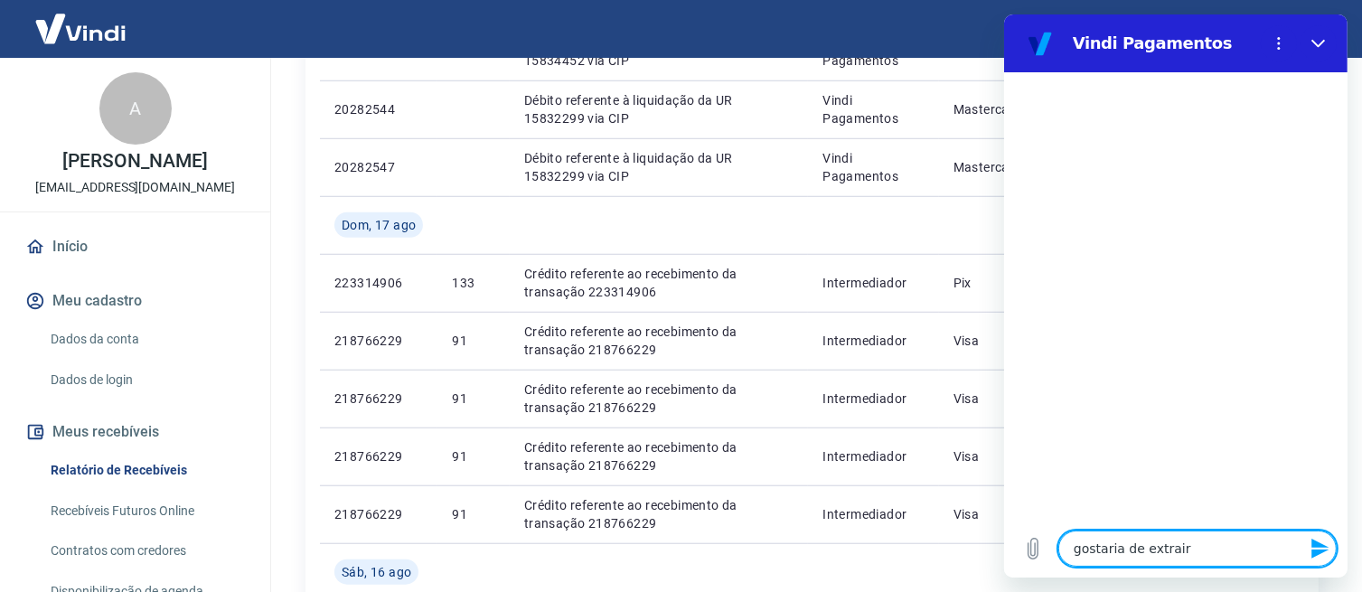
type textarea "x"
type textarea "gostaria de extrair u"
type textarea "x"
type textarea "gostaria de extrair um"
type textarea "x"
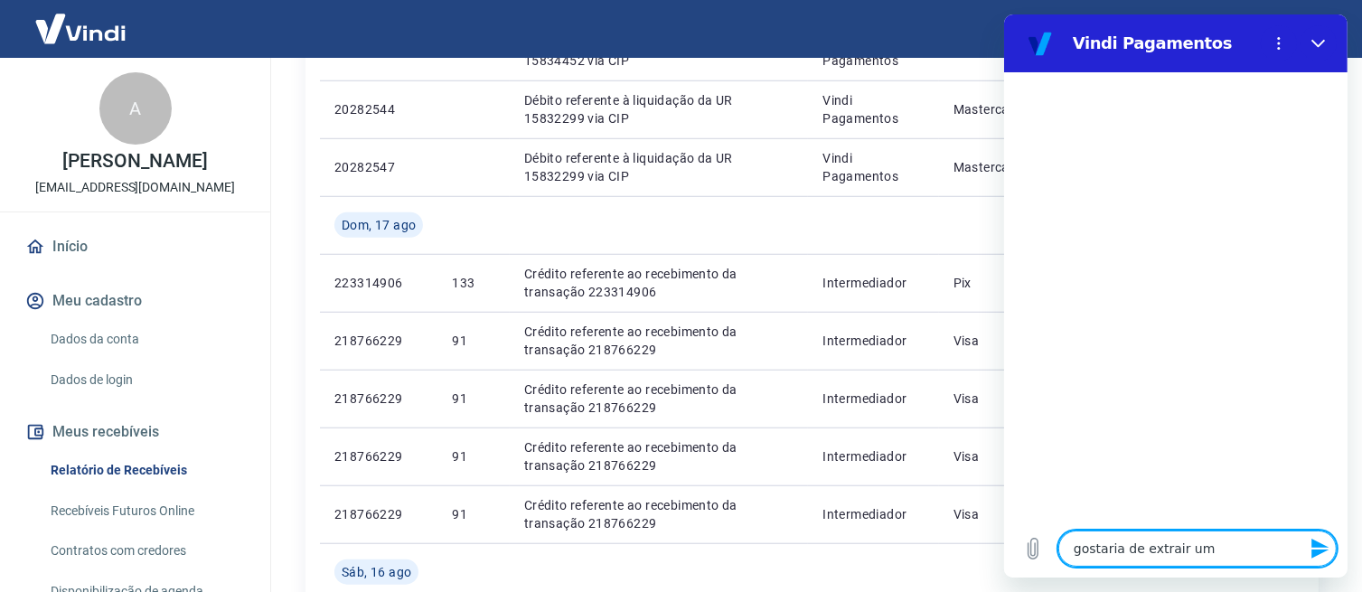
type textarea "gostaria de extrair um"
type textarea "x"
type textarea "gostaria de extrair um r"
type textarea "x"
type textarea "gostaria de extrair um re"
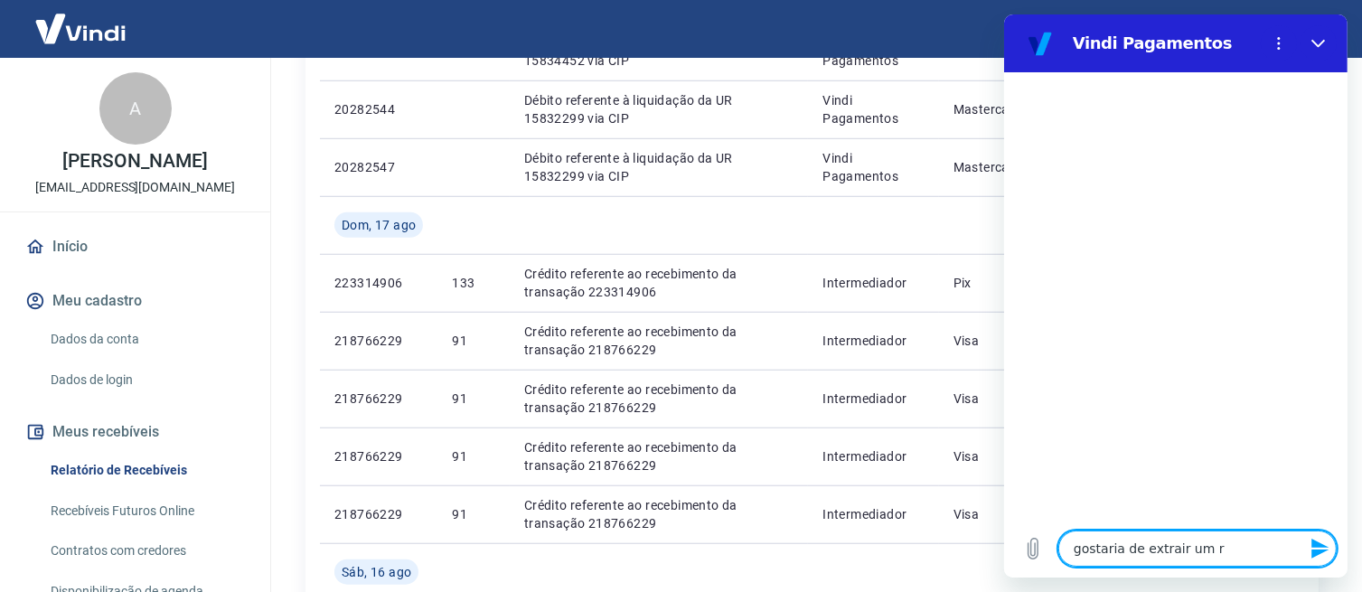
type textarea "x"
type textarea "gostaria de extrair um rel"
type textarea "x"
type textarea "gostaria de extrair um rela"
type textarea "x"
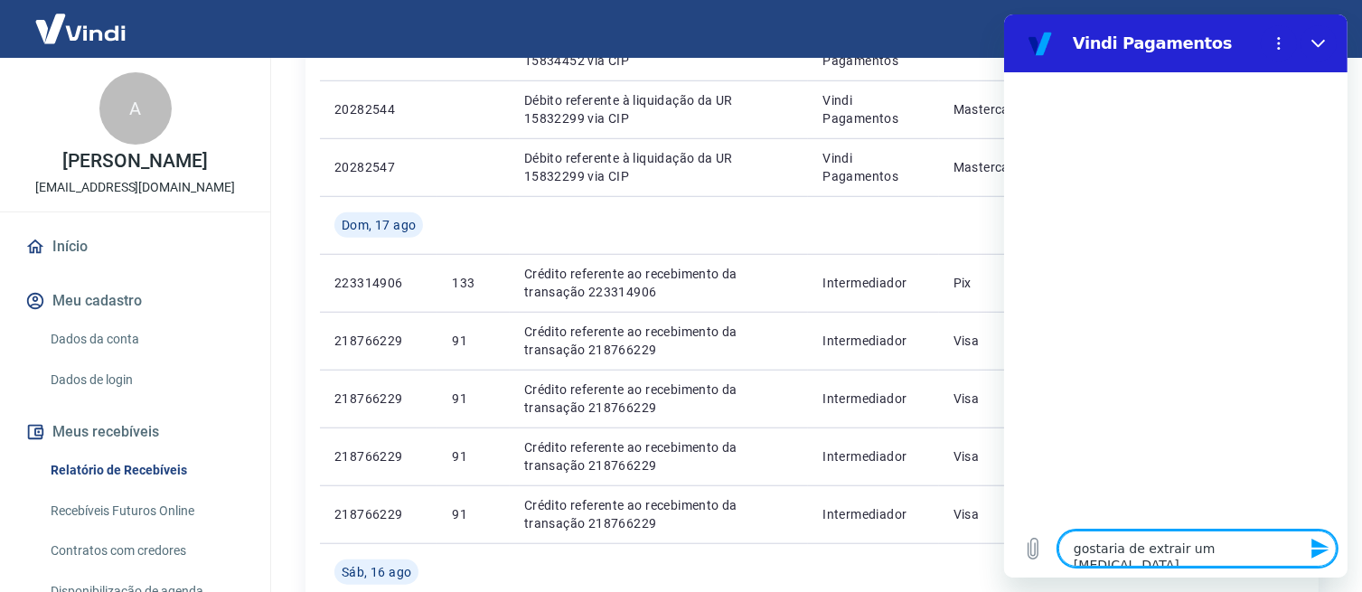
type textarea "gostaria de extrair um relat"
type textarea "x"
type textarea "gostaria de extrair um relató"
type textarea "x"
type textarea "gostaria de extrair um relatór"
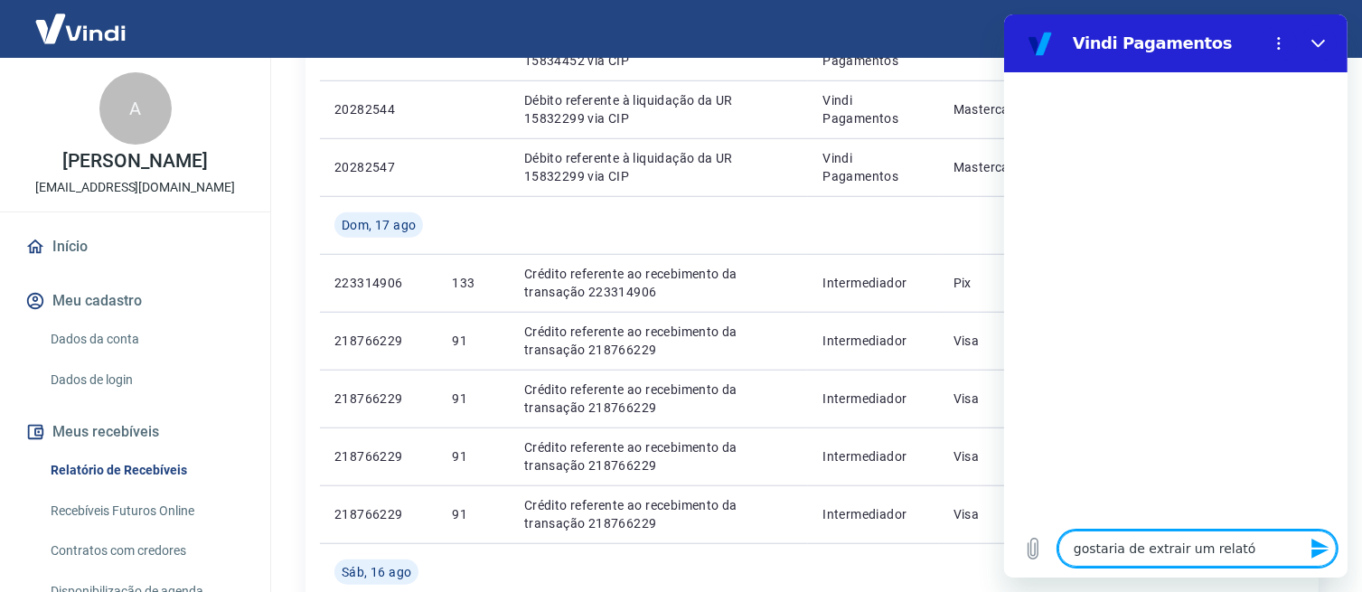
type textarea "x"
type textarea "gostaria de extrair um relatóri"
type textarea "x"
type textarea "gostaria de extrair um relatório"
type textarea "x"
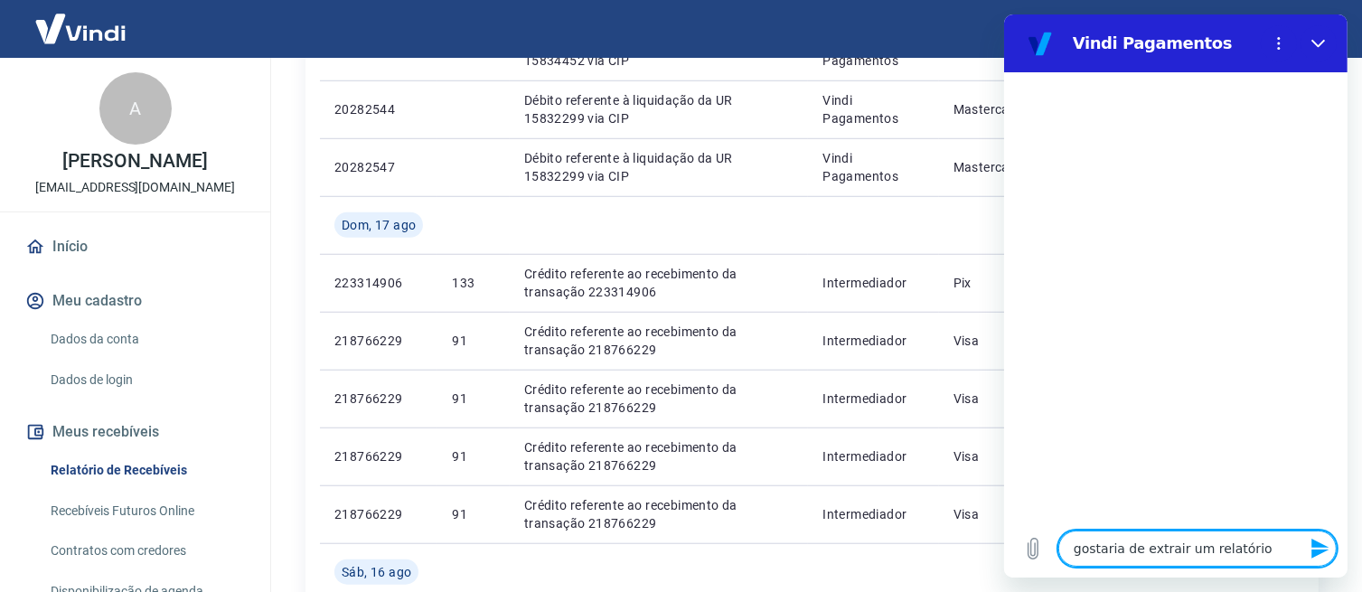
type textarea "gostaria de extrair um relatório"
type textarea "x"
type textarea "gostaria de extrair um relatório c"
type textarea "x"
type textarea "gostaria de extrair um relatório co"
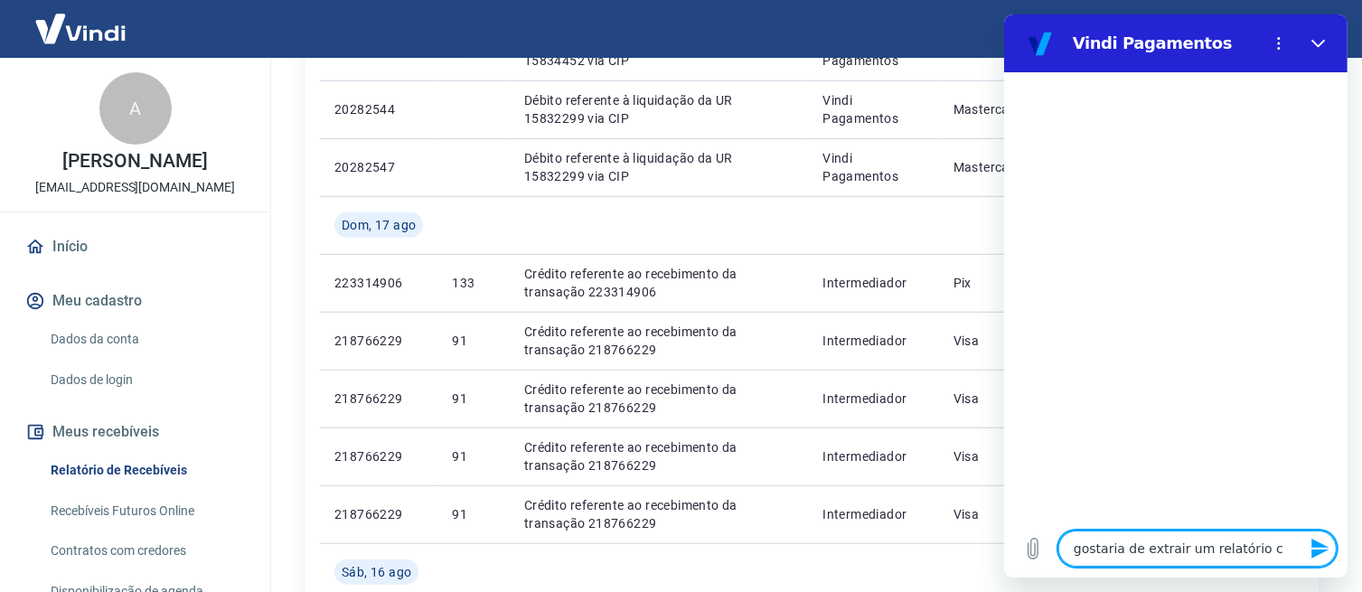
type textarea "x"
type textarea "gostaria de extrair um relatório com"
type textarea "x"
type textarea "gostaria de extrair um relatório com"
type textarea "x"
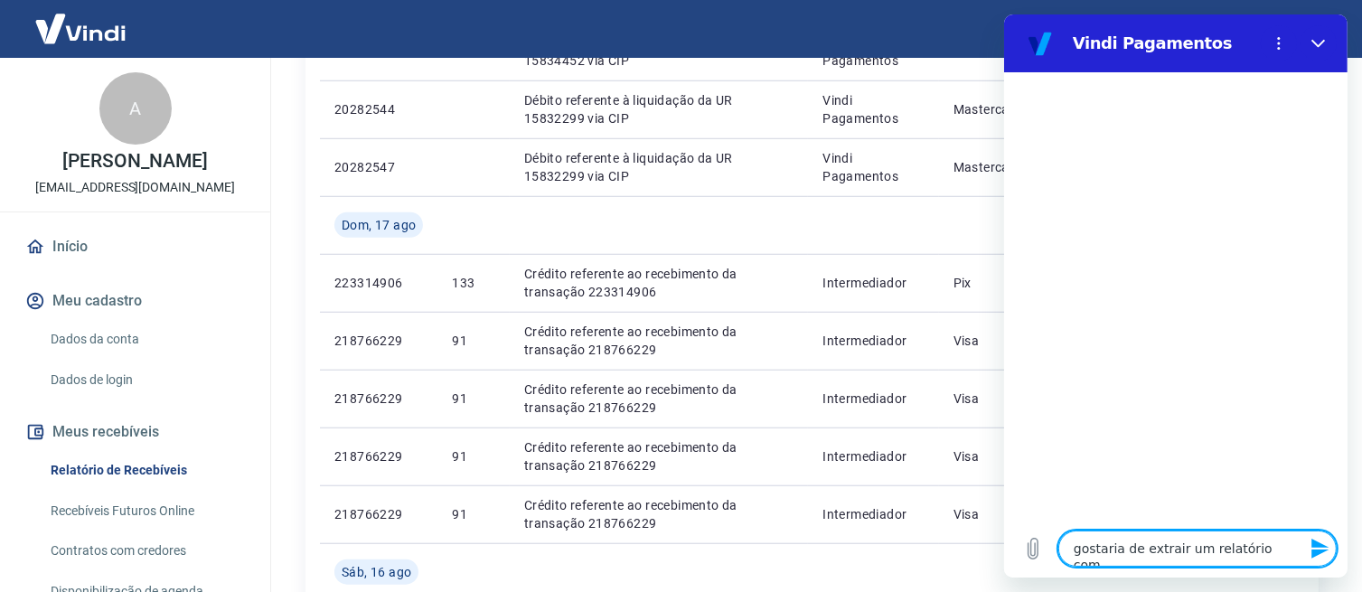
type textarea "gostaria de extrair um relatório com t"
type textarea "x"
type textarea "gostaria de extrair um relatório com to"
type textarea "x"
type textarea "gostaria de extrair um relatório com tod"
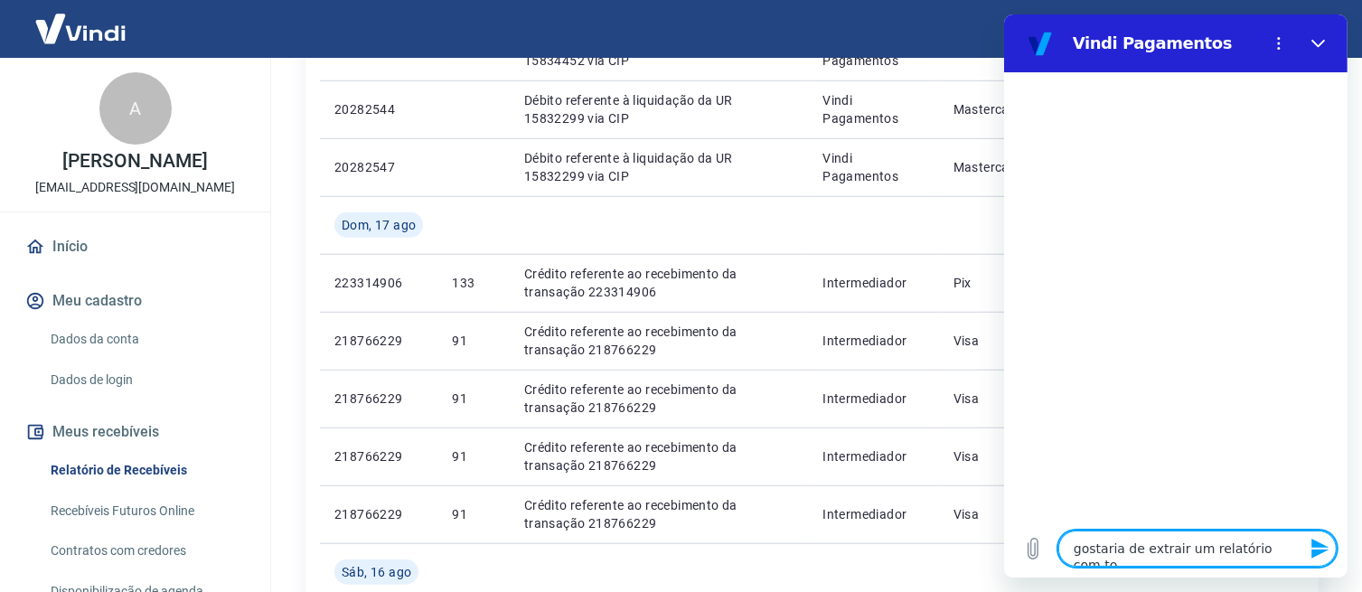
type textarea "x"
type textarea "gostaria de extrair um relatório com toda"
type textarea "x"
type textarea "gostaria de extrair um relatório com todas"
type textarea "x"
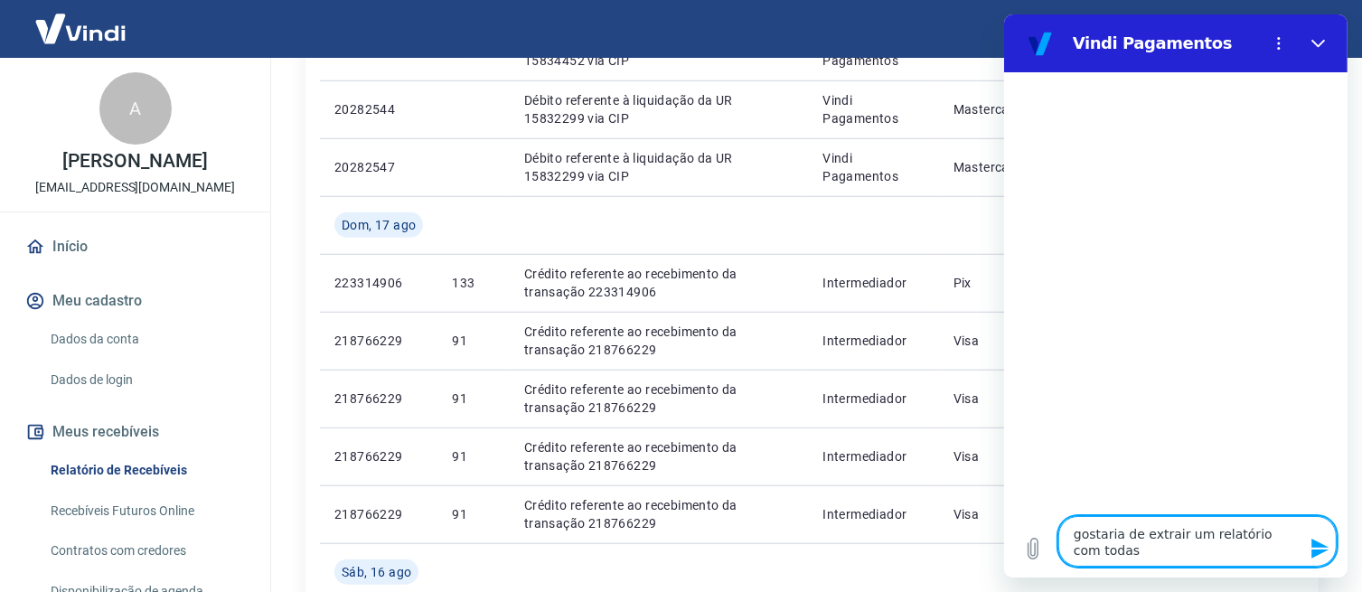
type textarea "gostaria de extrair um relatório com todas"
type textarea "x"
type textarea "gostaria de extrair um relatório com todas a"
type textarea "x"
type textarea "gostaria de extrair um relatório com todas as"
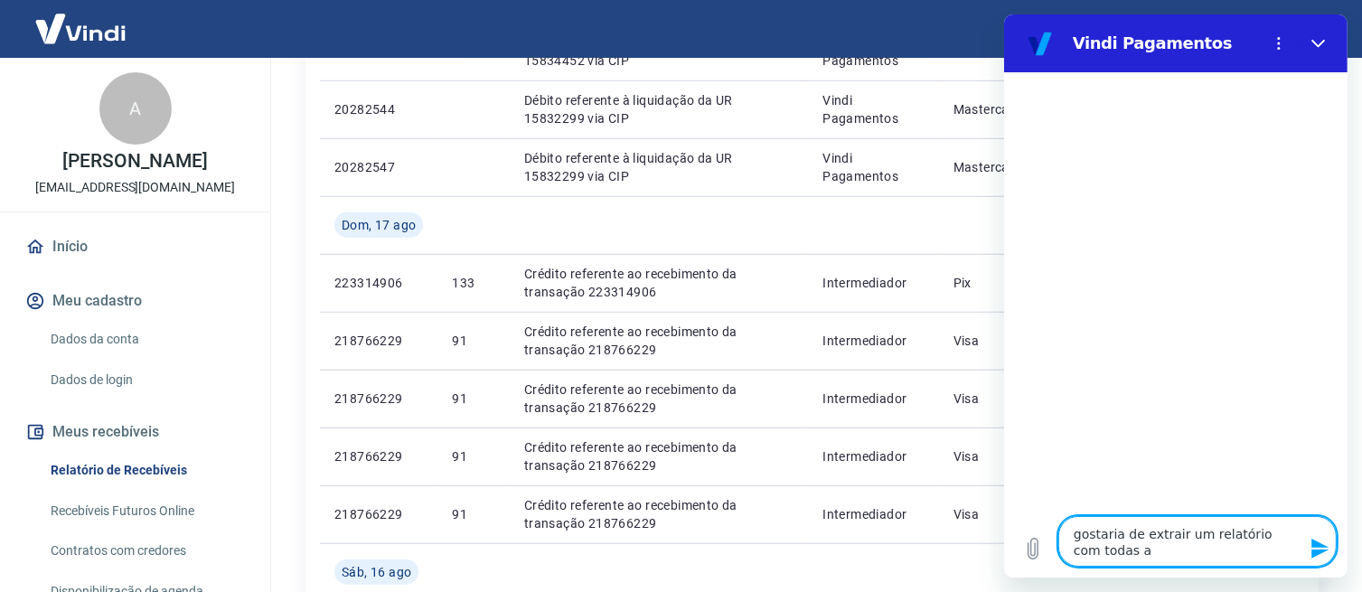
type textarea "x"
type textarea "gostaria de extrair um relatório com todas as"
type textarea "x"
type textarea "gostaria de extrair um relatório com todas as i"
type textarea "x"
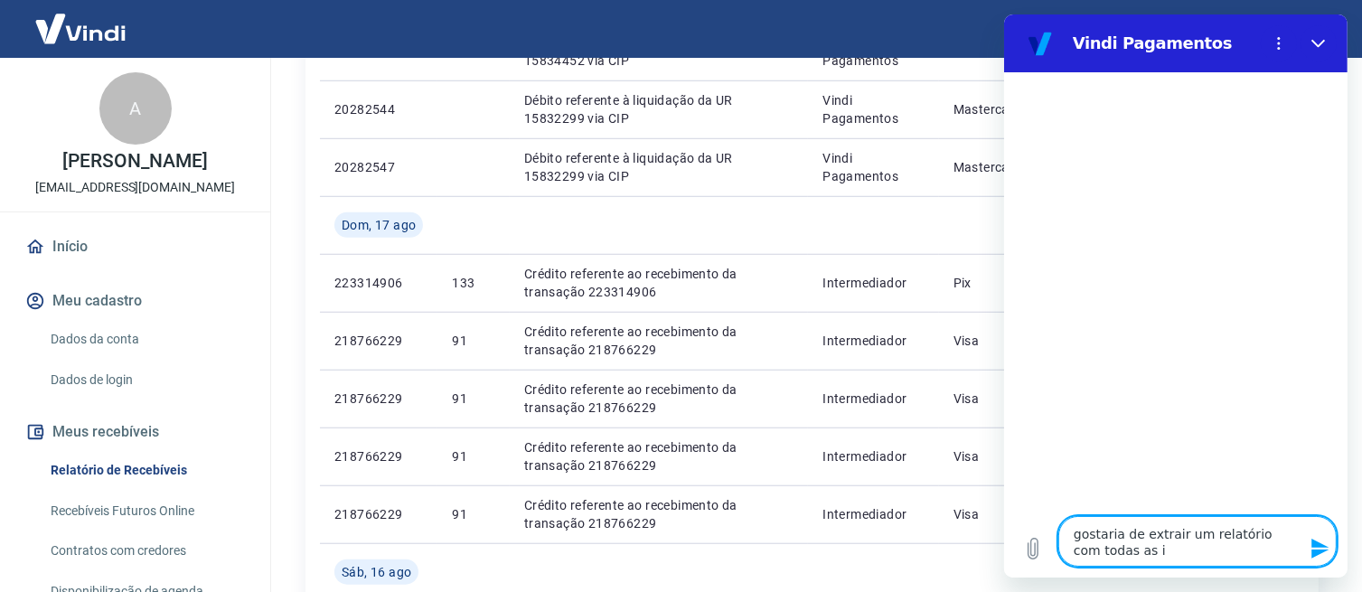
type textarea "gostaria de extrair um relatório com todas as in"
type textarea "x"
type textarea "gostaria de extrair um relatório com todas as inf"
type textarea "x"
type textarea "gostaria de extrair um relatório com todas as info"
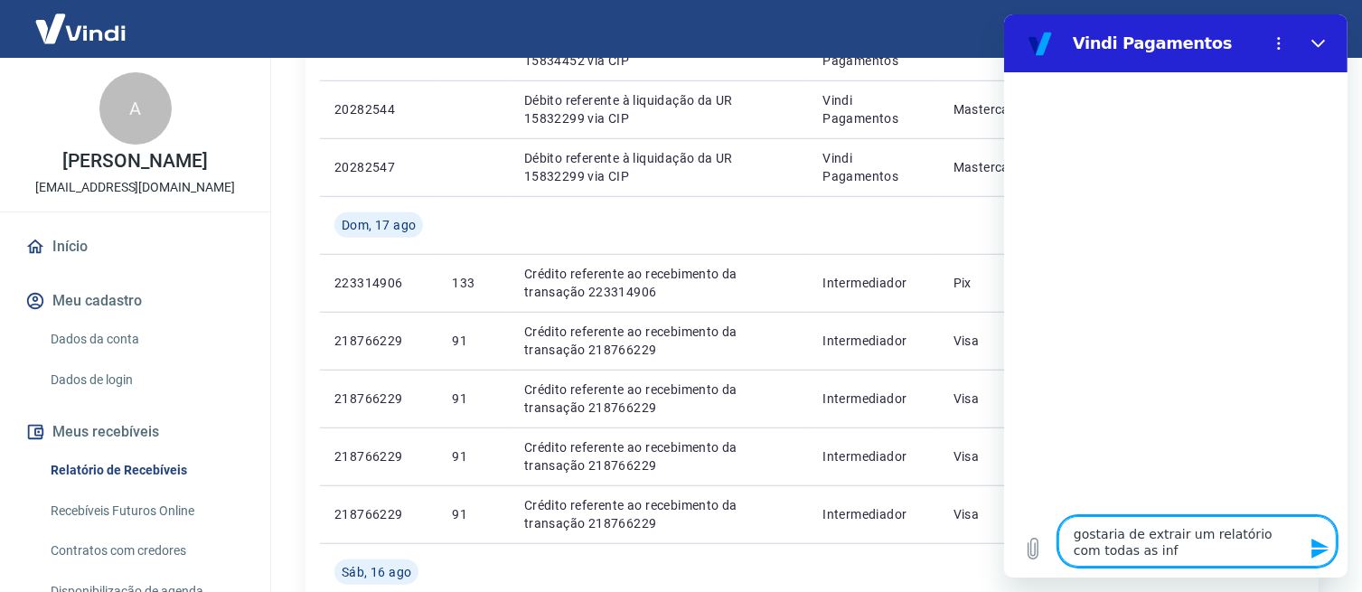
type textarea "x"
type textarea "gostaria de extrair um relatório com todas as infor"
type textarea "x"
type textarea "gostaria de extrair um relatório com todas as inform"
type textarea "x"
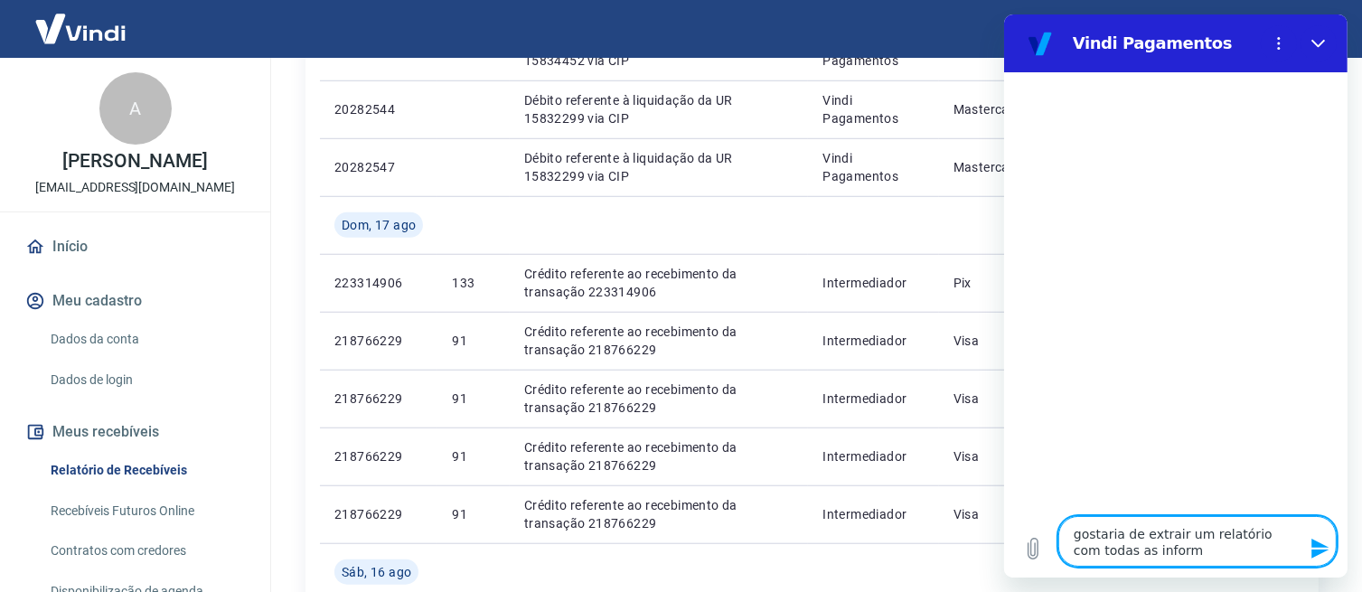
type textarea "gostaria de extrair um relatório com todas as informa"
type textarea "x"
type textarea "gostaria de extrair um relatório com todas as informaç"
type textarea "x"
type textarea "gostaria de extrair um relatório com todas as informaçõ"
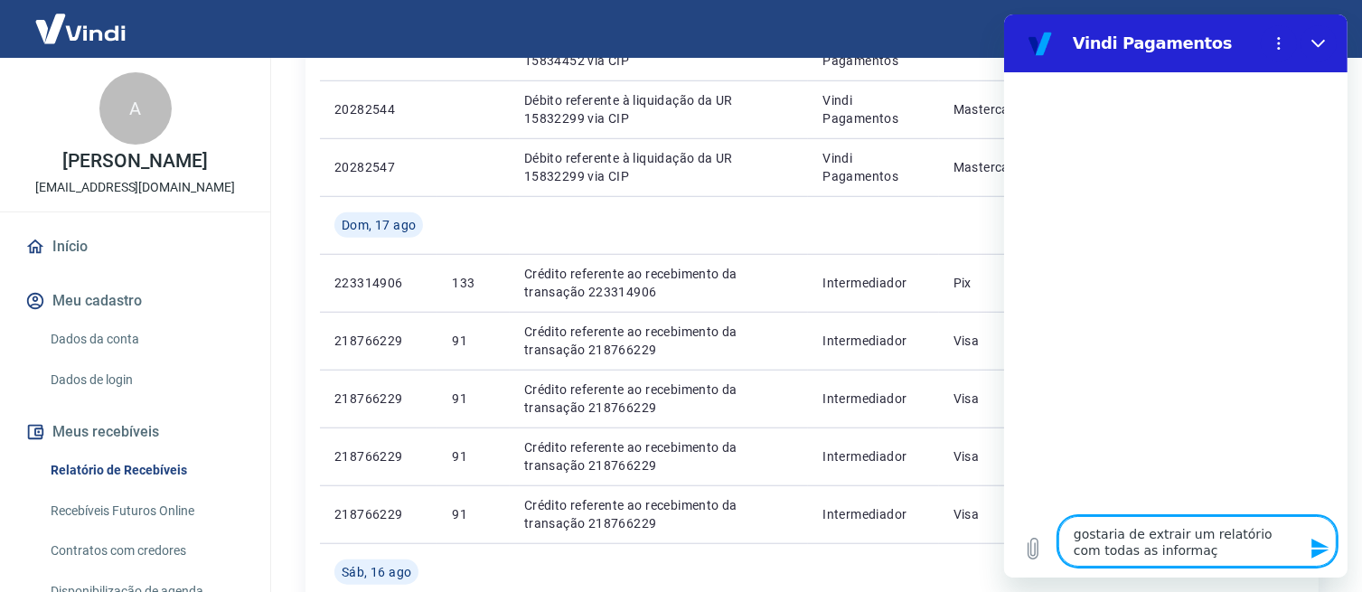
type textarea "x"
type textarea "gostaria de extrair um relatório com todas as informaçõe"
type textarea "x"
type textarea "gostaria de extrair um relatório com todas as informações"
type textarea "x"
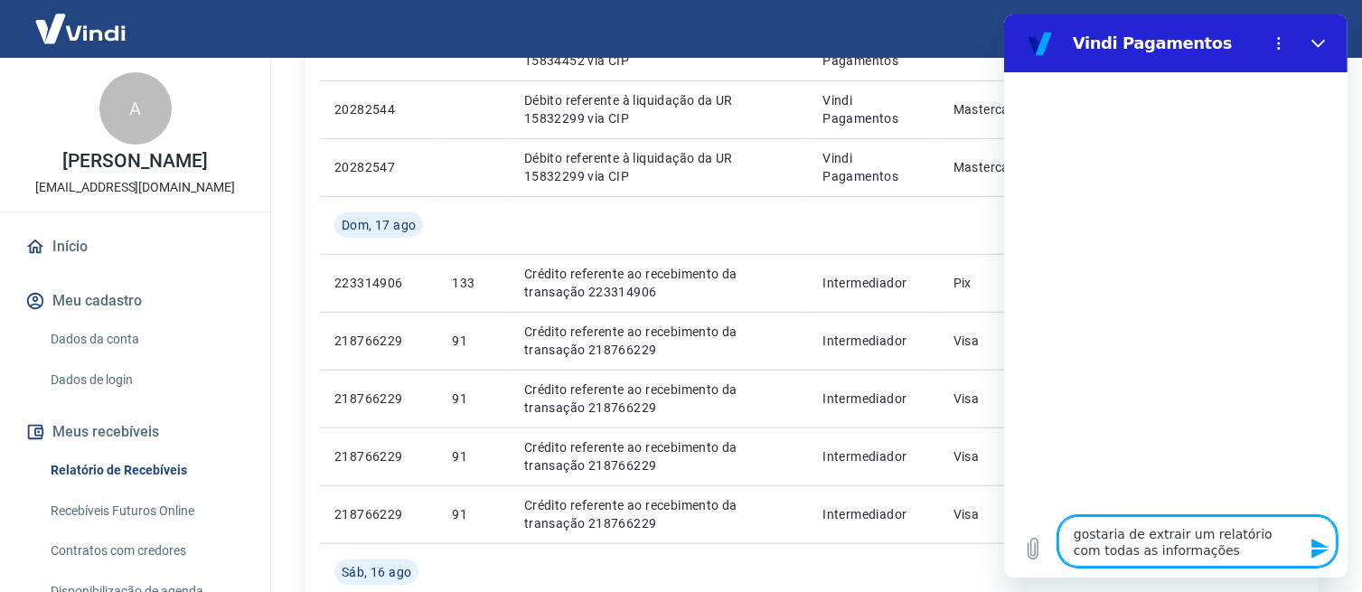
type textarea "gostaria de extrair um relatório com todas as informações"
type textarea "x"
type textarea "gostaria de extrair um relatório com todas as informações d"
type textarea "x"
type textarea "gostaria de extrair um relatório com todas as informações do"
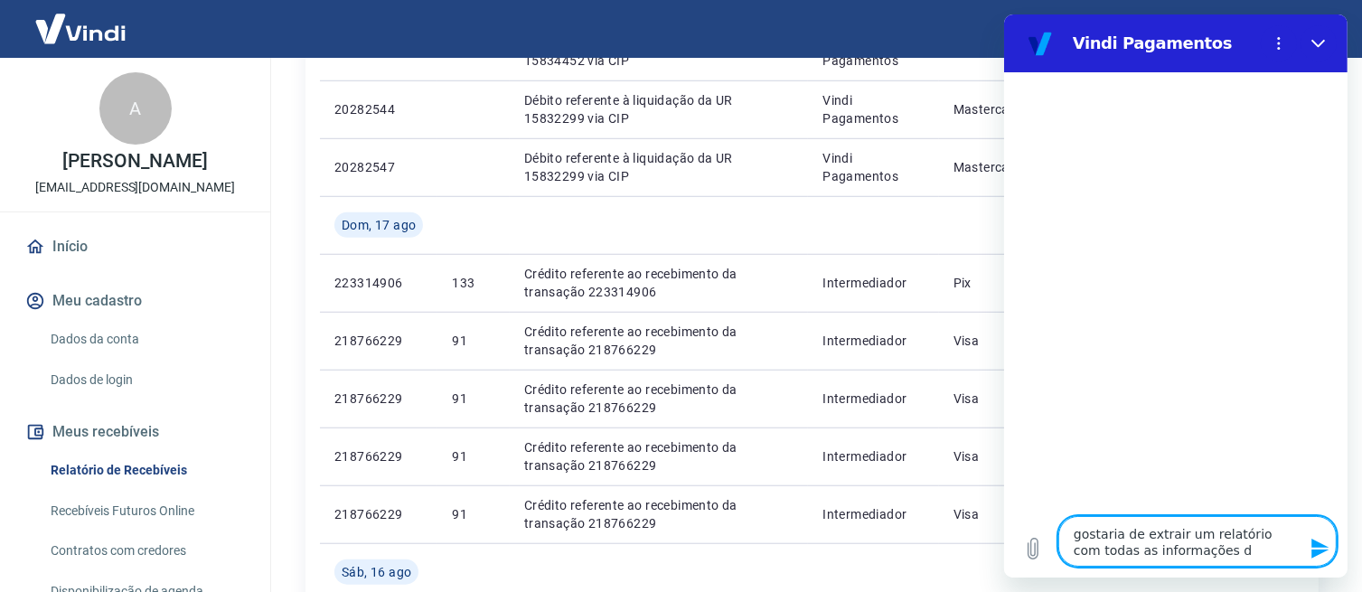
type textarea "x"
type textarea "gostaria de extrair um relatório com todas as informações doa"
type textarea "x"
type textarea "gostaria de extrair um relatório com todas as informações doa"
type textarea "x"
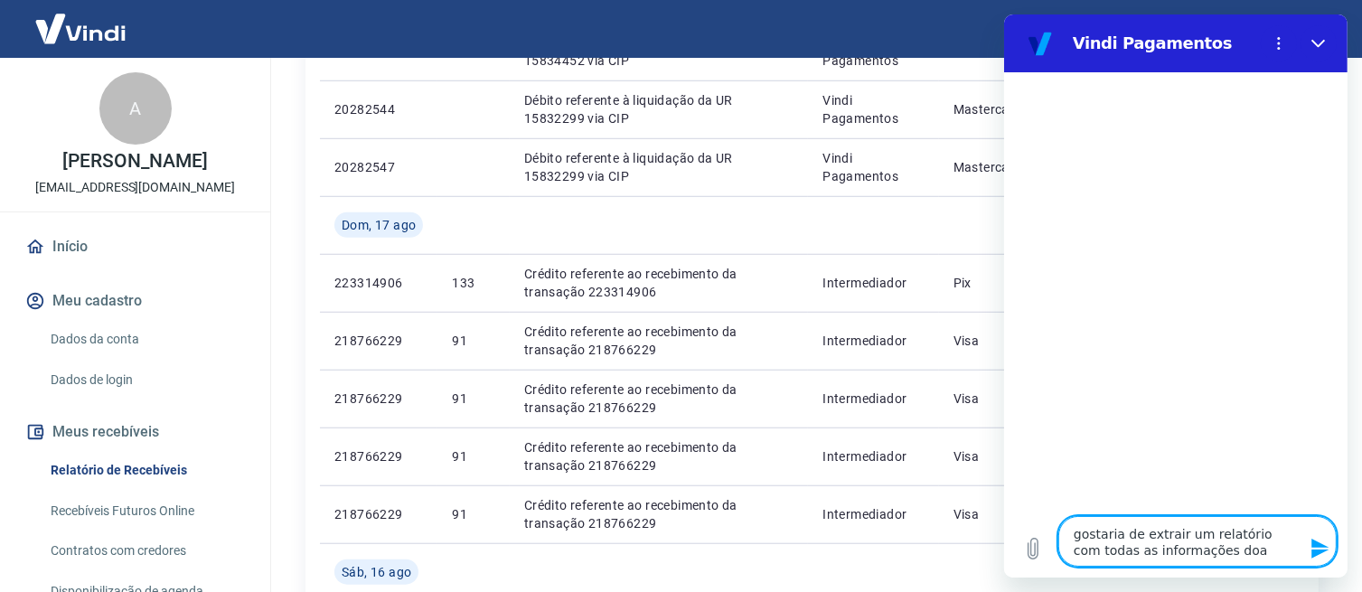
type textarea "gostaria de extrair um relatório com todas as informações doa p"
type textarea "x"
type textarea "gostaria de extrair um relatório com todas as informações doa pe"
type textarea "x"
type textarea "gostaria de extrair um relatório com todas as informações doa ped"
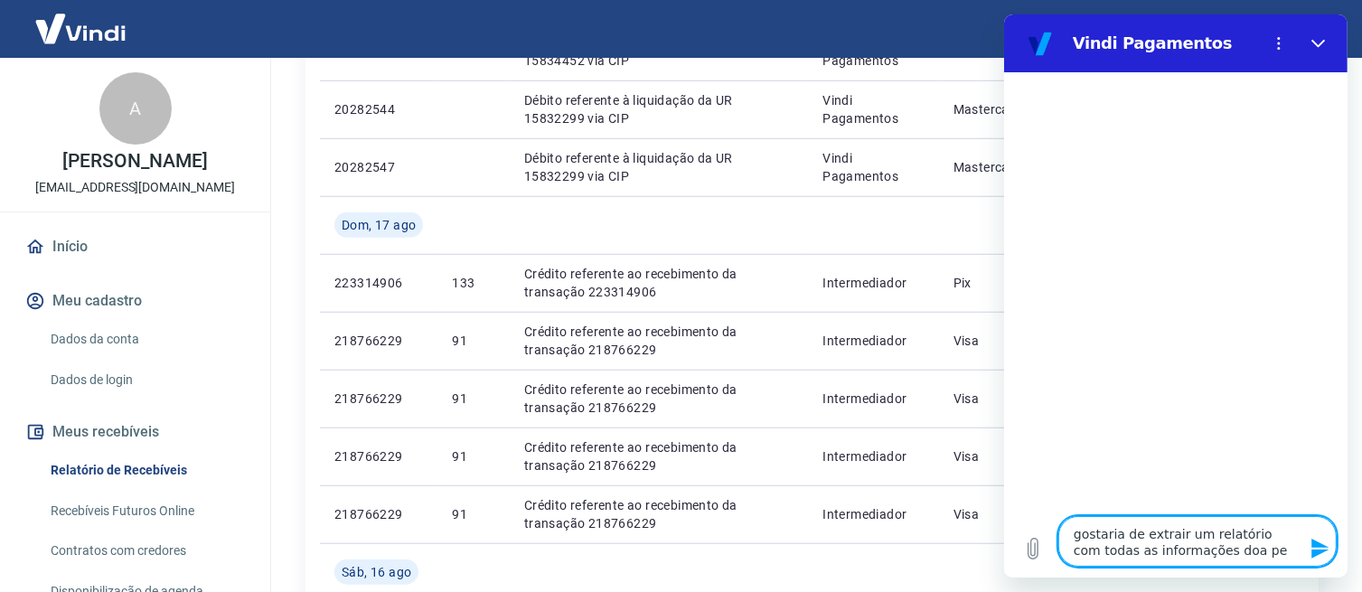
type textarea "x"
type textarea "gostaria de extrair um relatório com todas as informações doa pedi"
type textarea "x"
type textarea "gostaria de extrair um relatório com todas as informações doa pedid"
type textarea "x"
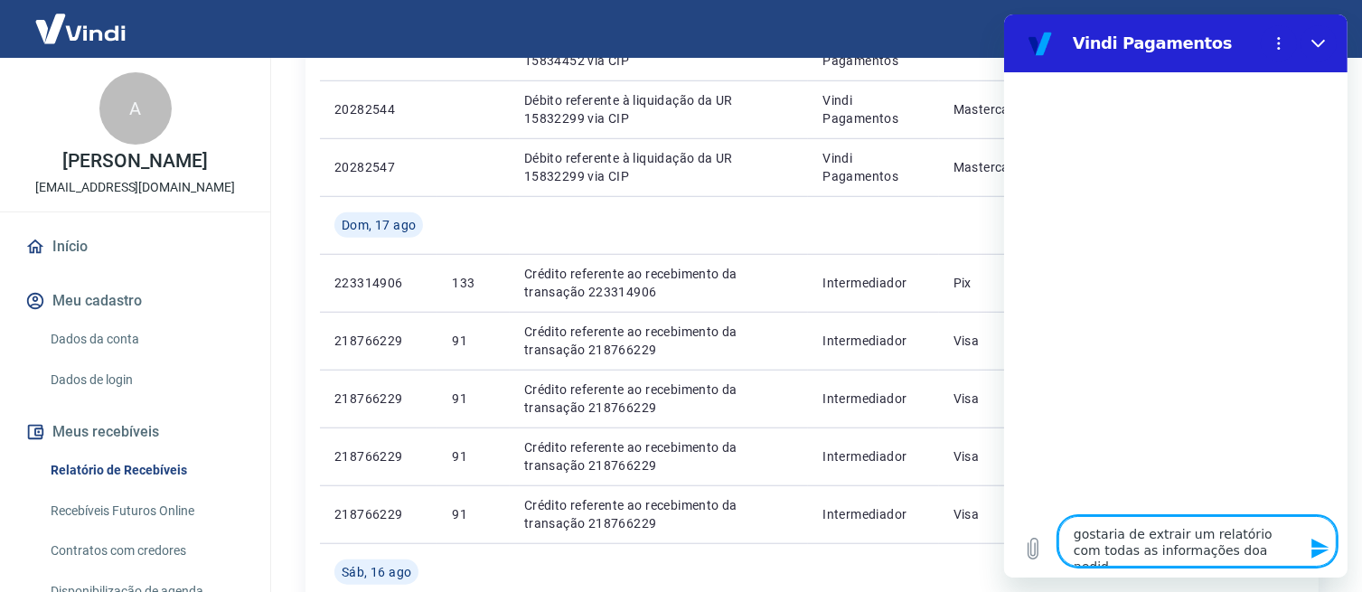
type textarea "gostaria de extrair um relatório com todas as informações doa pedido"
type textarea "x"
type textarea "gostaria de extrair um relatório com todas as informações doa pedidos"
type textarea "x"
type textarea "gostaria de extrair um relatório com todas as informações doa pedidos"
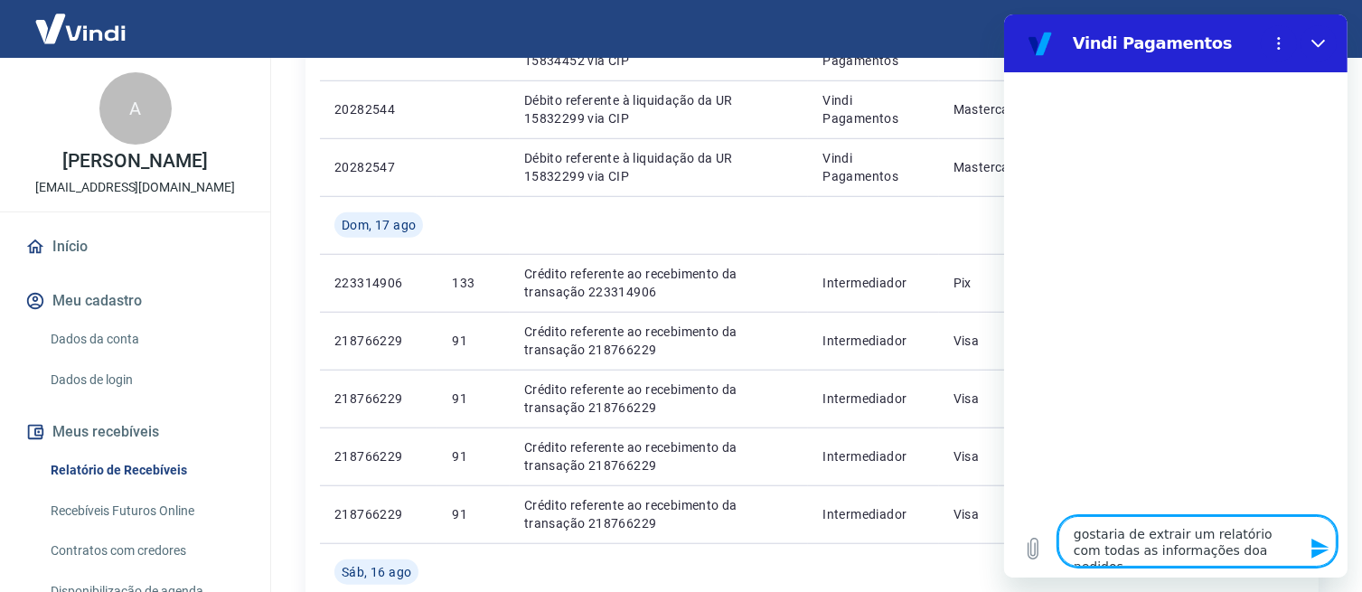
click at [1315, 552] on icon "Enviar mensagem" at bounding box center [1319, 549] width 17 height 20
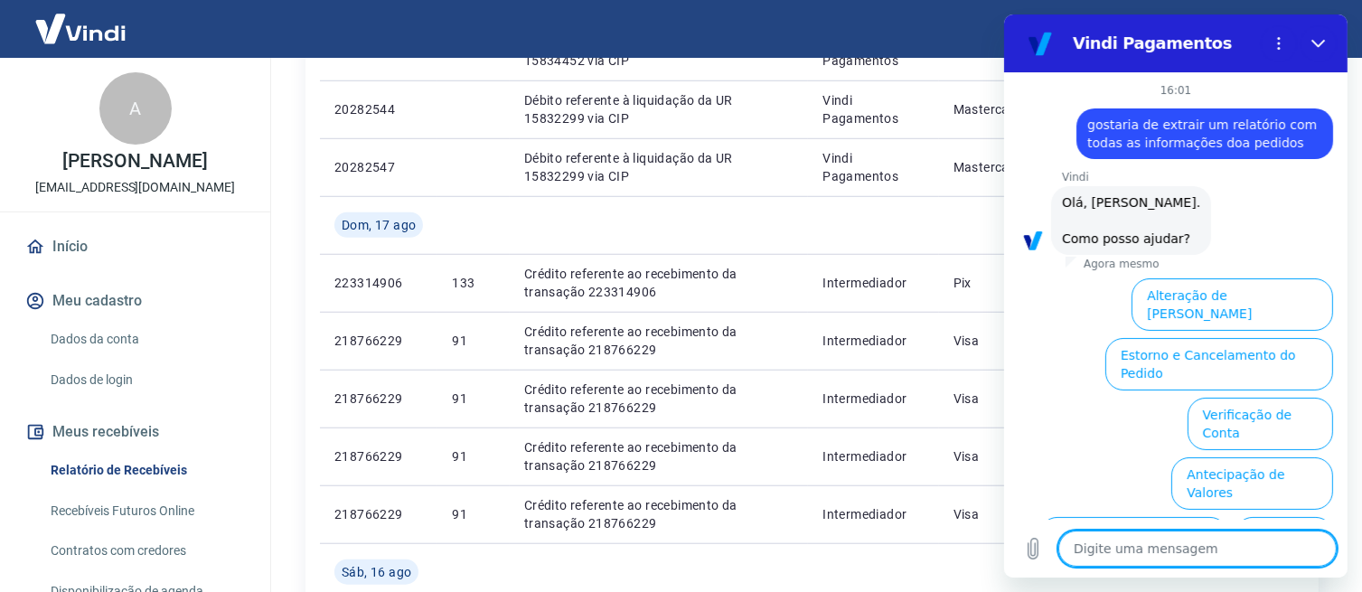
scroll to position [127, 0]
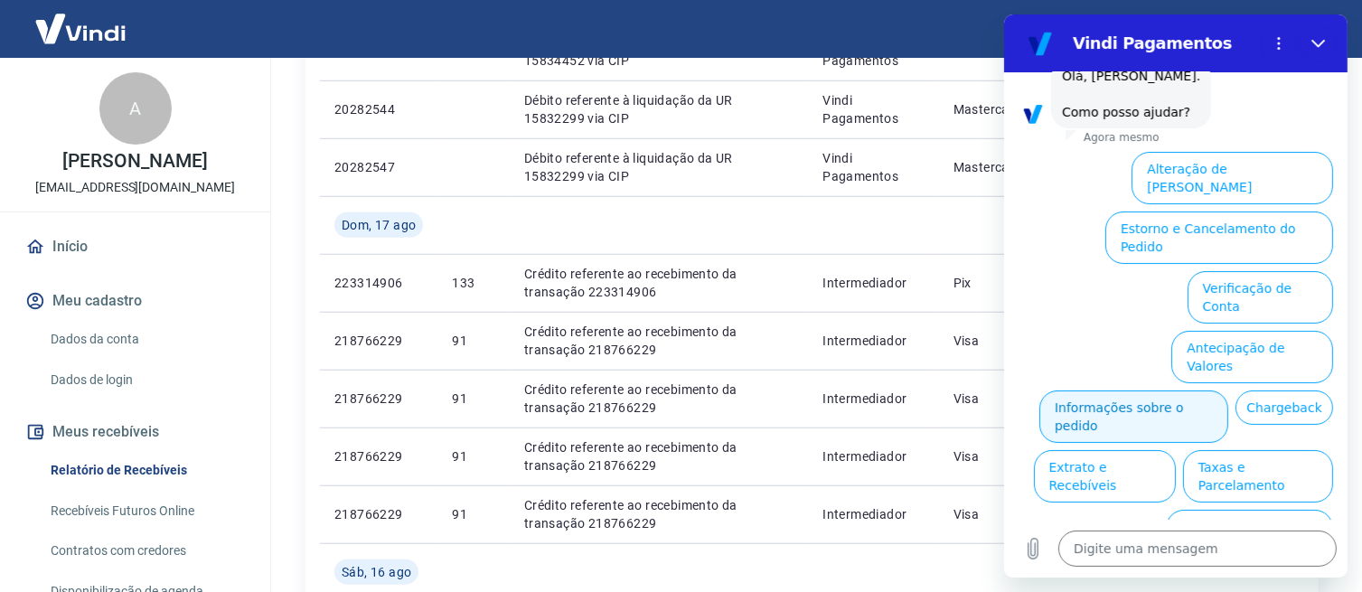
click at [1174, 391] on button "Informações sobre o pedido" at bounding box center [1133, 417] width 189 height 52
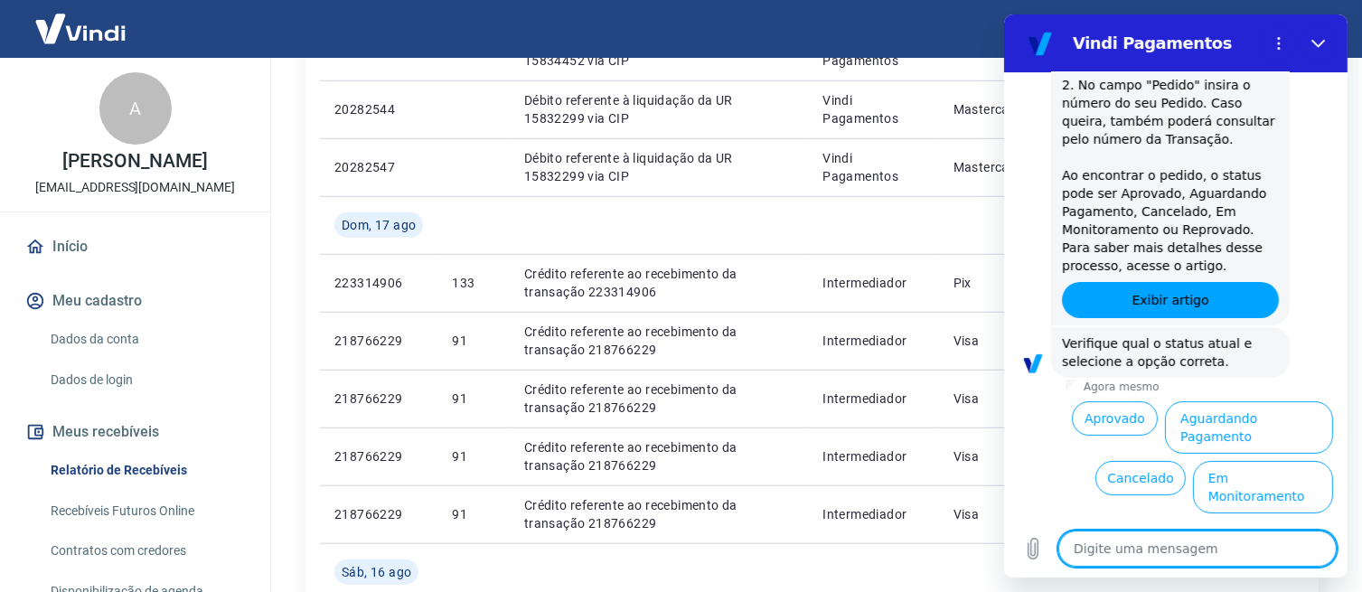
scroll to position [439, 0]
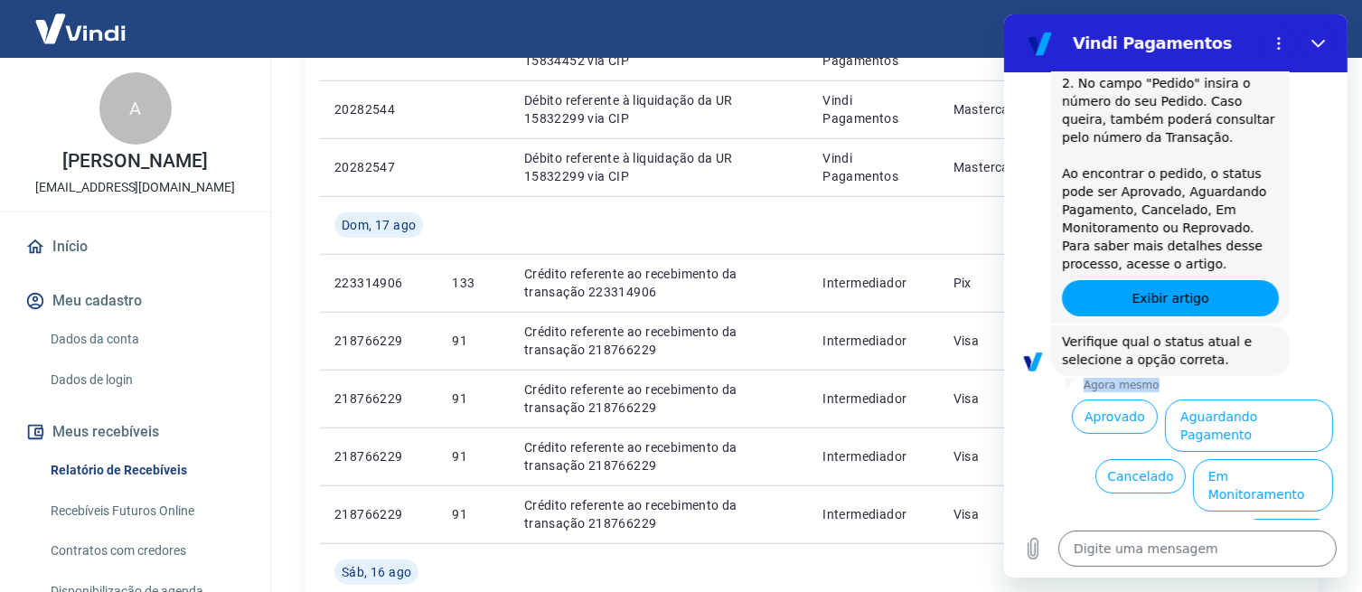
drag, startPoint x: 1333, startPoint y: 387, endPoint x: 1336, endPoint y: 360, distance: 27.4
click at [1336, 360] on div "16:01 diz: gostaria de extrair um relatório com todas as informações doa pedido…" at bounding box center [1175, 295] width 344 height 447
click at [1124, 420] on button "Aprovado" at bounding box center [1114, 417] width 87 height 34
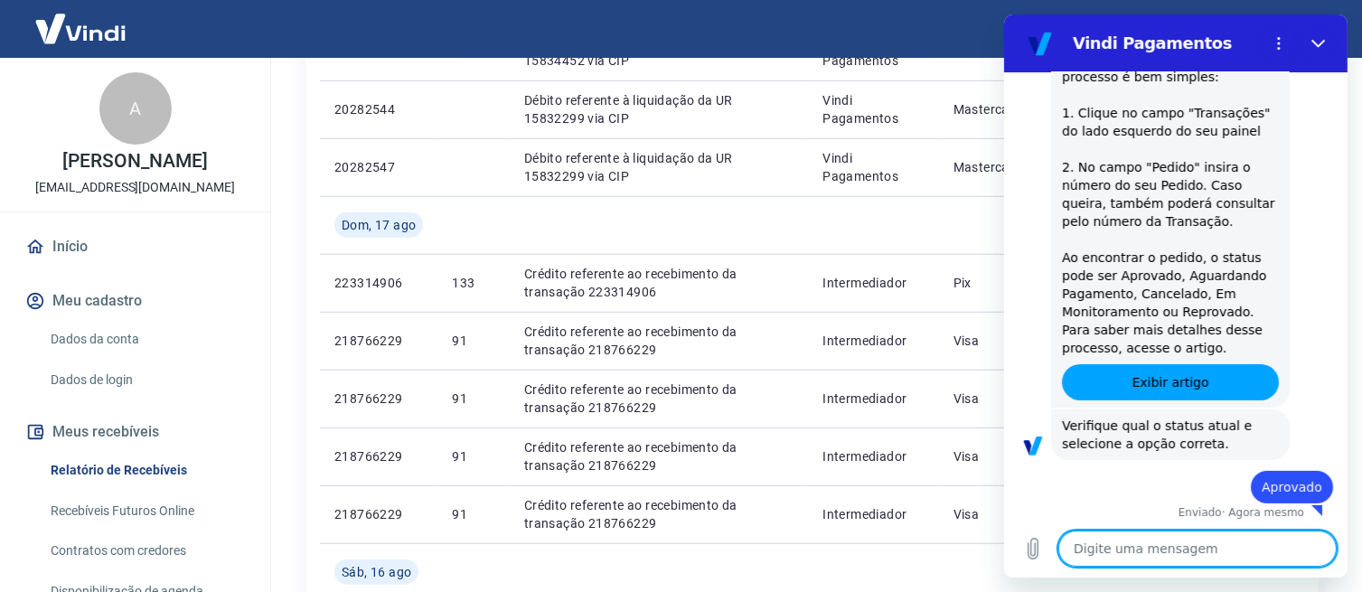
scroll to position [359, 0]
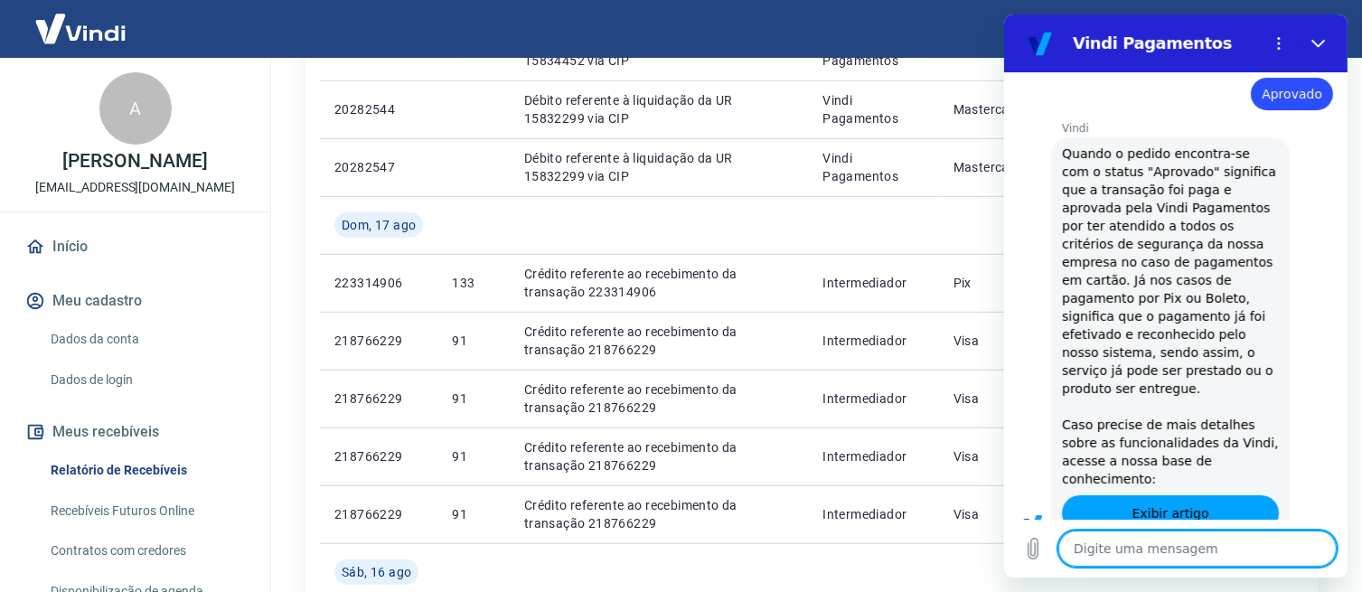
type textarea "x"
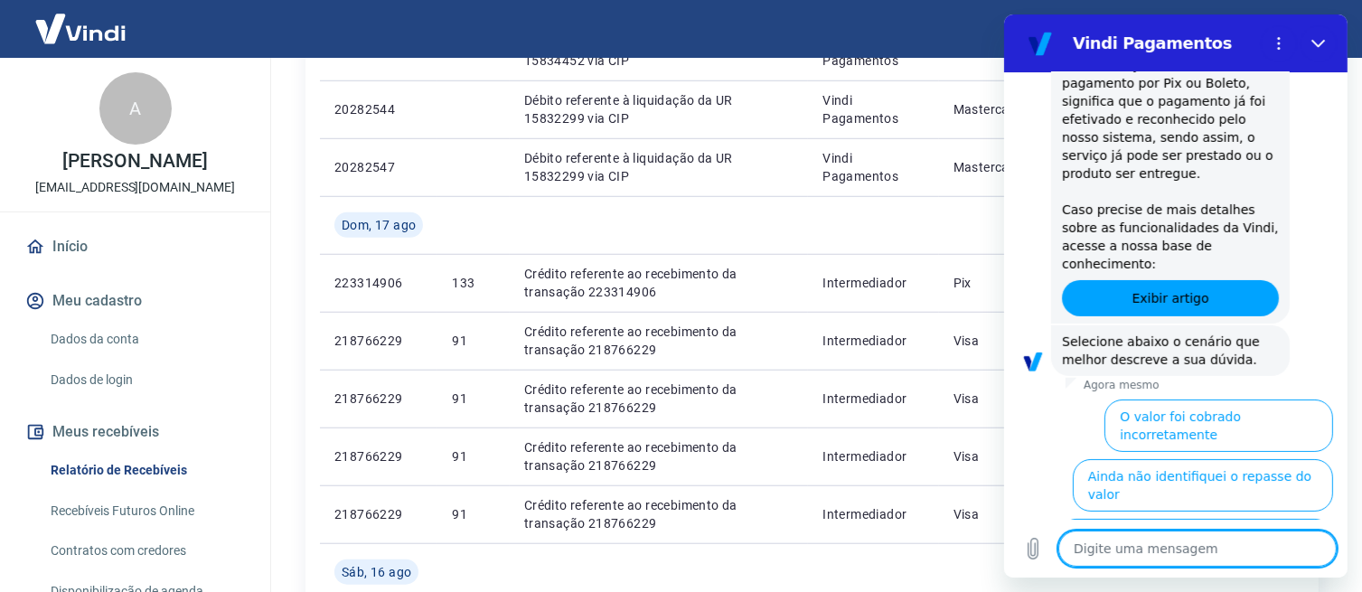
scroll to position [987, 0]
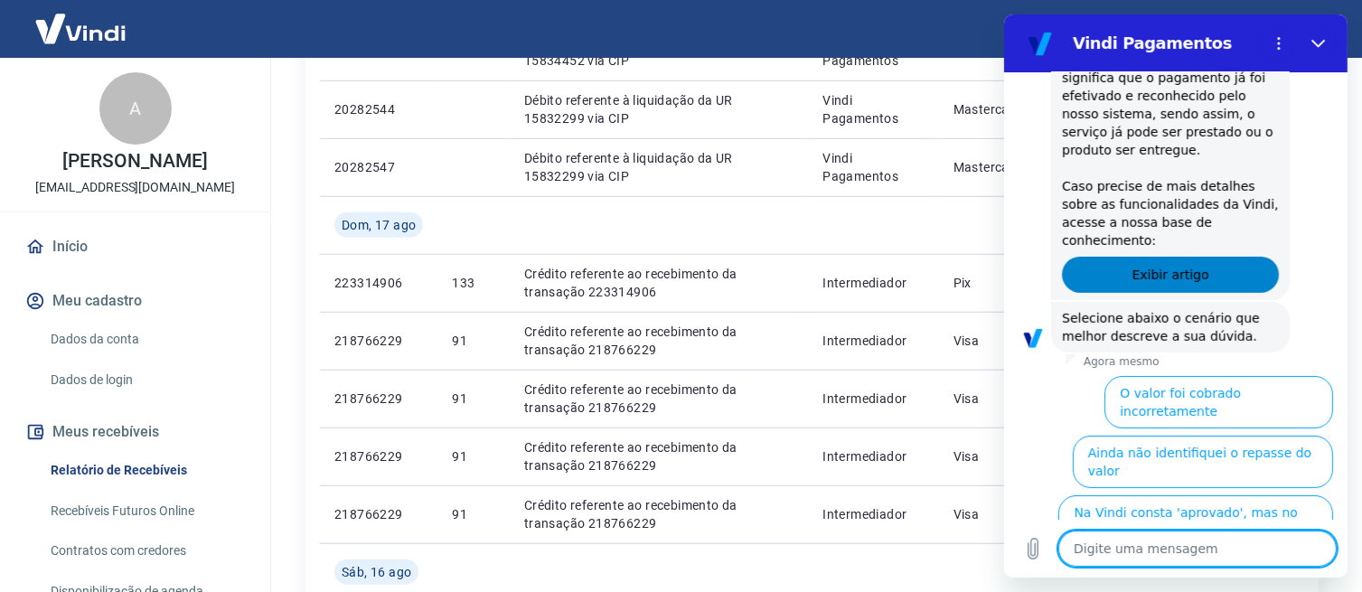
click at [1214, 257] on link "Exibir artigo" at bounding box center [1169, 275] width 217 height 36
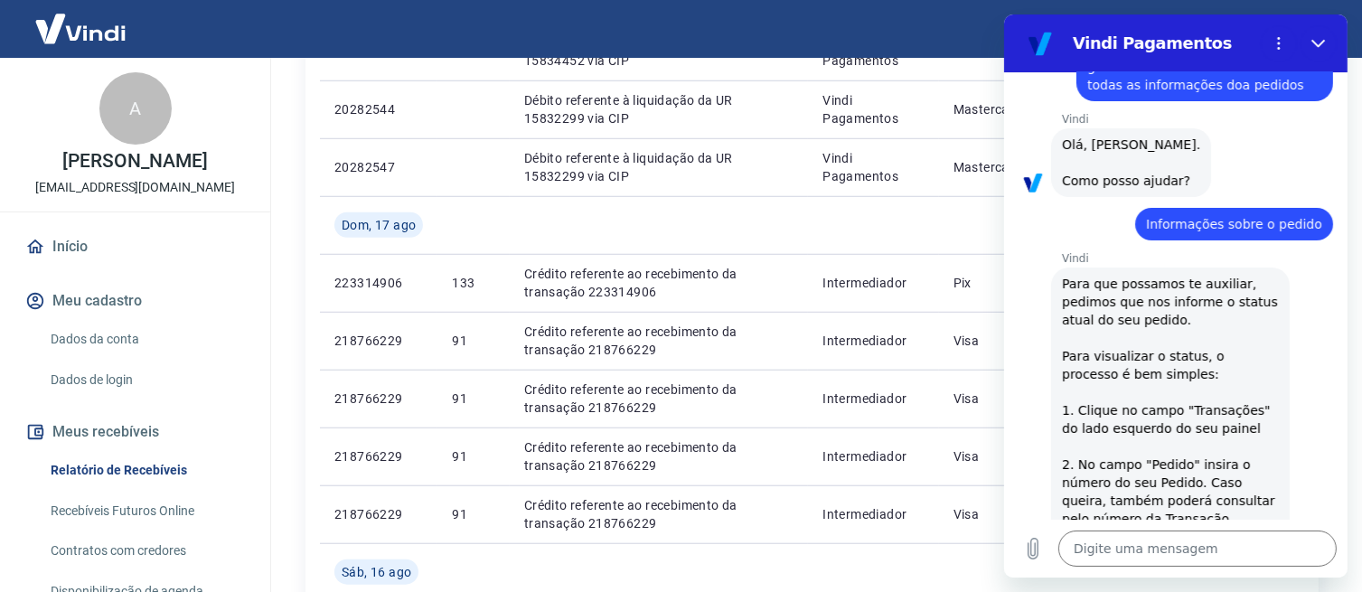
scroll to position [61, 0]
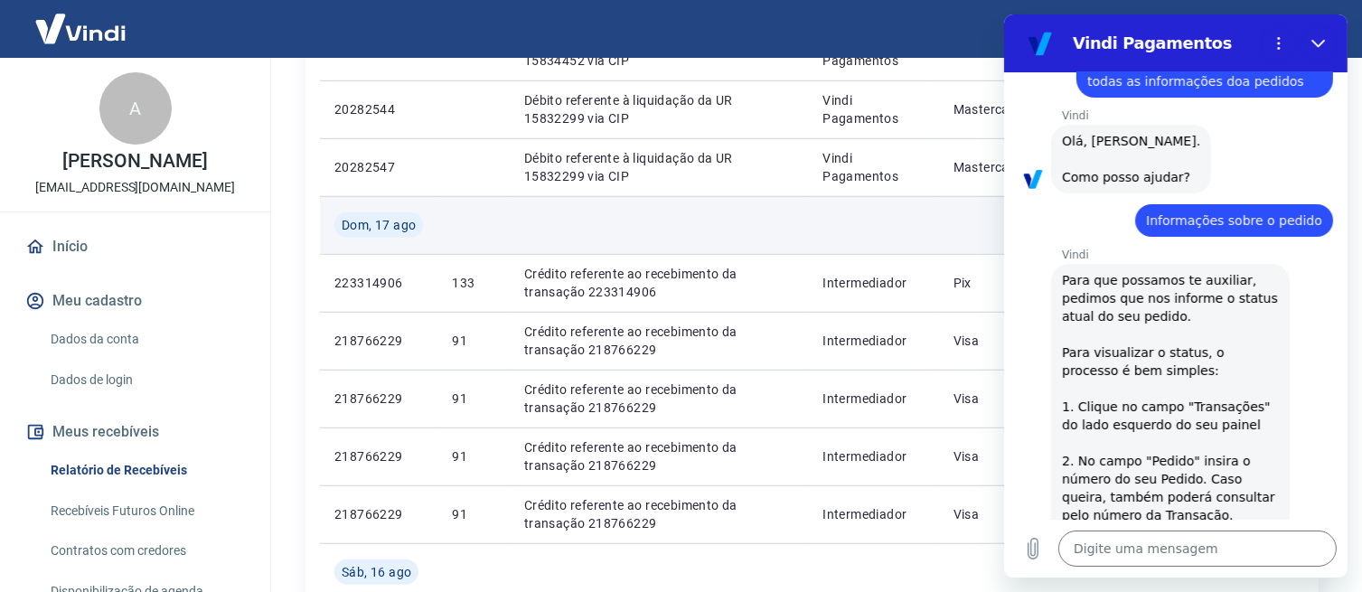
click at [864, 203] on td at bounding box center [873, 225] width 131 height 58
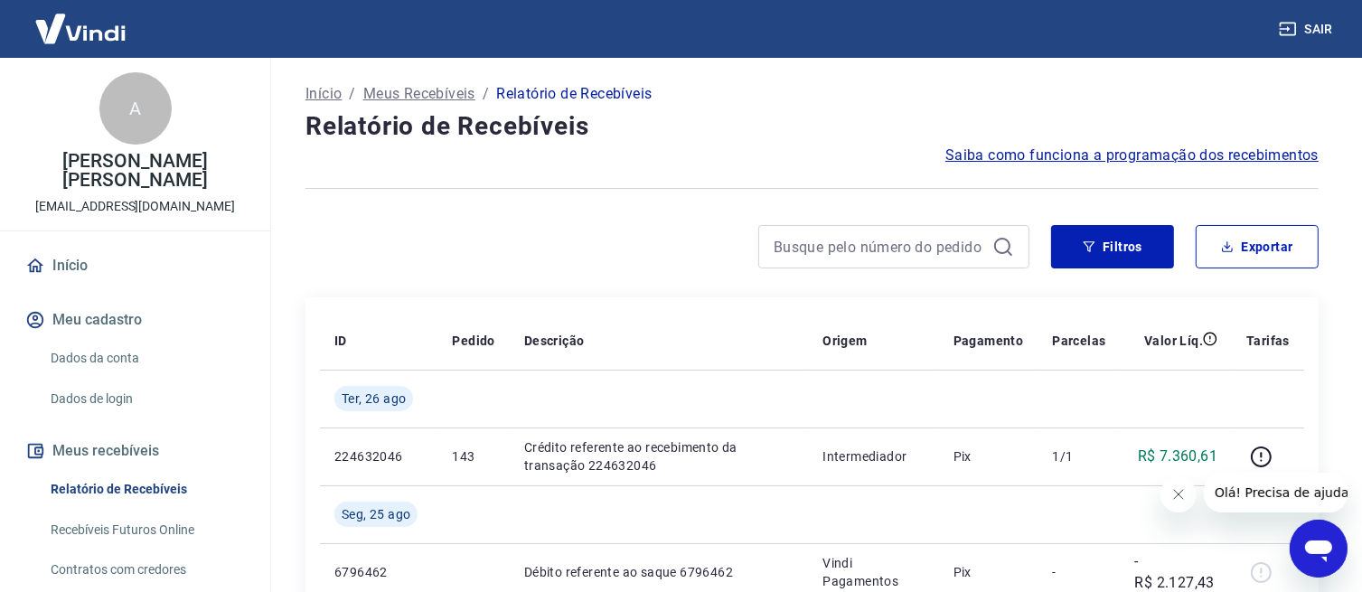
click at [881, 159] on div "Saiba como funciona a programação dos recebimentos" at bounding box center [812, 156] width 1013 height 22
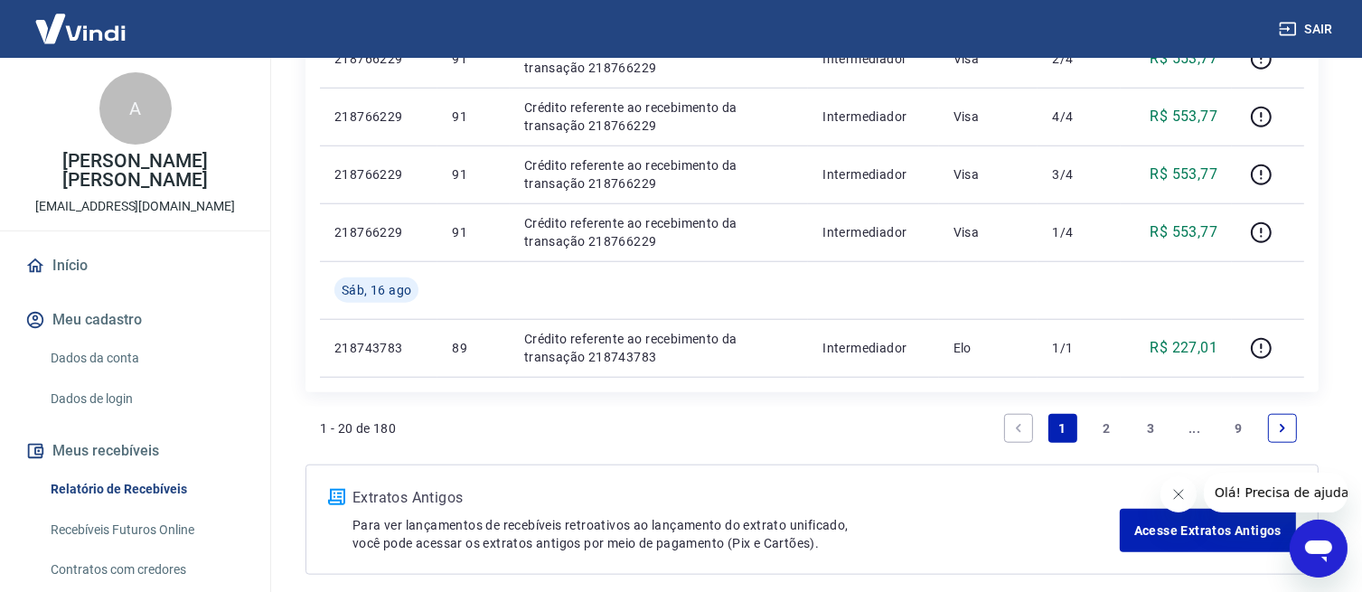
scroll to position [1681, 0]
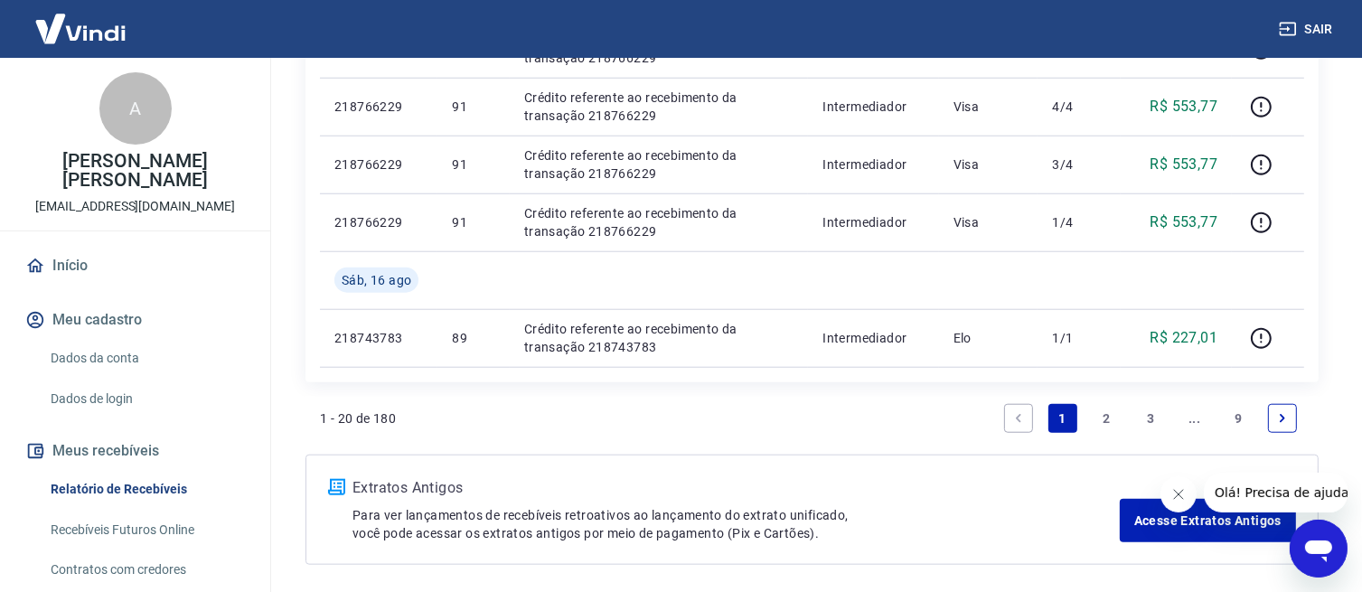
click at [1110, 414] on link "2" at bounding box center [1106, 418] width 29 height 29
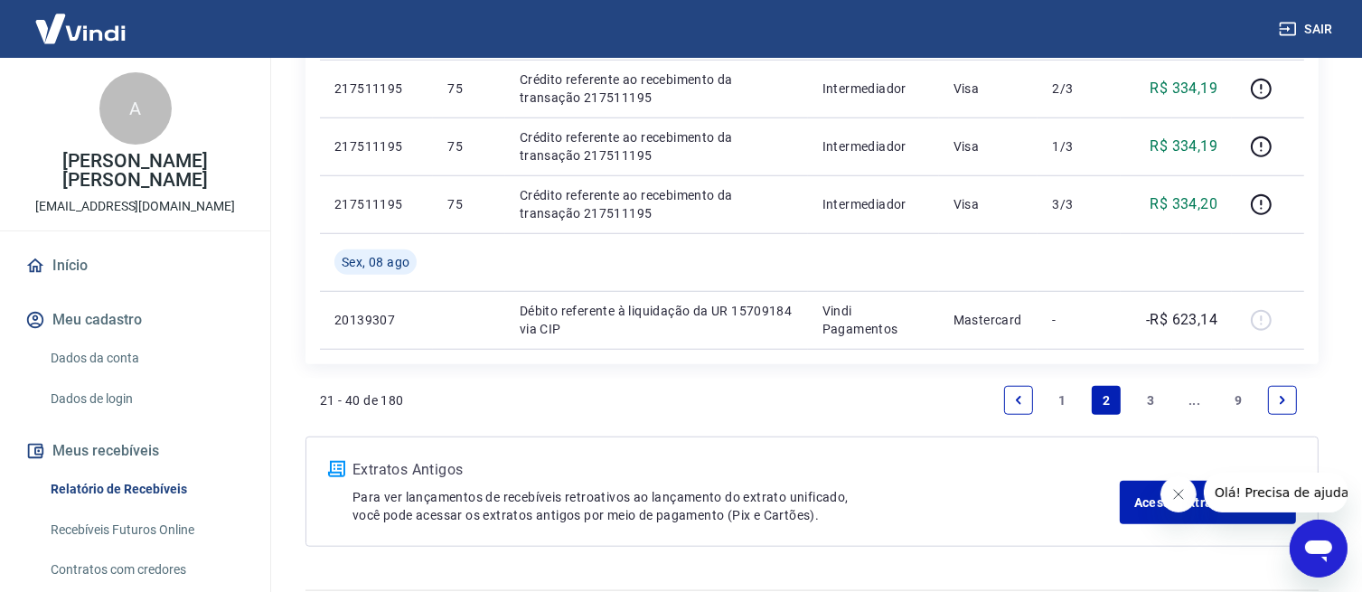
scroll to position [1473, 0]
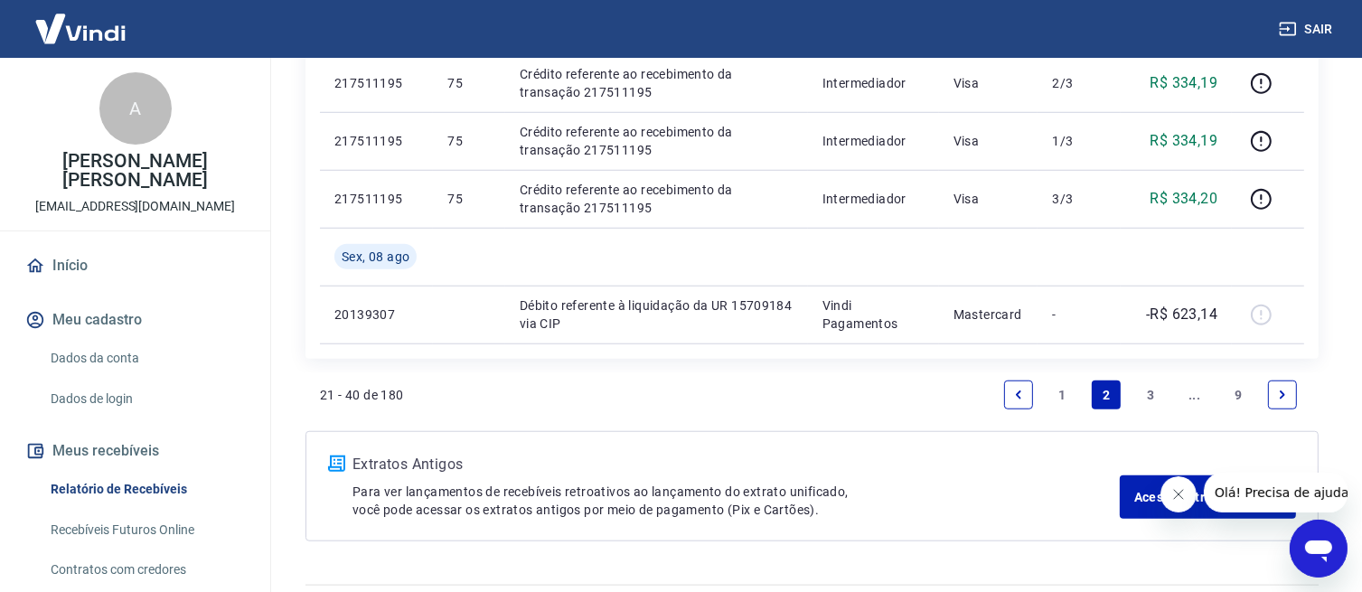
click at [1145, 386] on link "3" at bounding box center [1150, 395] width 29 height 29
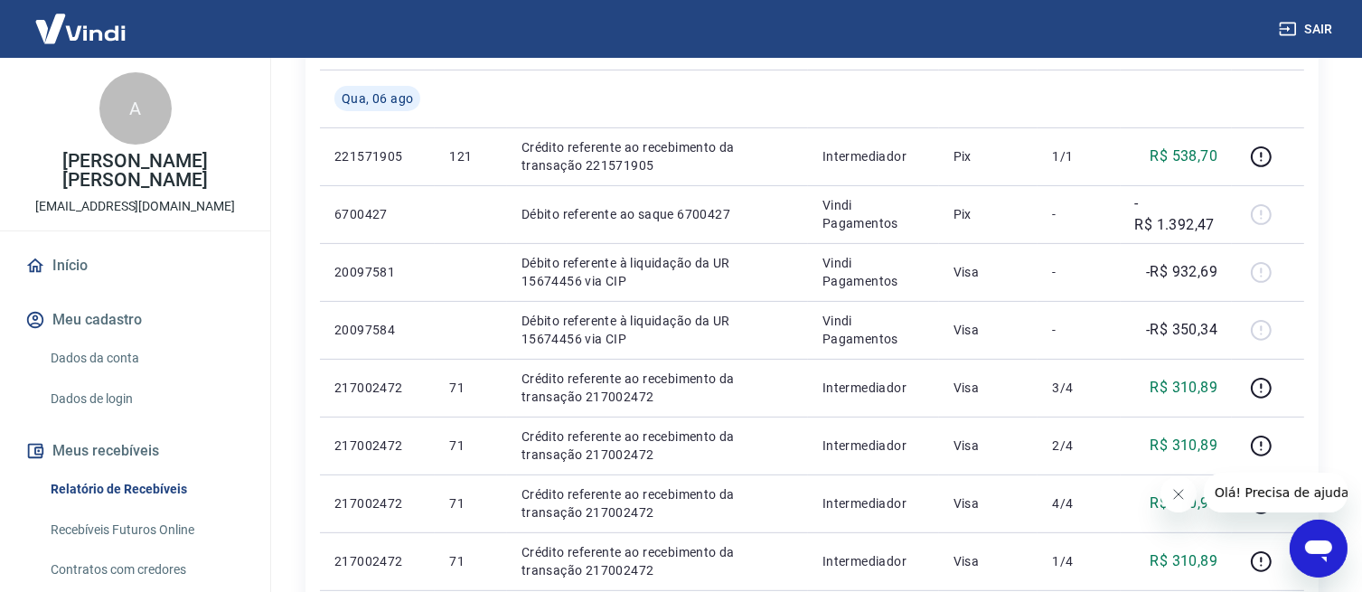
scroll to position [542, 0]
